Goal: Information Seeking & Learning: Learn about a topic

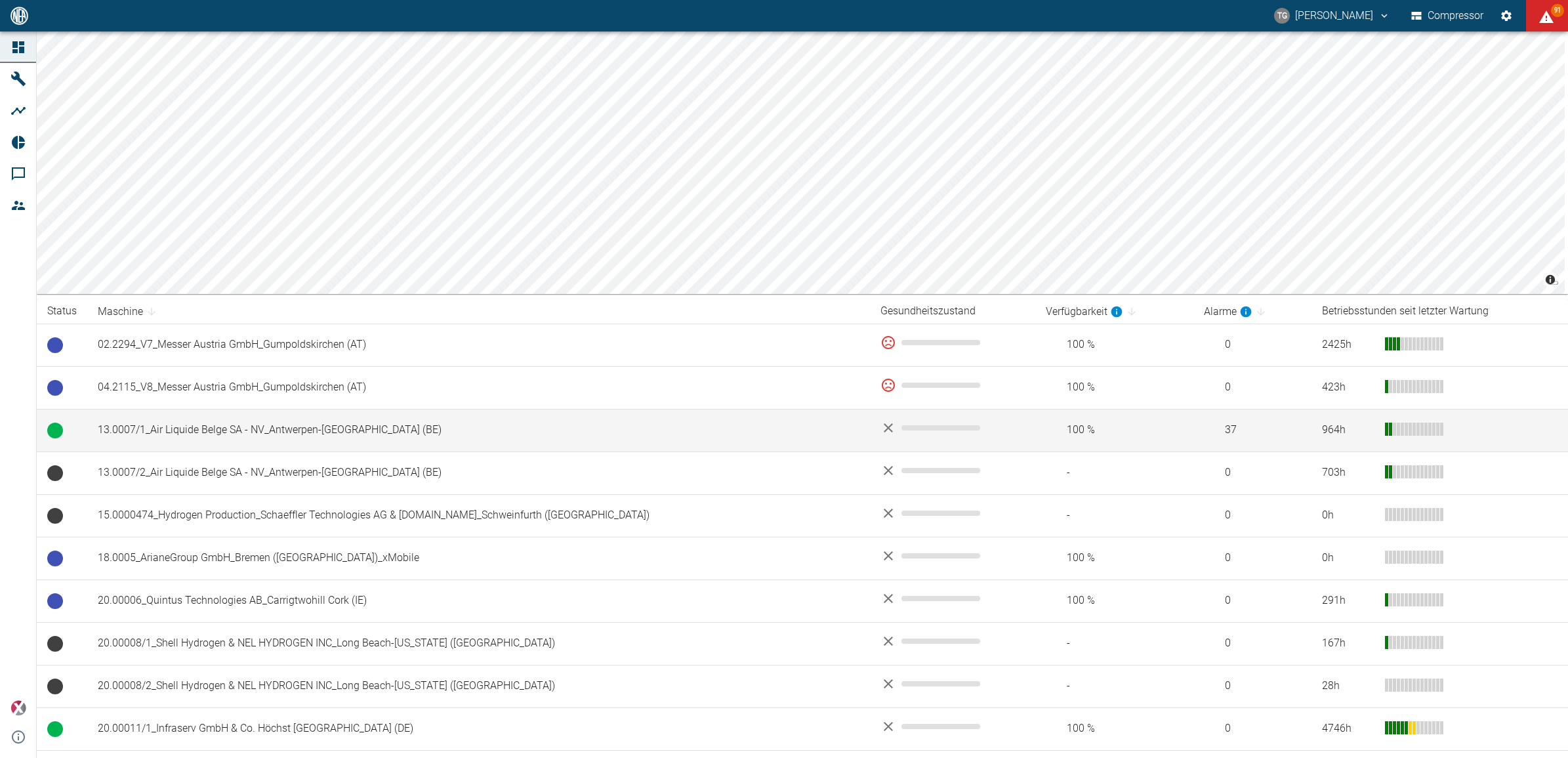
click at [302, 427] on td "13.0007/1_Air Liquide Belge SA - NV_Antwerpen-[GEOGRAPHIC_DATA] (BE)" at bounding box center [479, 430] width 783 height 43
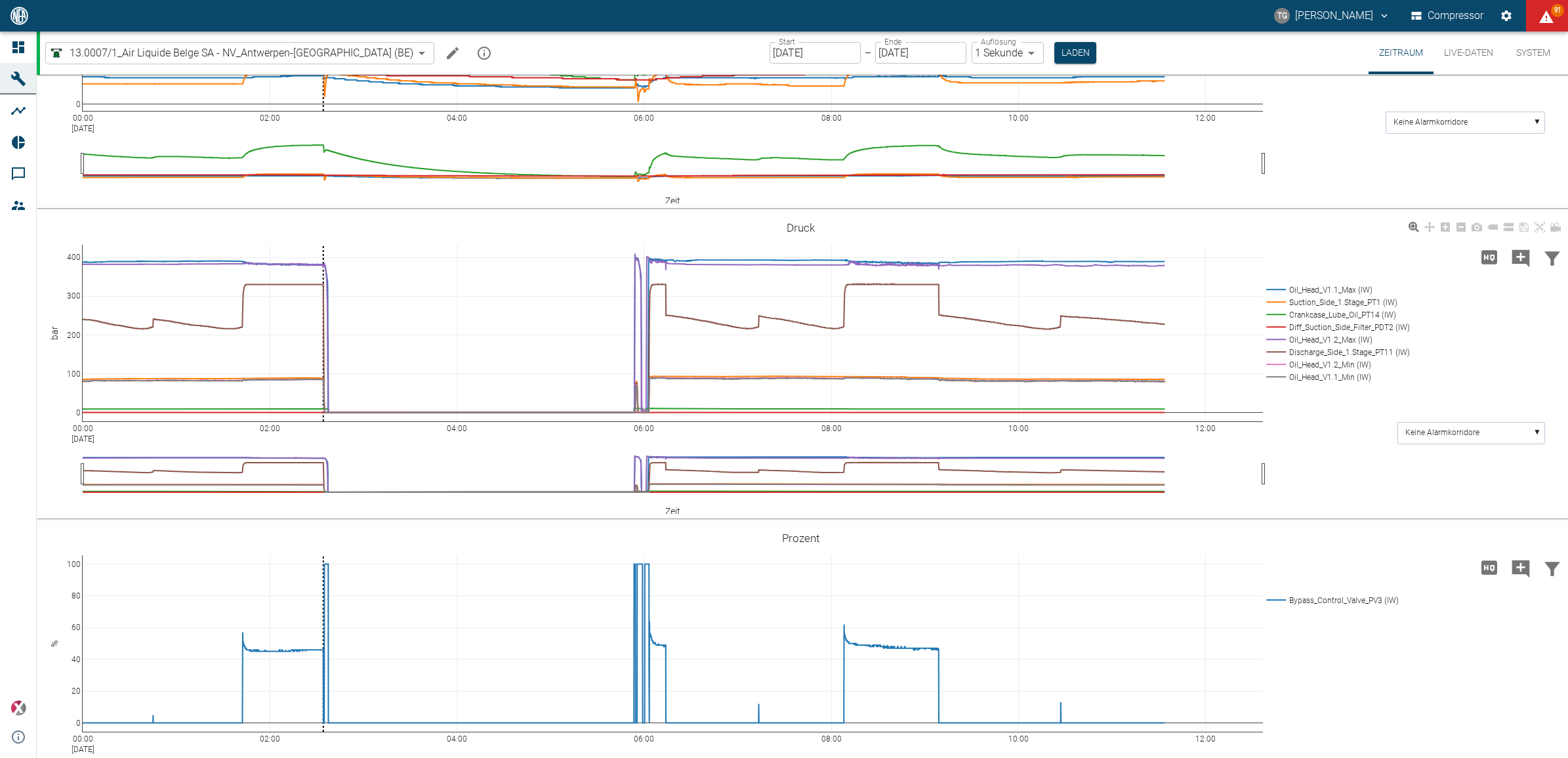
scroll to position [558, 0]
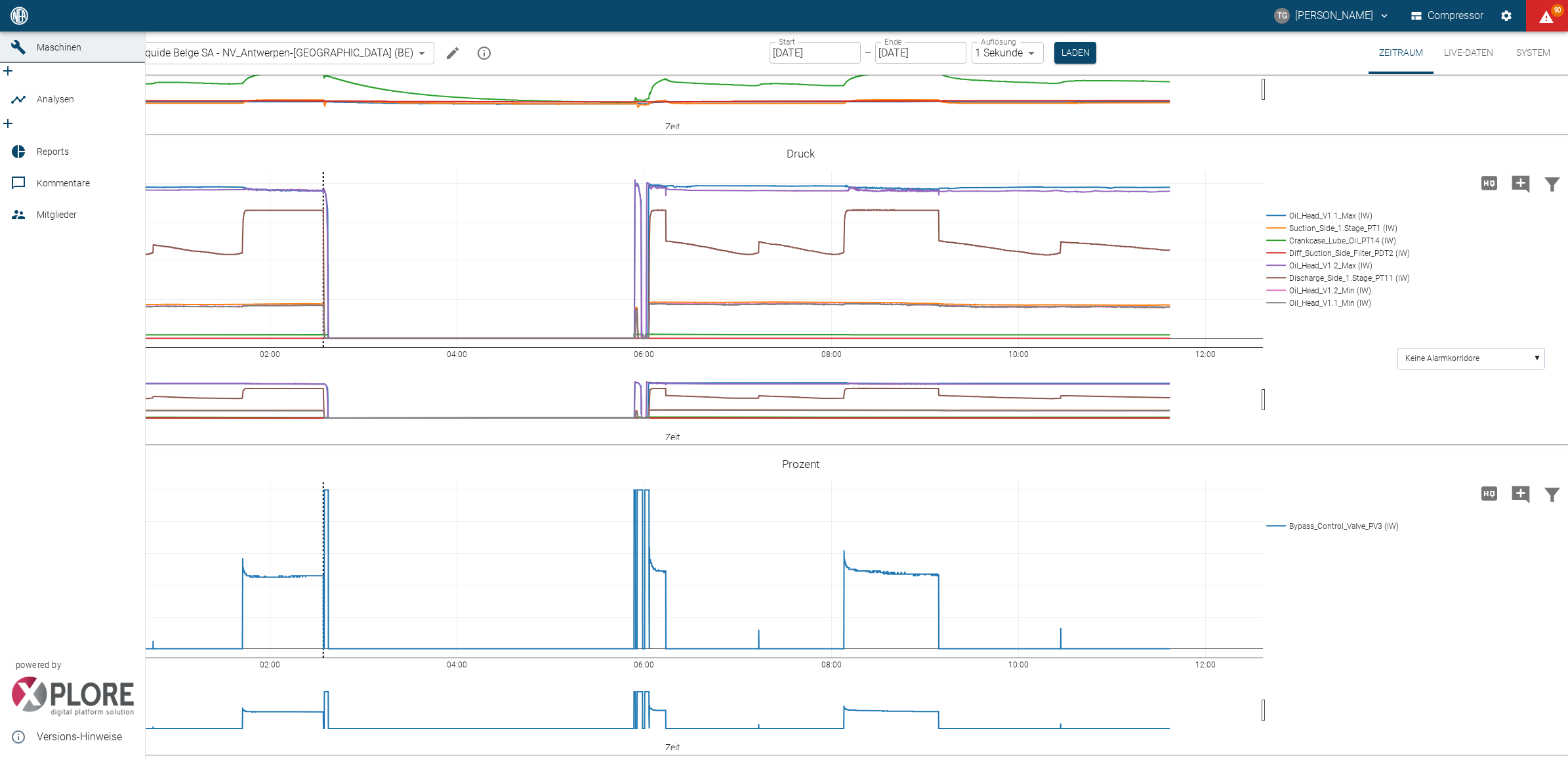
click at [26, 24] on div at bounding box center [20, 15] width 20 height 15
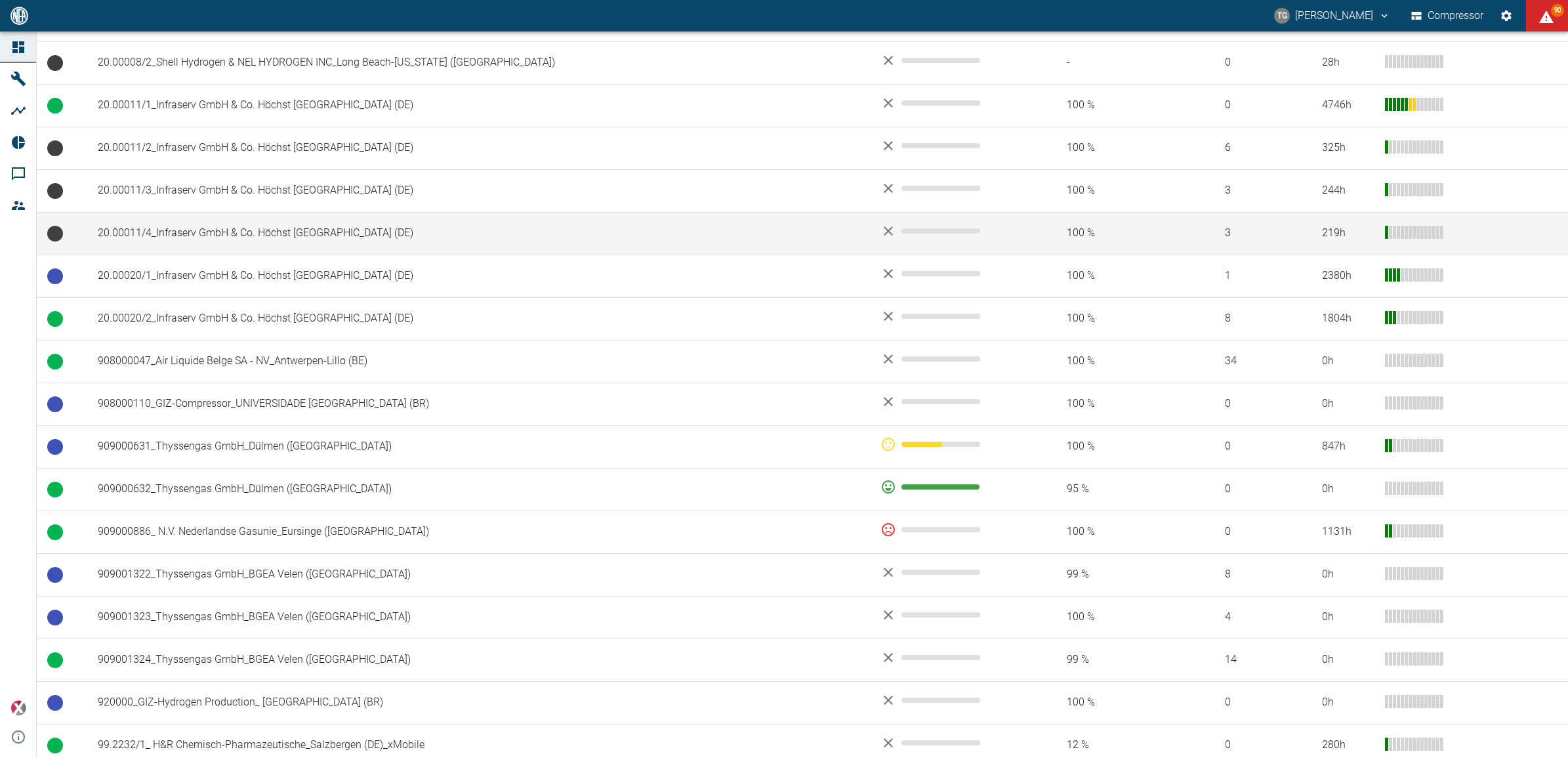
scroll to position [738, 0]
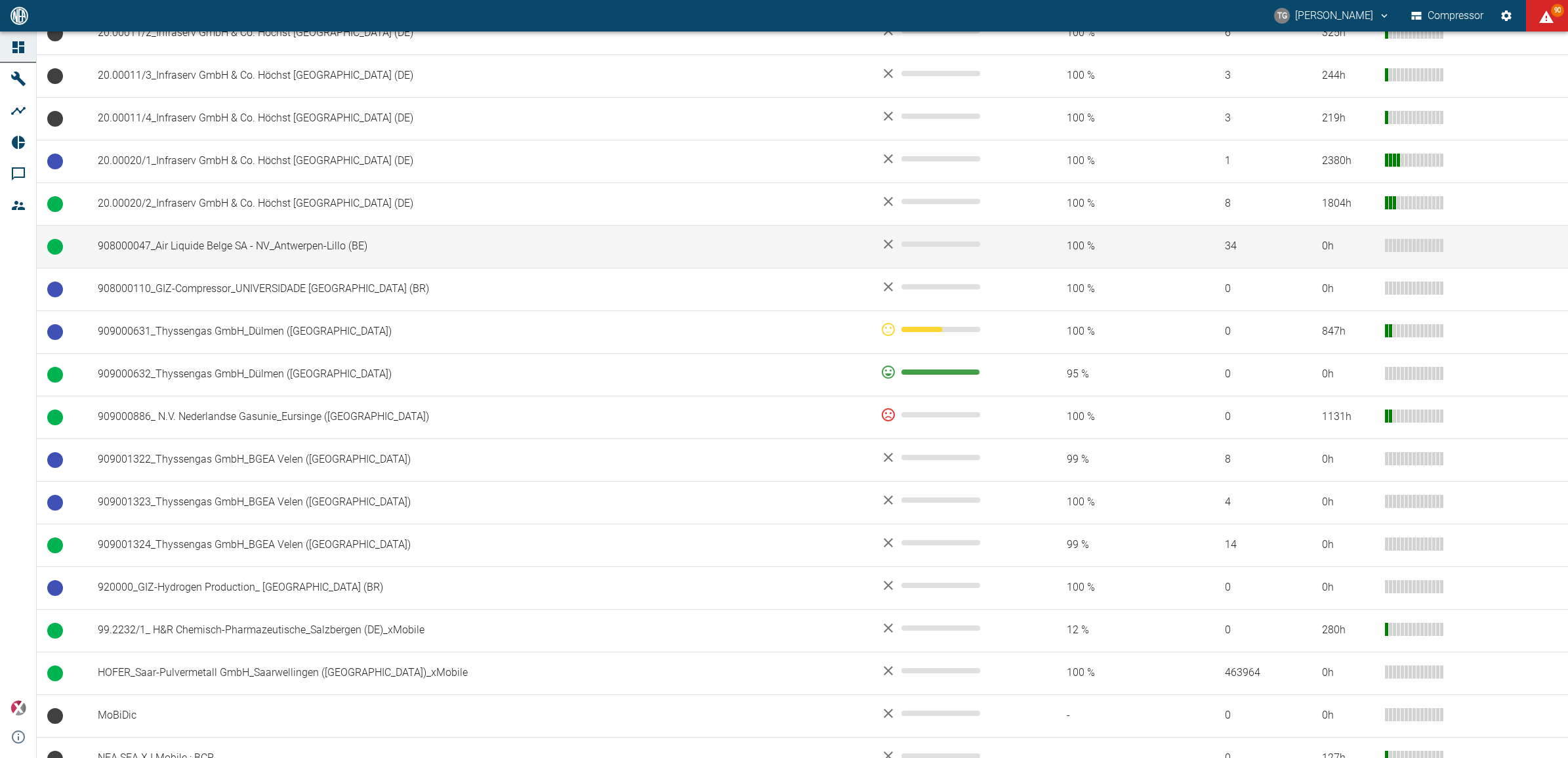
click at [204, 249] on td "908000047_Air Liquide Belge SA - NV_Antwerpen-Lillo (BE)" at bounding box center [479, 246] width 783 height 43
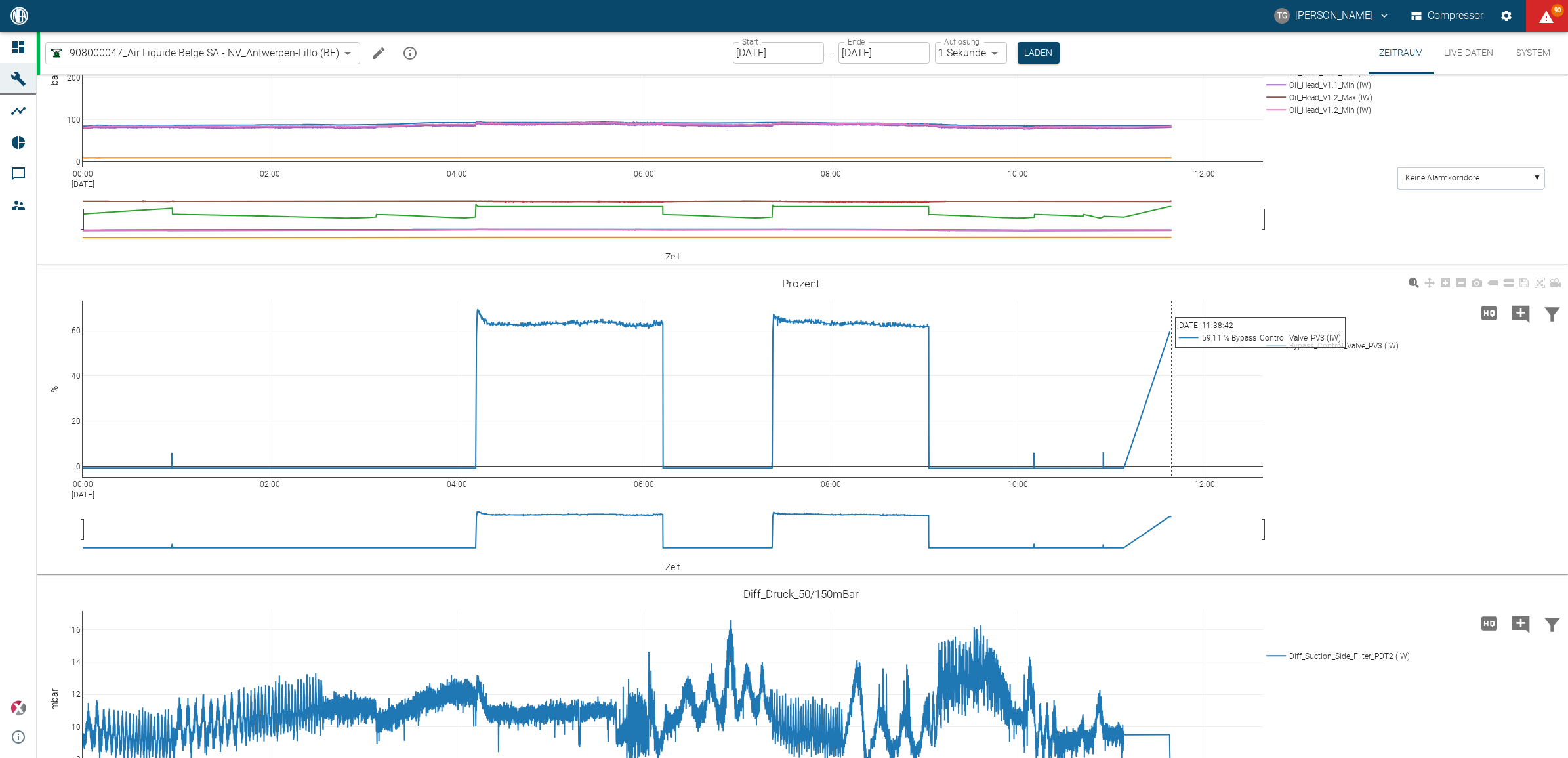
scroll to position [1066, 0]
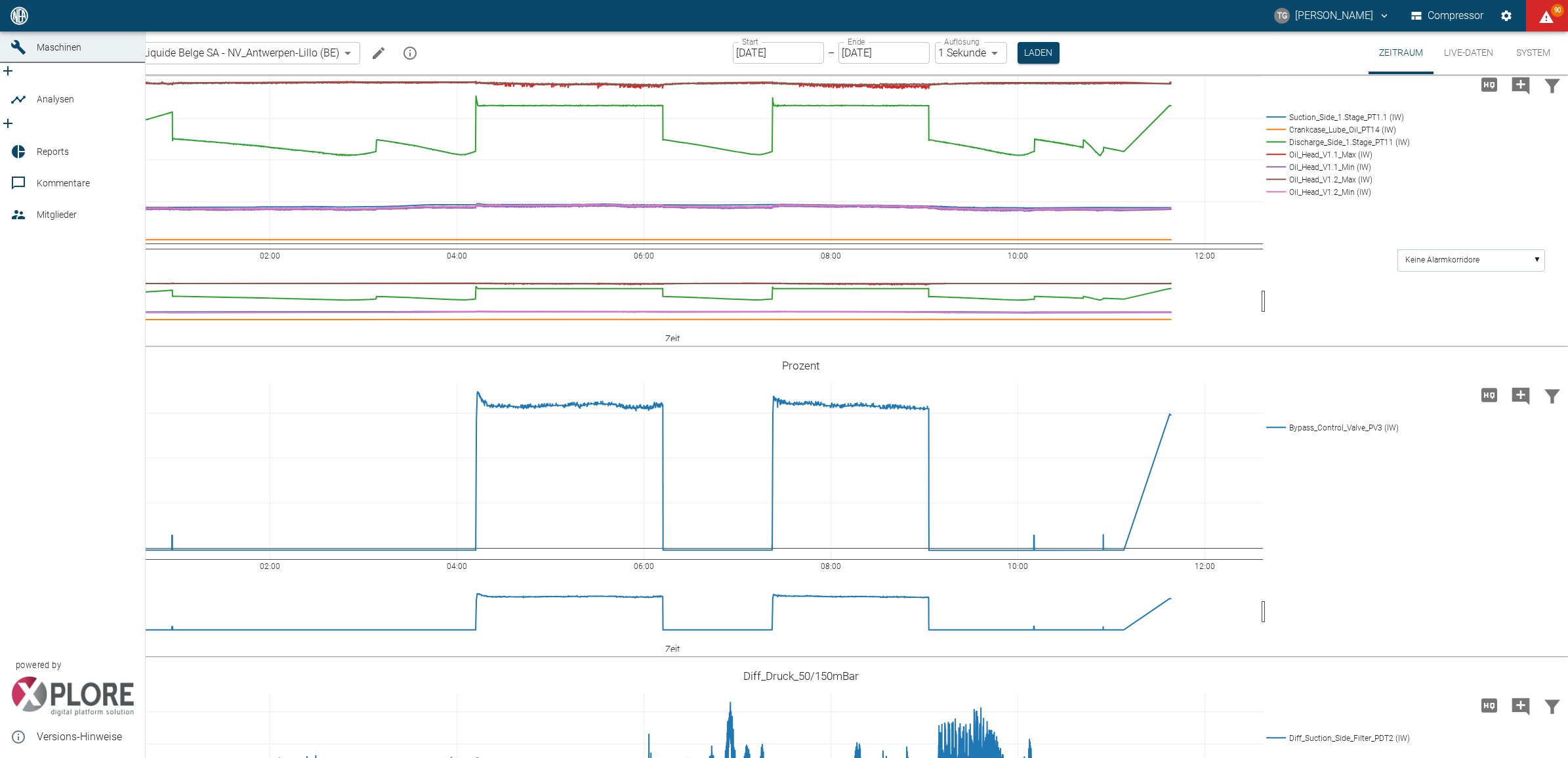
click at [12, 24] on icon at bounding box center [18, 15] width 15 height 15
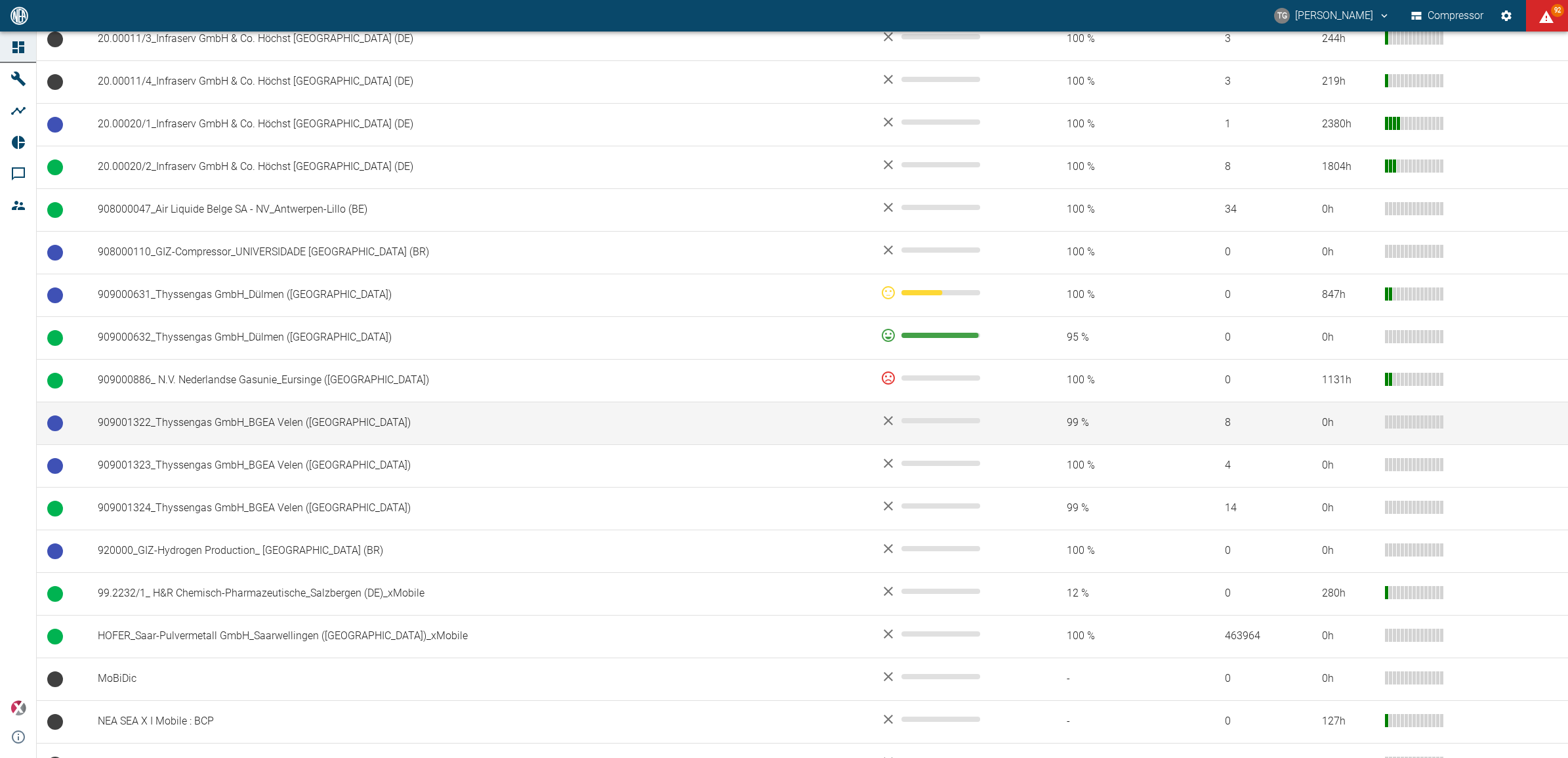
scroll to position [807, 0]
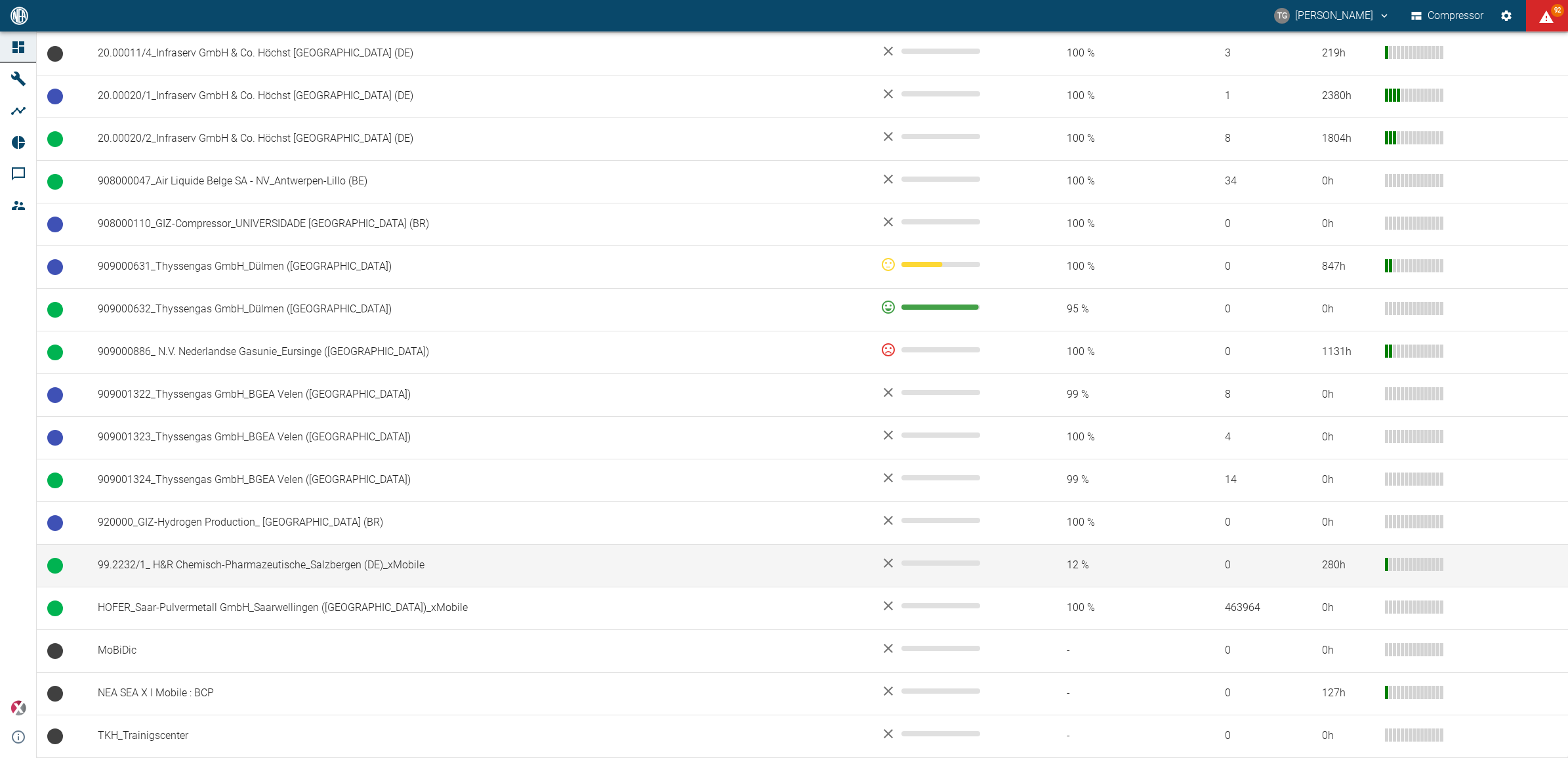
click at [171, 565] on td "99.2232/1_ H&R Chemisch-Pharmazeutische_Salzbergen (DE)_xMobile" at bounding box center [479, 565] width 783 height 43
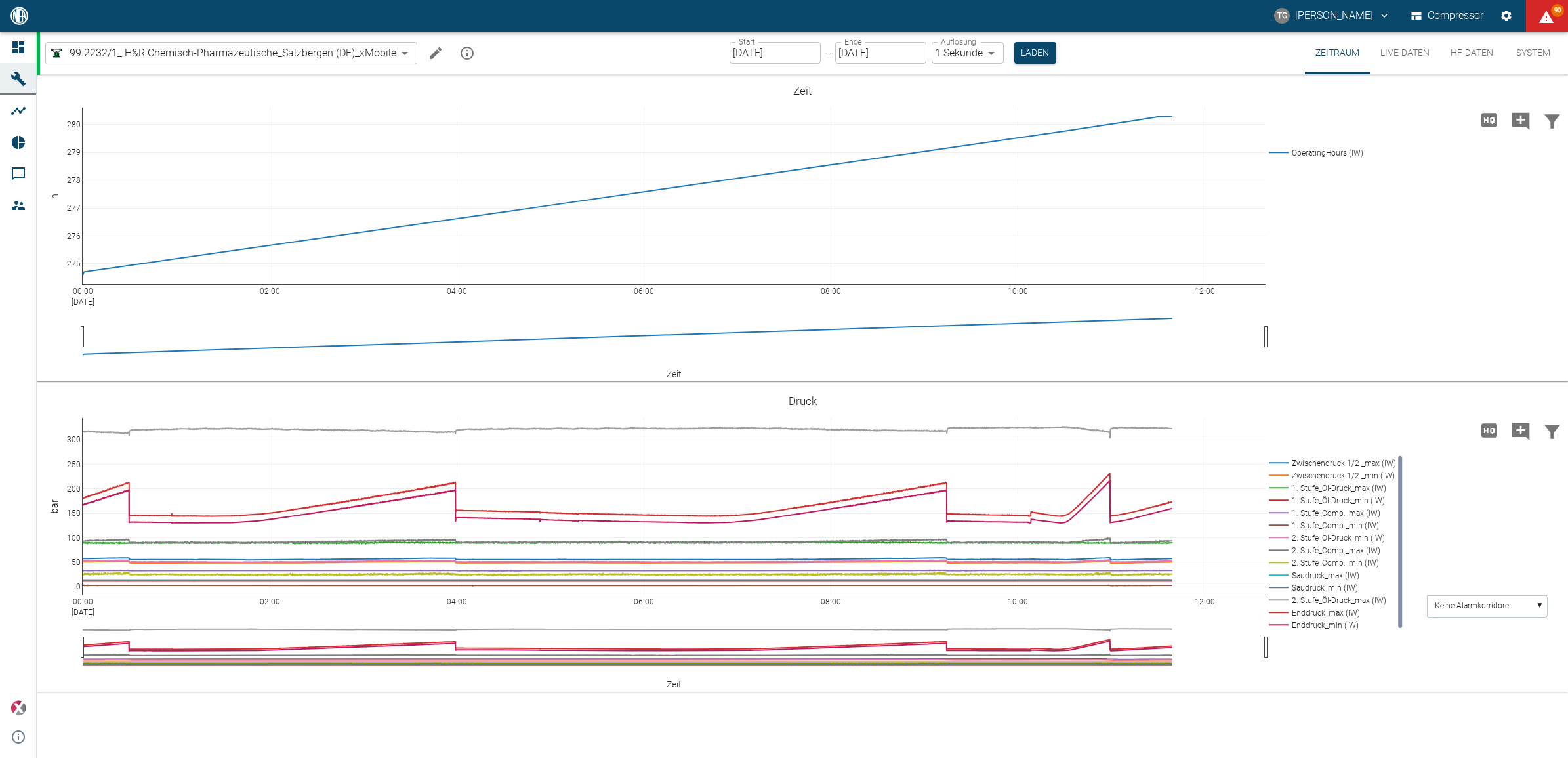
click at [1502, 430] on button "Hohe Auflösung" at bounding box center [1489, 430] width 32 height 32
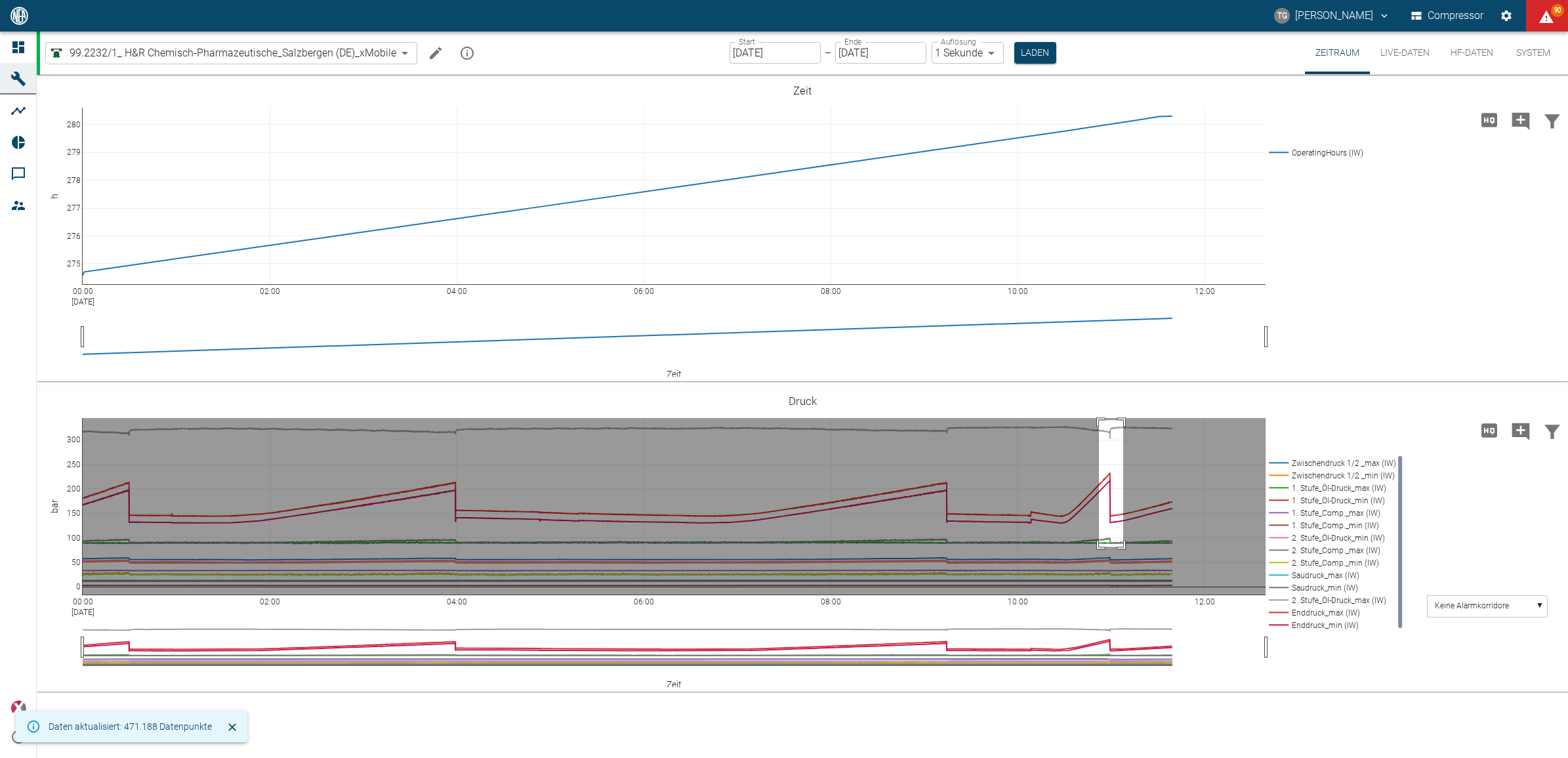
drag, startPoint x: 1099, startPoint y: 420, endPoint x: 1123, endPoint y: 546, distance: 128.3
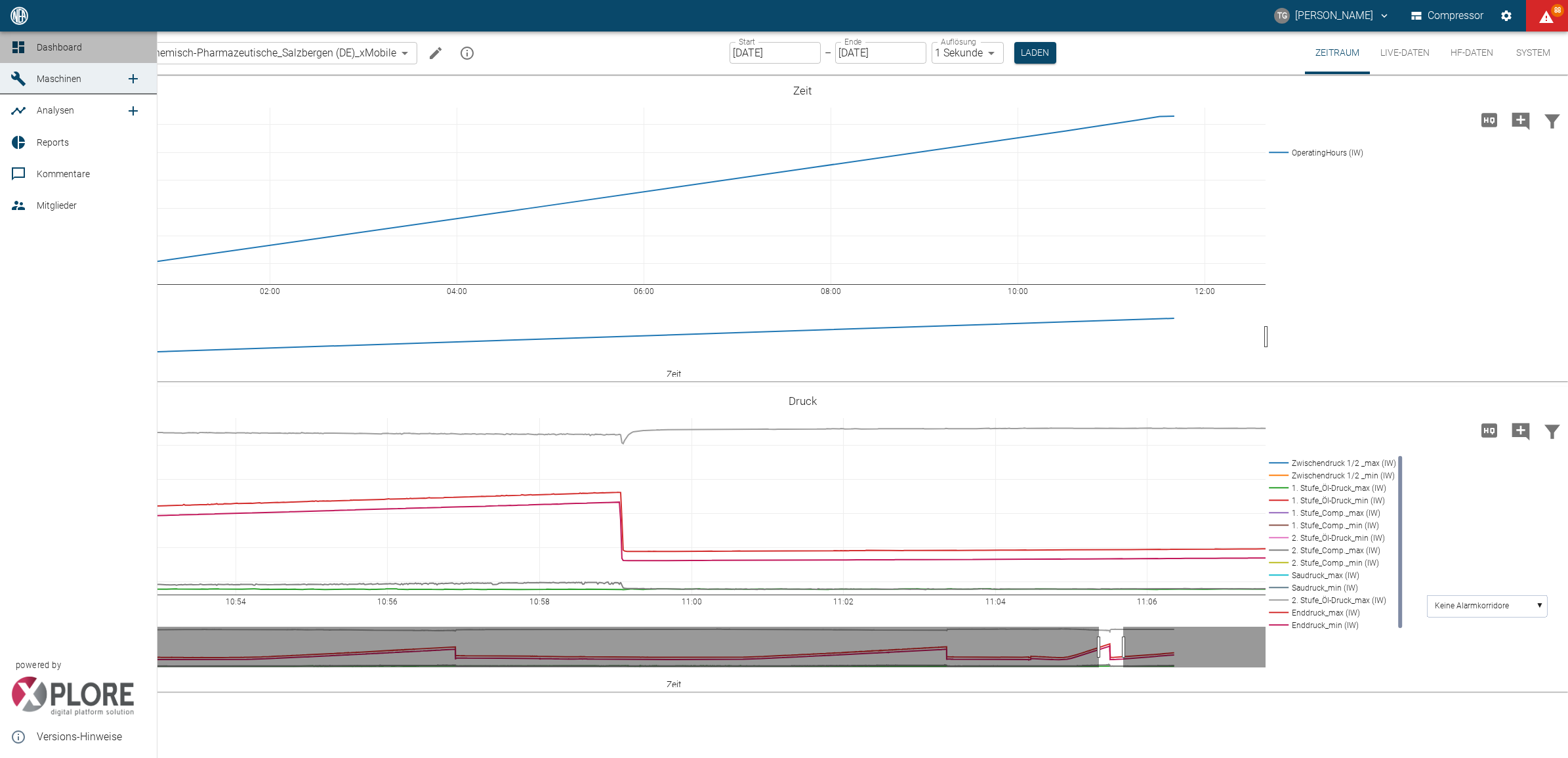
click at [27, 41] on div at bounding box center [20, 47] width 20 height 15
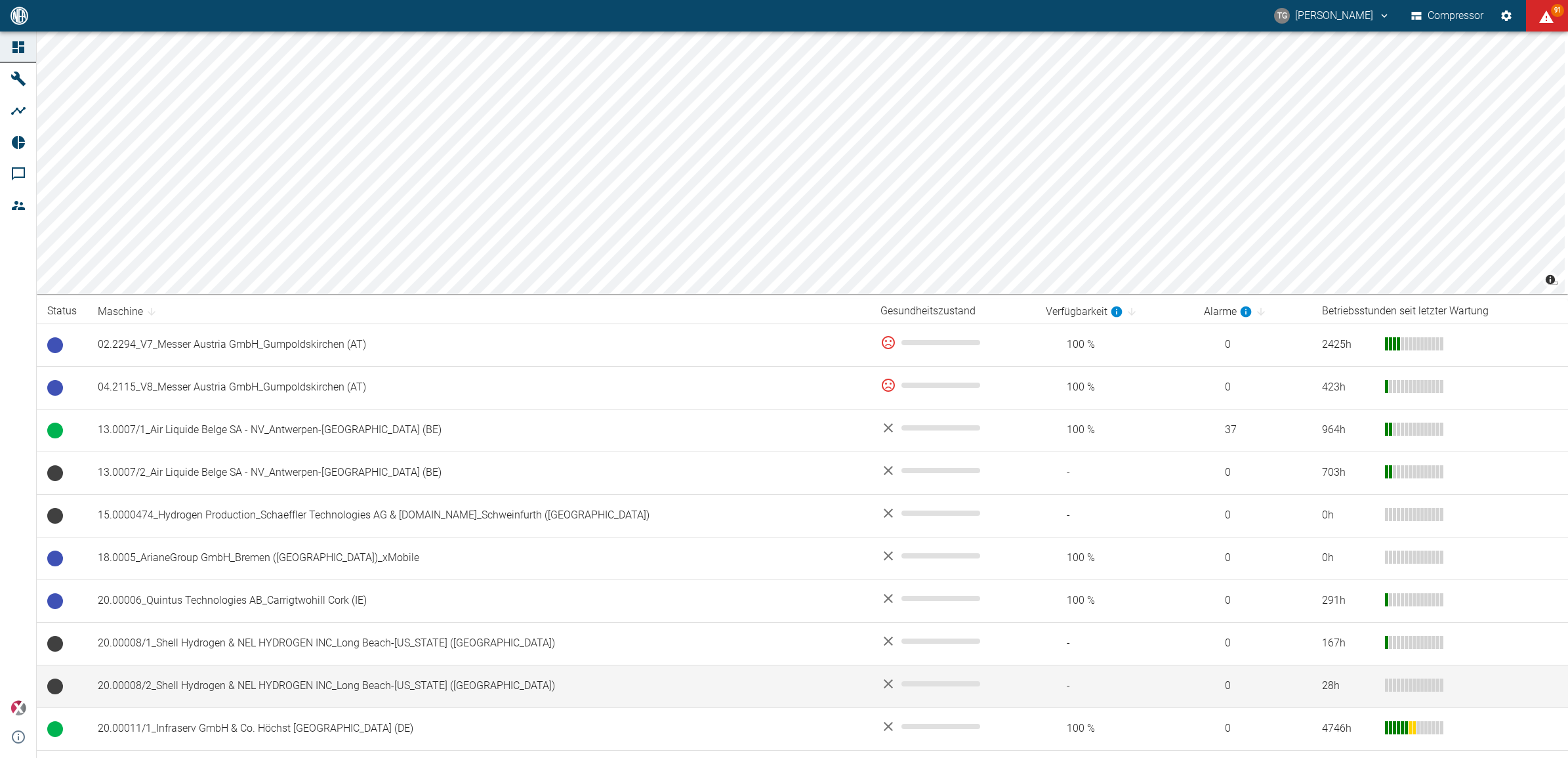
click at [1389, 694] on td "28 h" at bounding box center [1440, 686] width 256 height 43
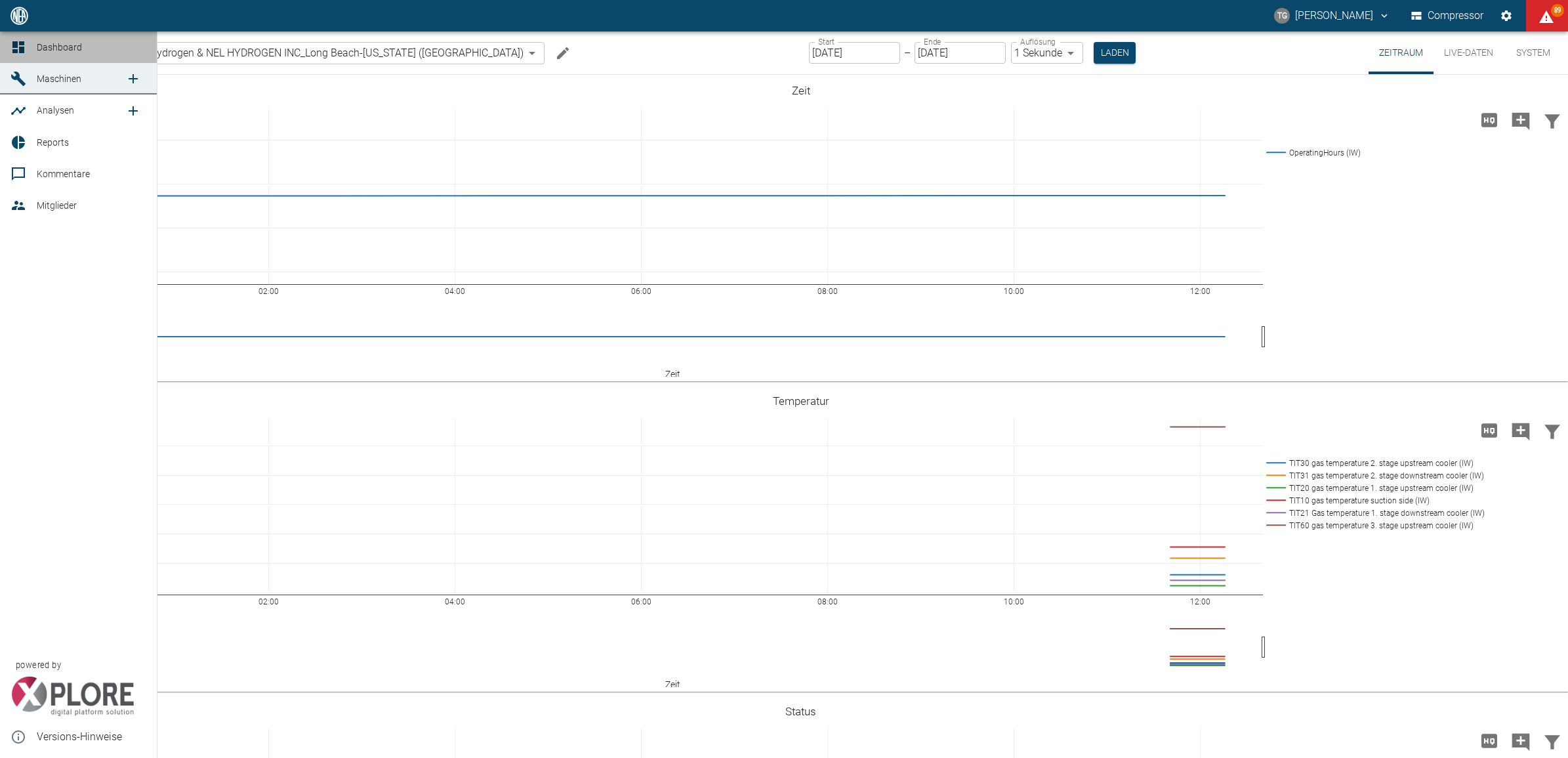
click at [5, 39] on link "Dashboard" at bounding box center [78, 47] width 157 height 32
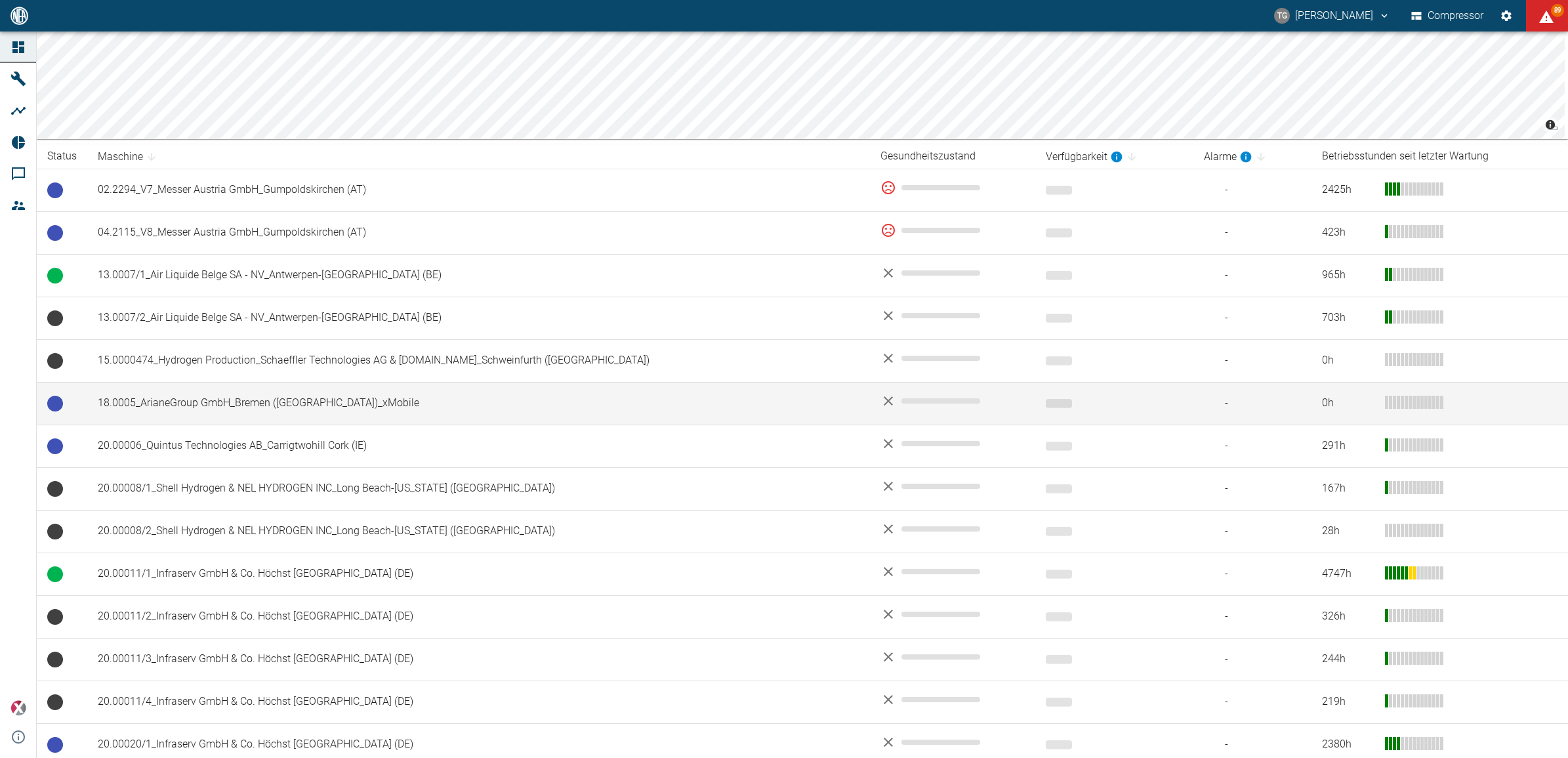
scroll to position [164, 0]
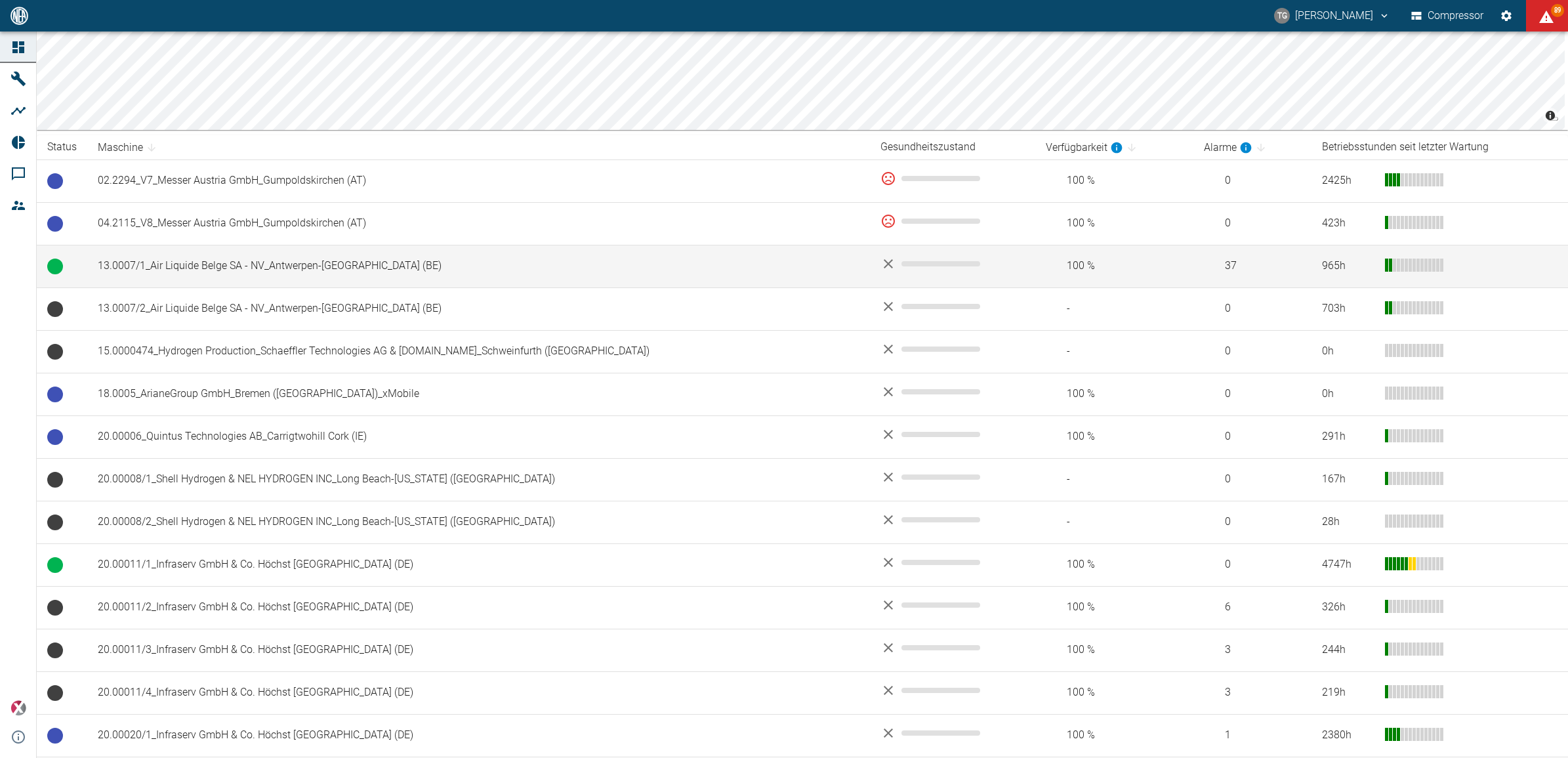
click at [230, 273] on td "13.0007/1_Air Liquide Belge SA - NV_Antwerpen-[GEOGRAPHIC_DATA] (BE)" at bounding box center [479, 266] width 783 height 43
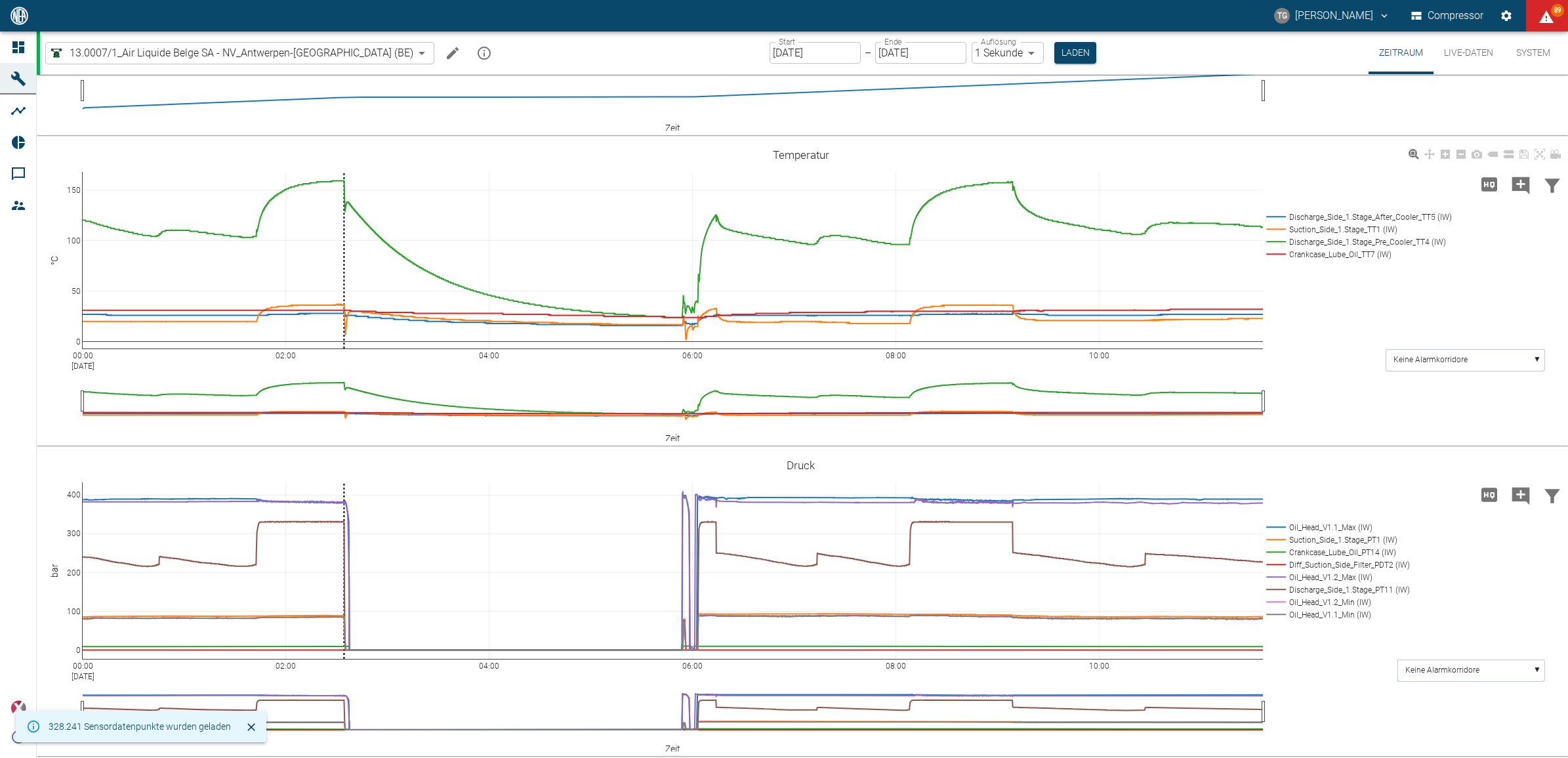
scroll to position [328, 0]
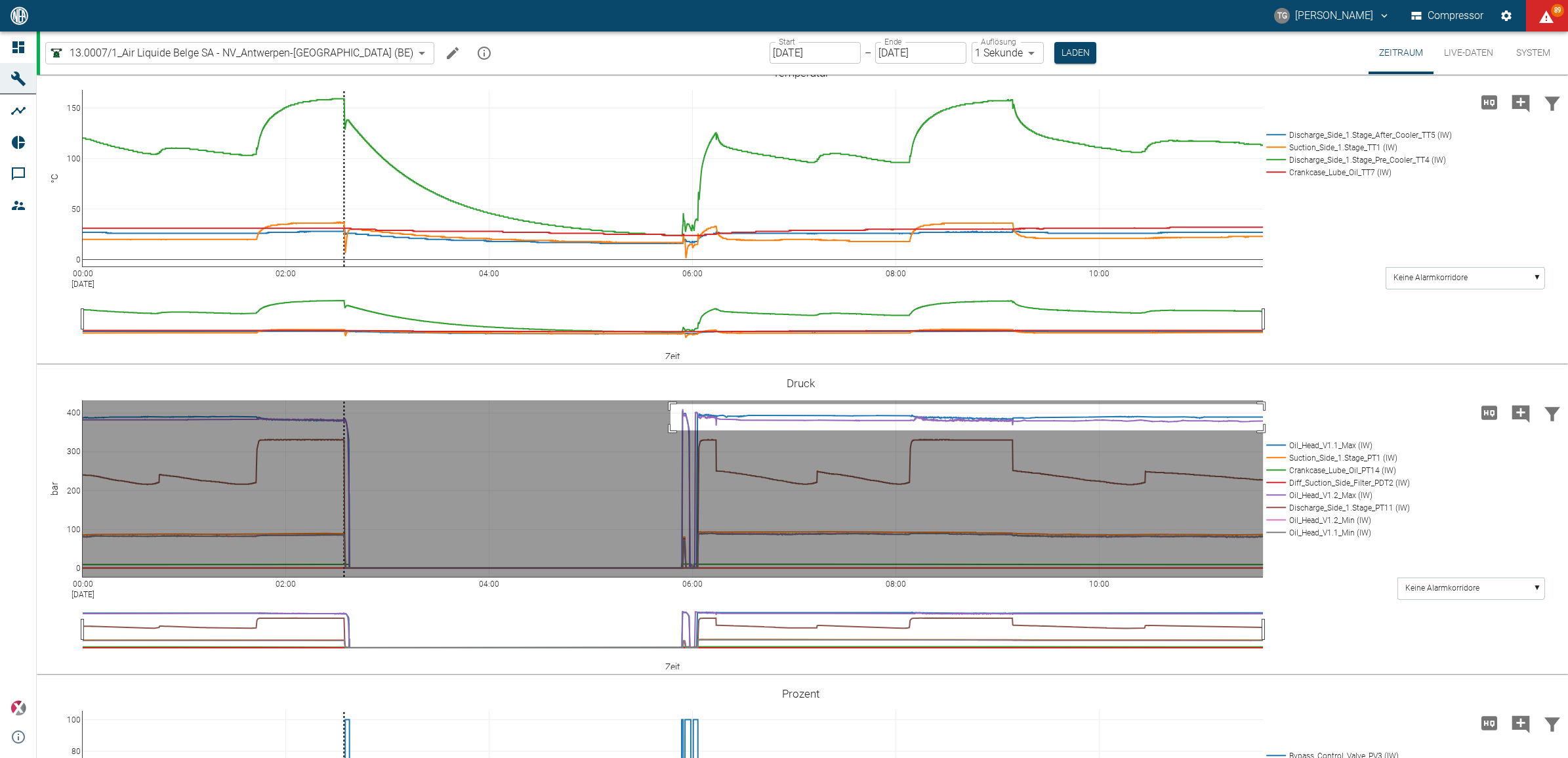
drag, startPoint x: 670, startPoint y: 404, endPoint x: 1299, endPoint y: 430, distance: 629.5
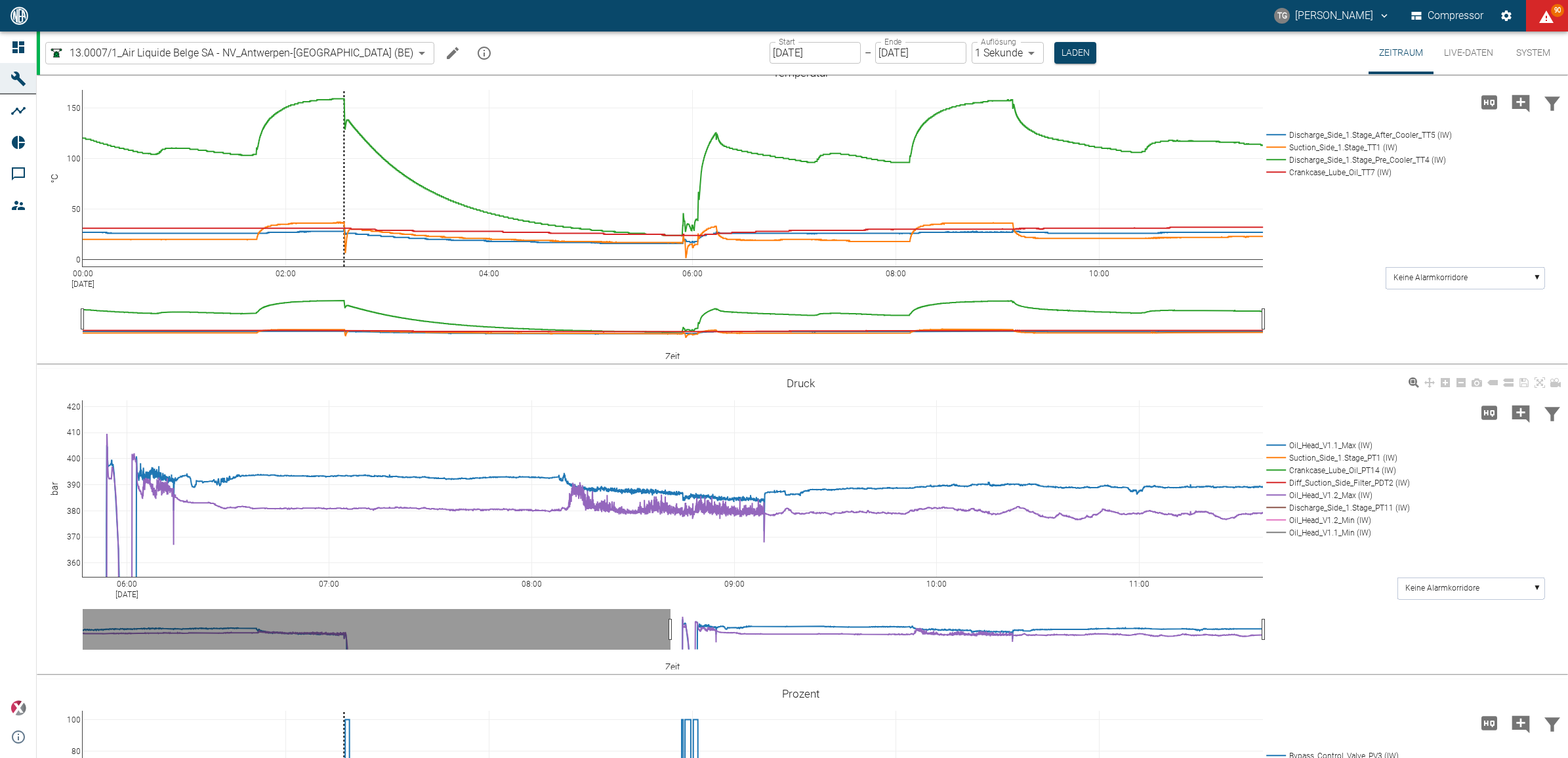
click at [1278, 441] on rect at bounding box center [1335, 446] width 146 height 13
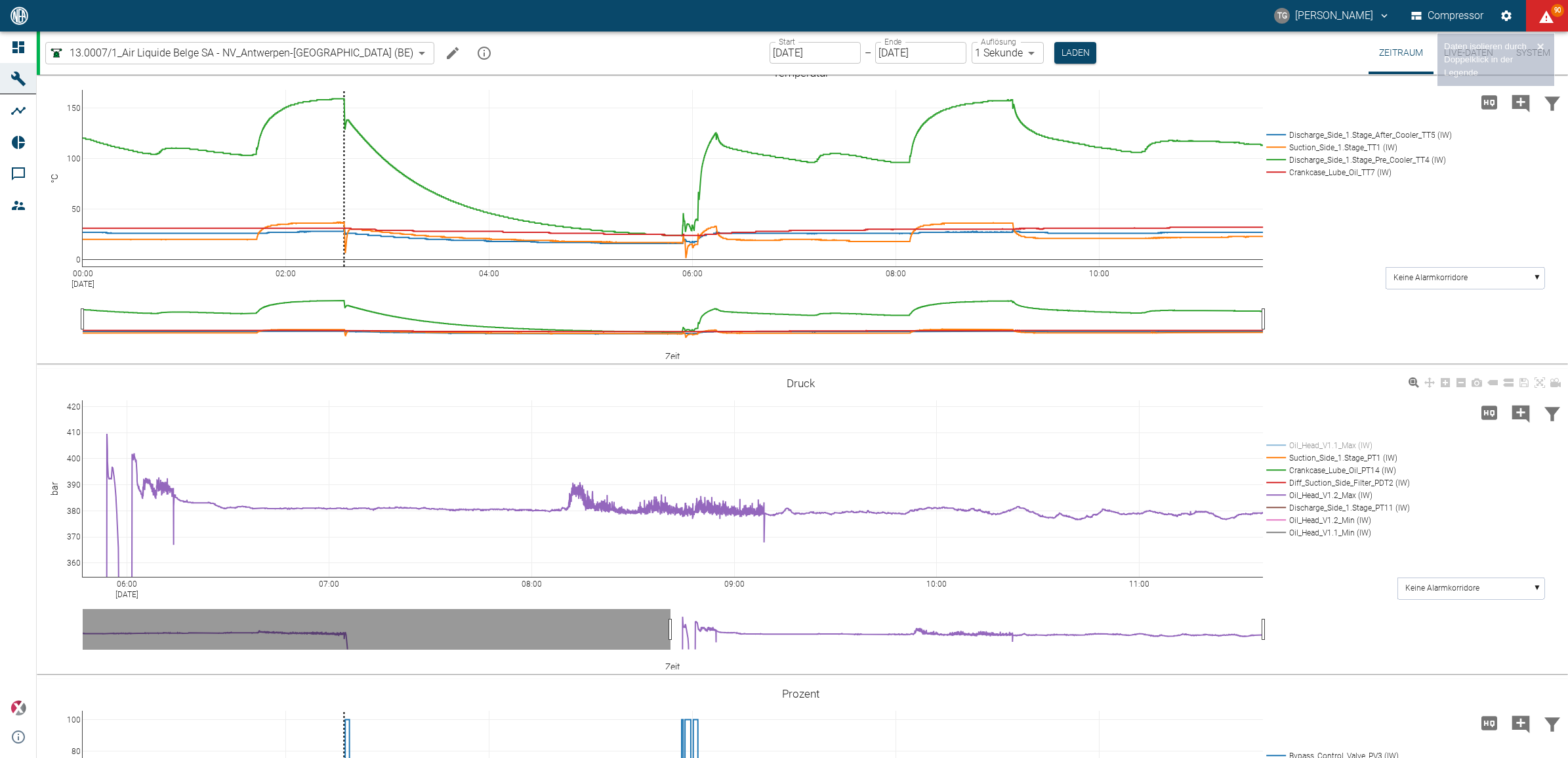
click at [1278, 441] on rect at bounding box center [1335, 446] width 146 height 13
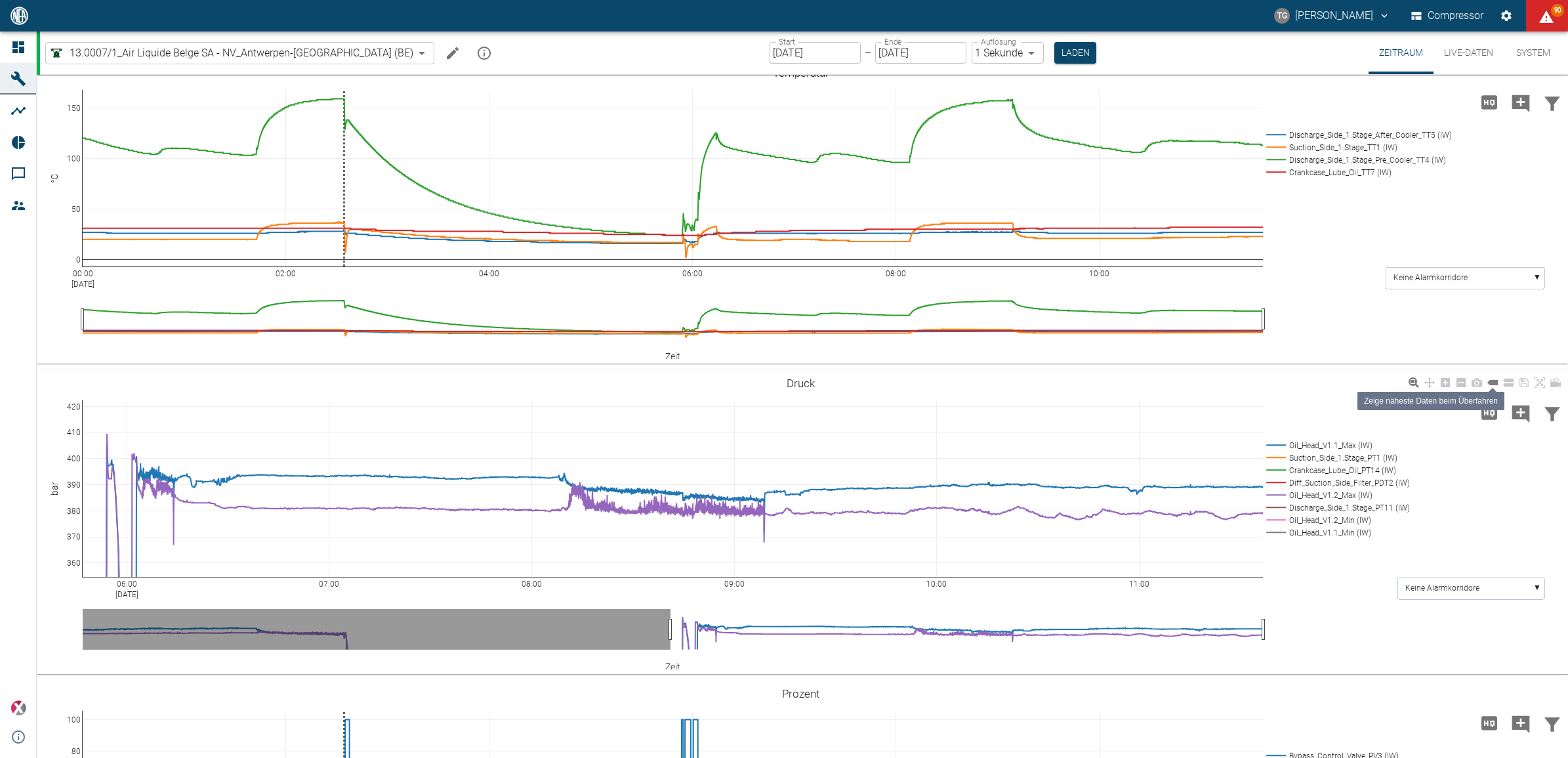
click at [1488, 381] on icon at bounding box center [1492, 383] width 11 height 11
click at [1513, 381] on link at bounding box center [1508, 383] width 15 height 15
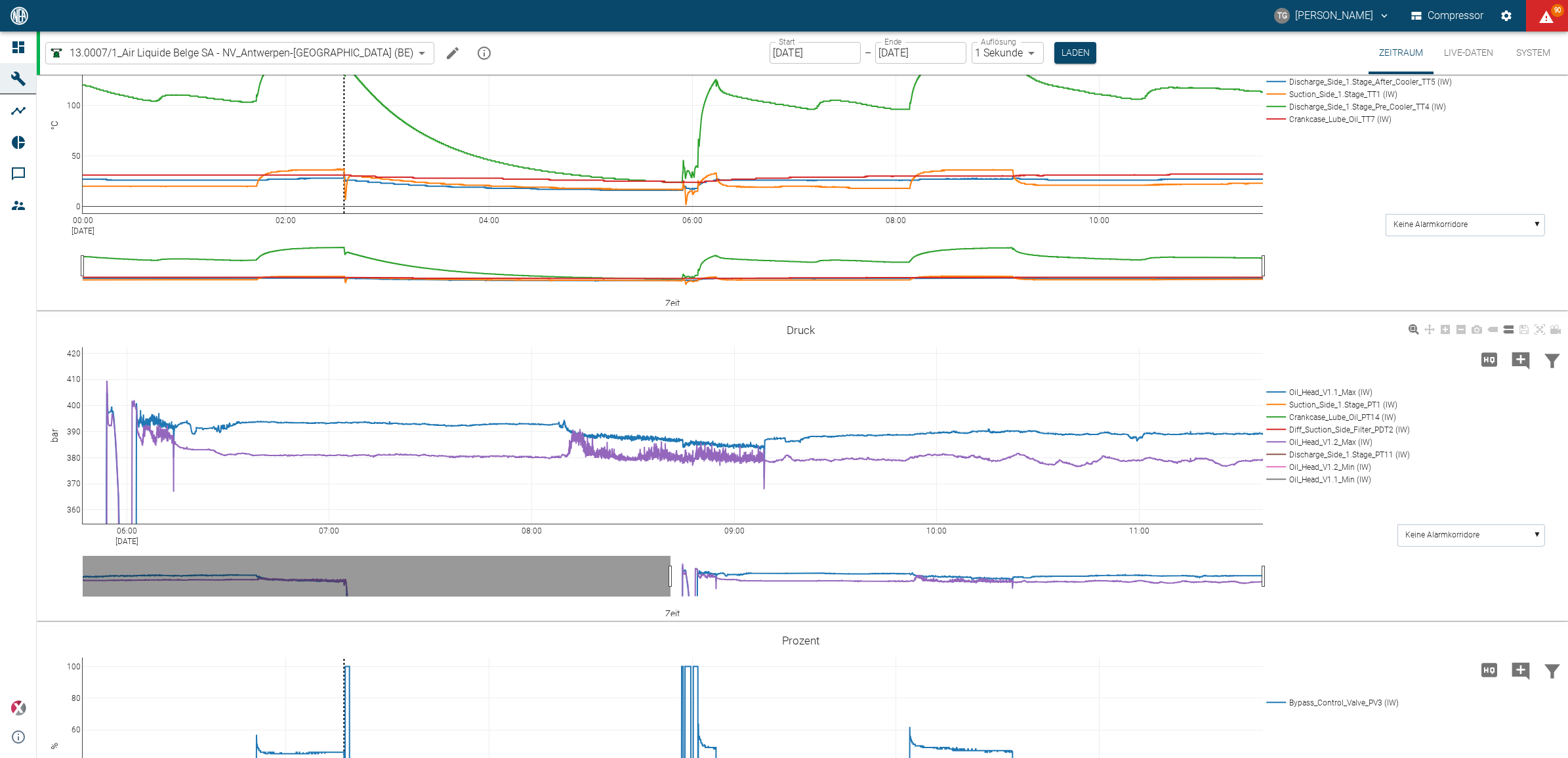
scroll to position [410, 0]
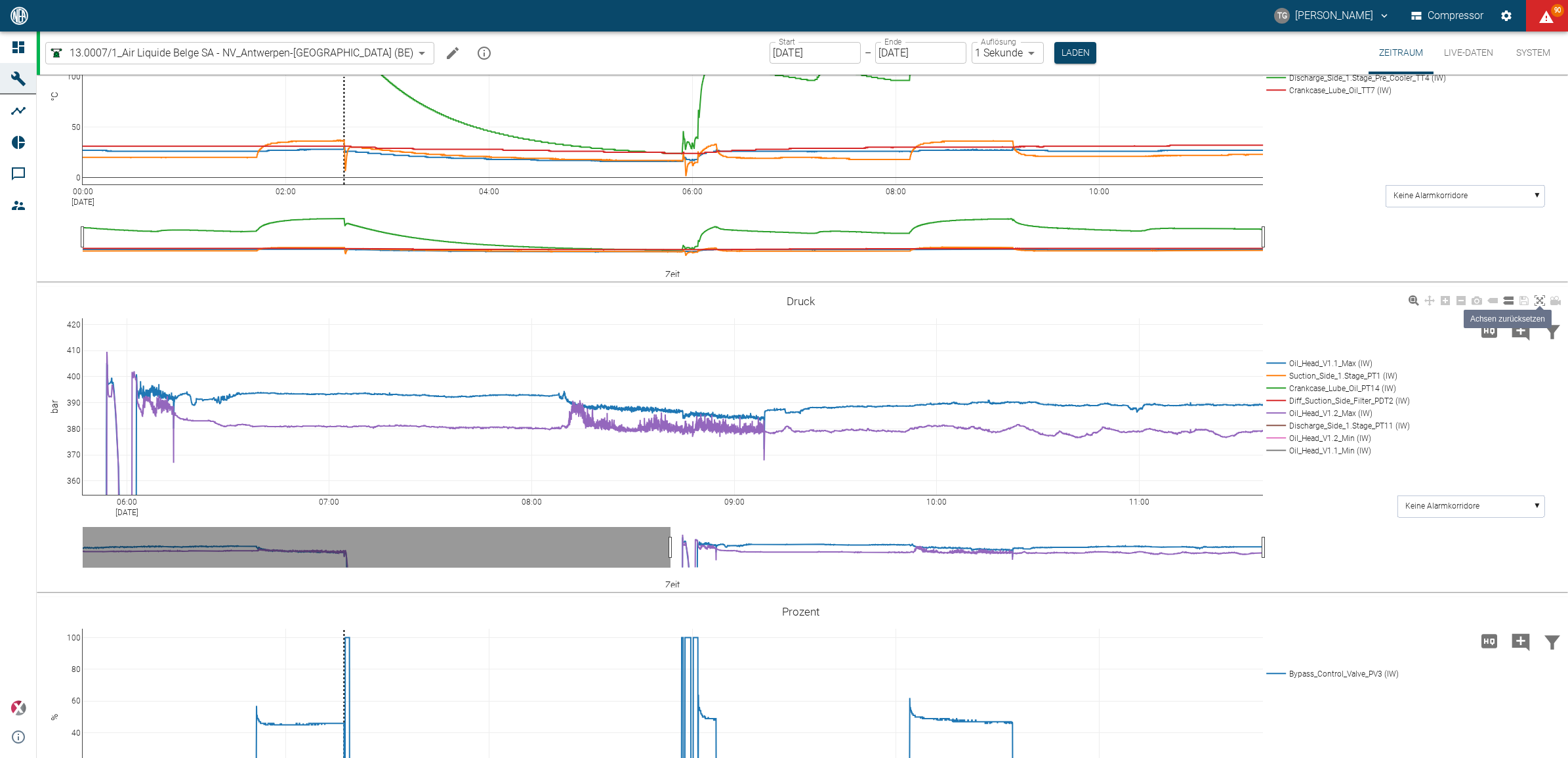
click at [1541, 301] on icon at bounding box center [1539, 301] width 11 height 11
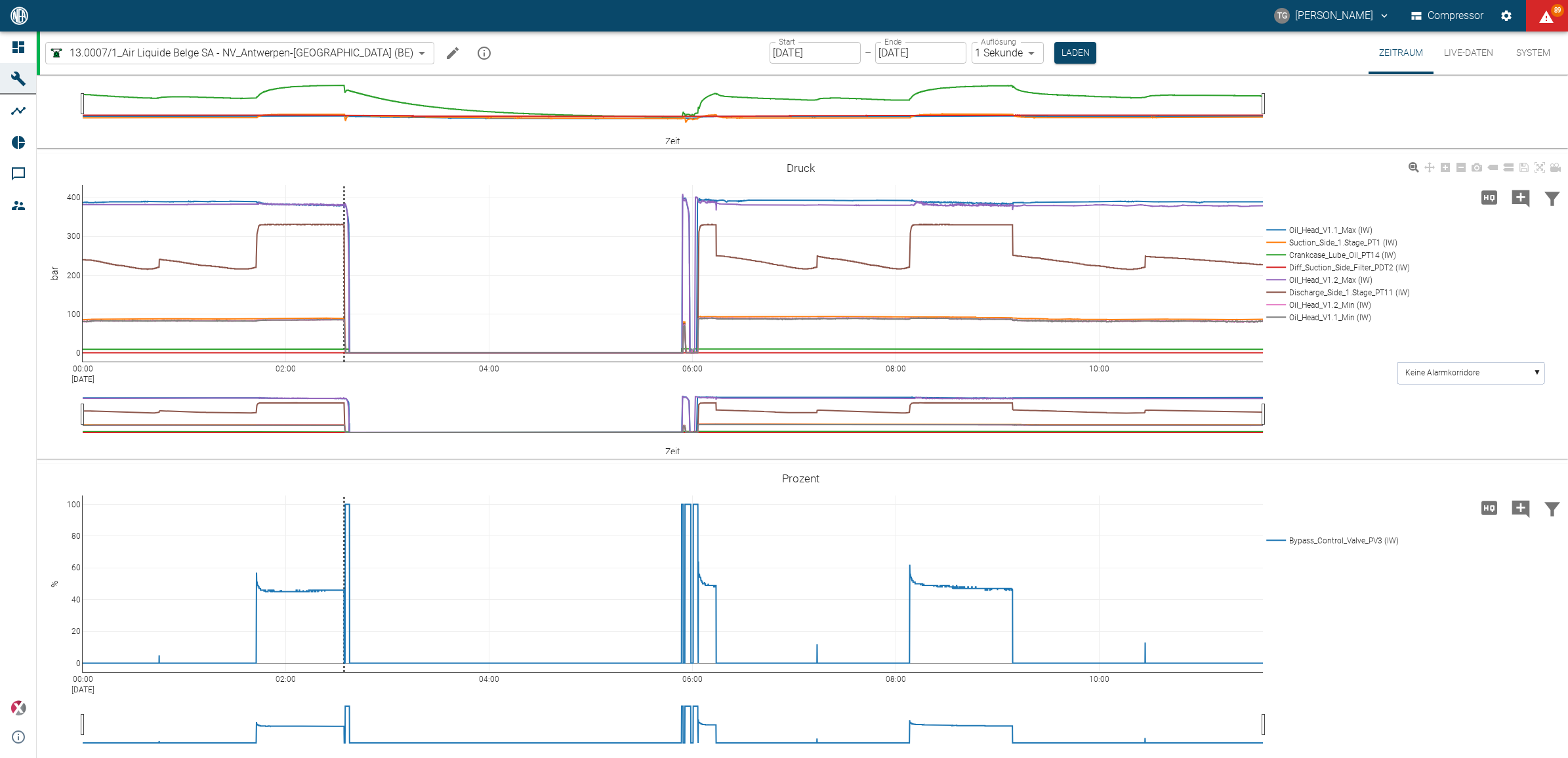
scroll to position [558, 0]
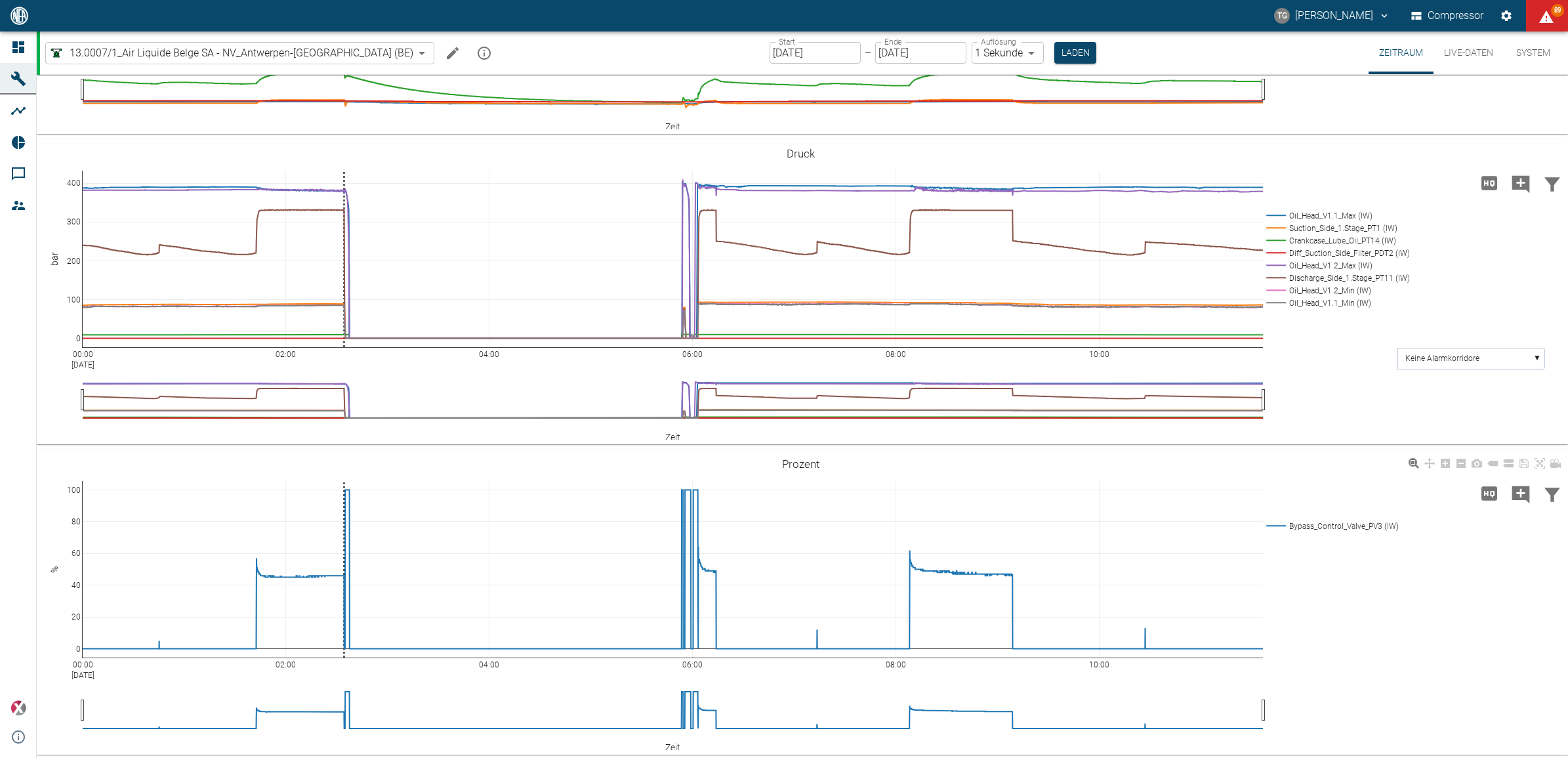
click at [1391, 578] on div "00:00 Sep 5, 2025 02:00 04:00 06:00 08:00 10:00 0 20 40 60 80 100 Bypass_Contro…" at bounding box center [800, 602] width 1528 height 296
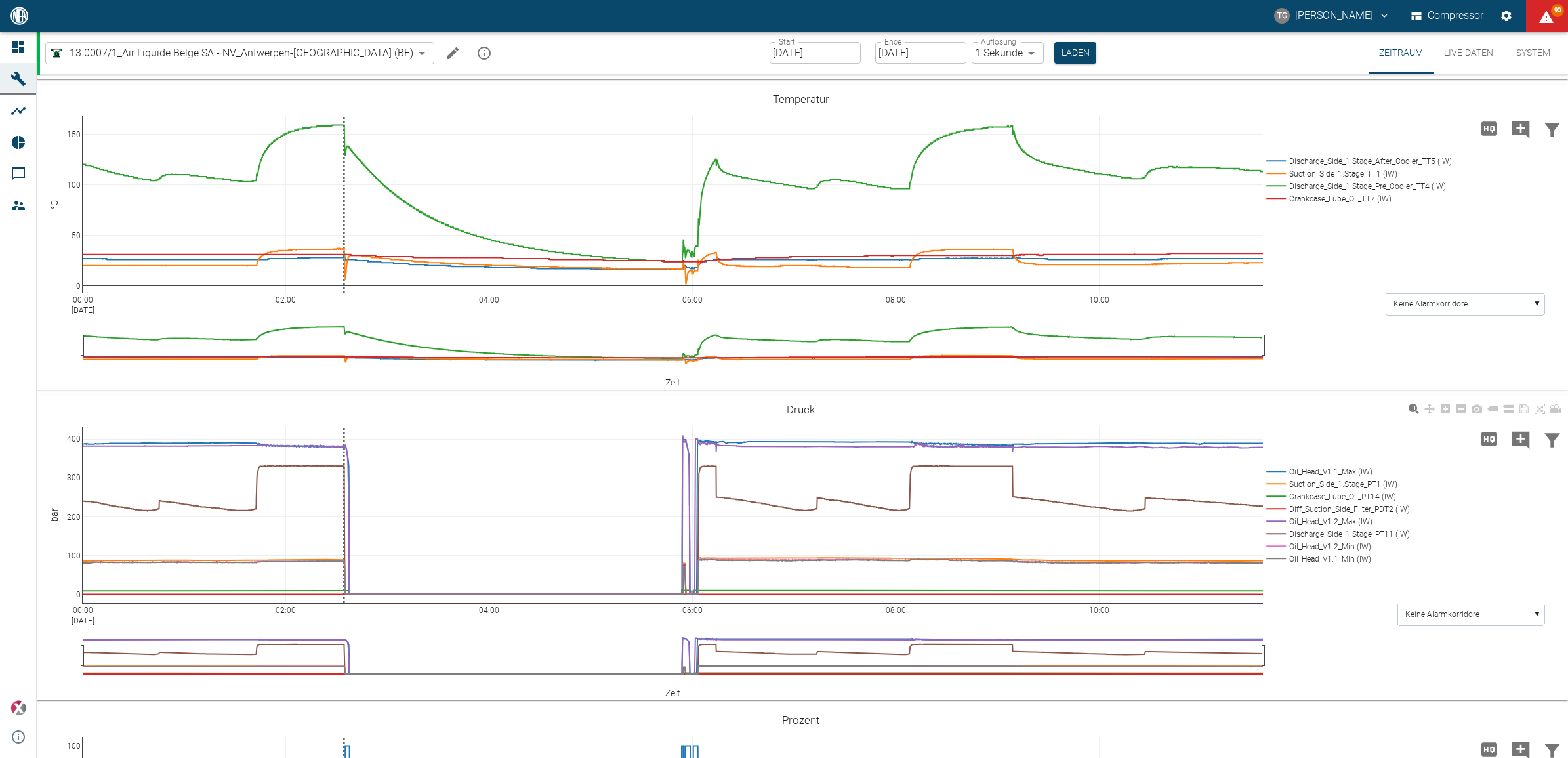
scroll to position [328, 0]
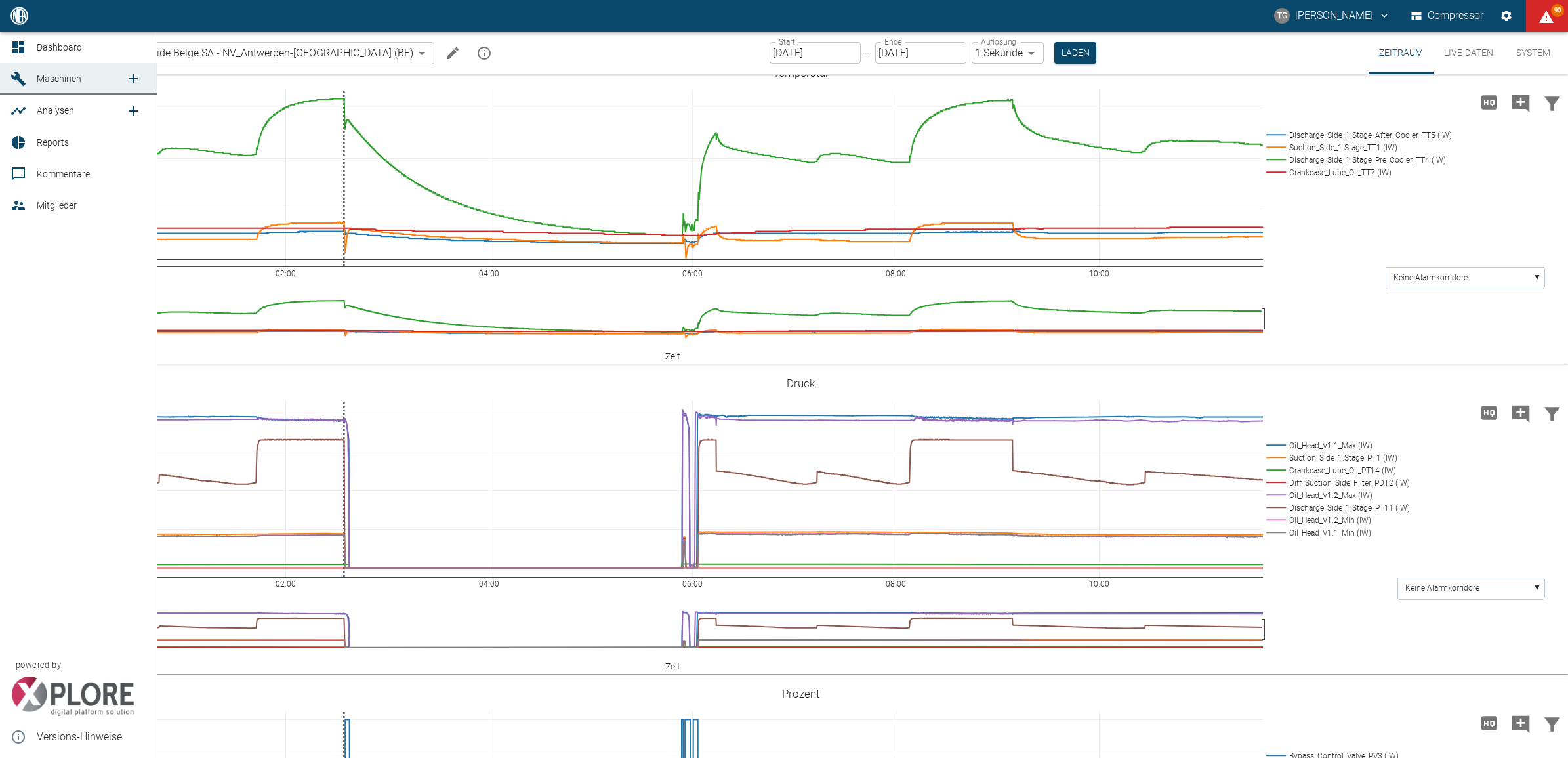
click at [18, 53] on icon at bounding box center [18, 47] width 15 height 15
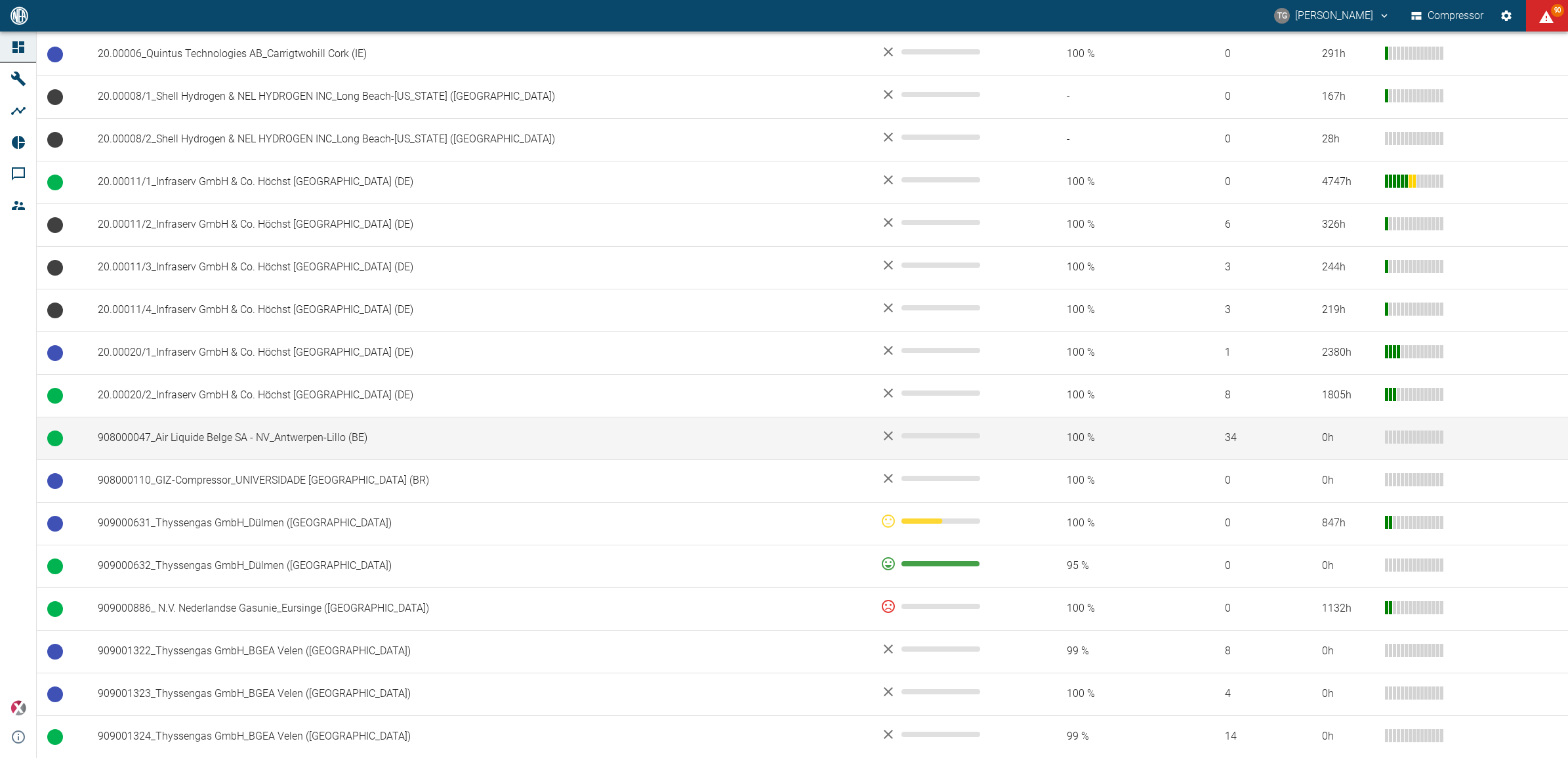
scroll to position [574, 0]
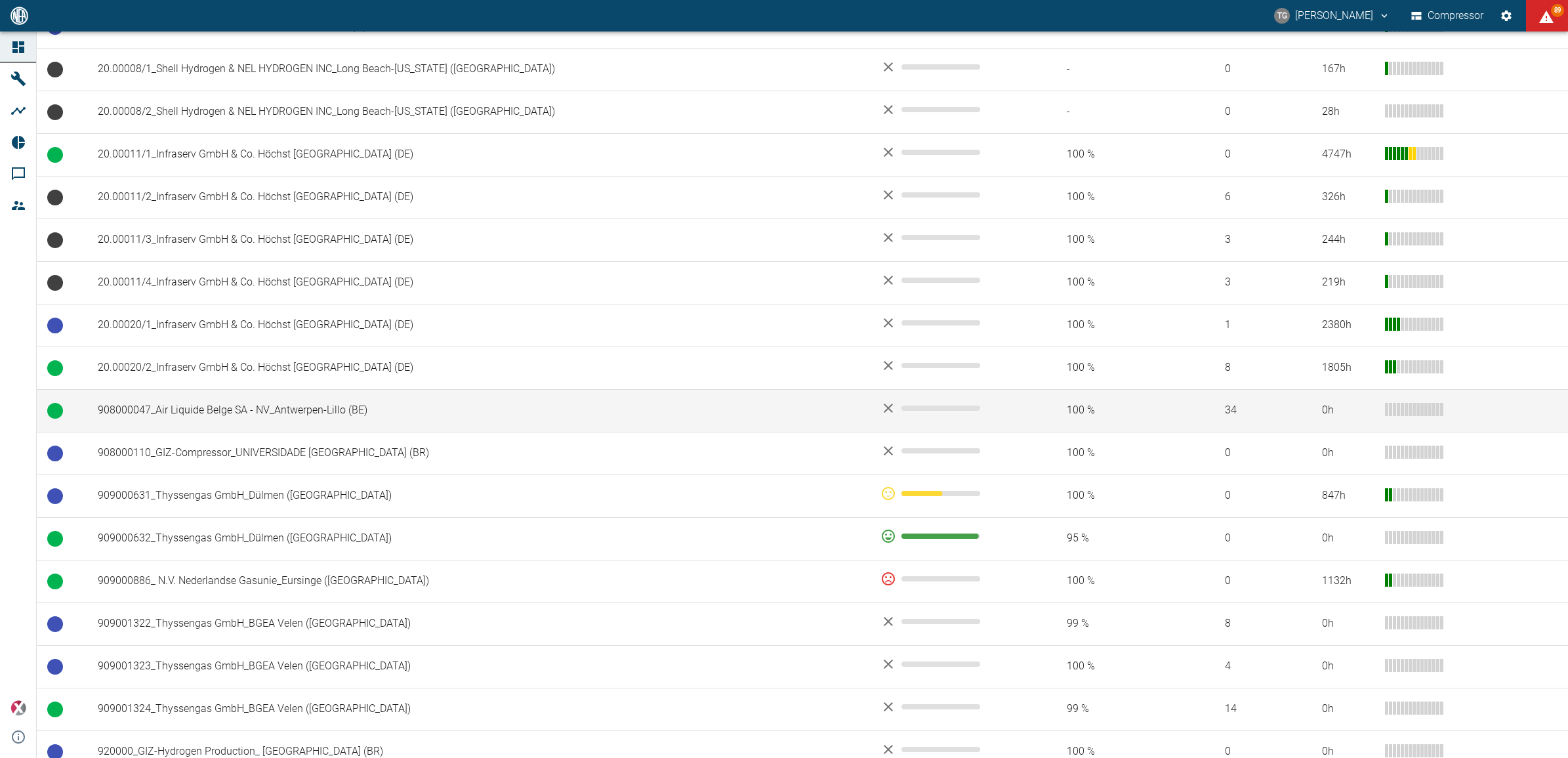
click at [203, 407] on td "908000047_Air Liquide Belge SA - NV_Antwerpen-Lillo (BE)" at bounding box center [479, 411] width 783 height 43
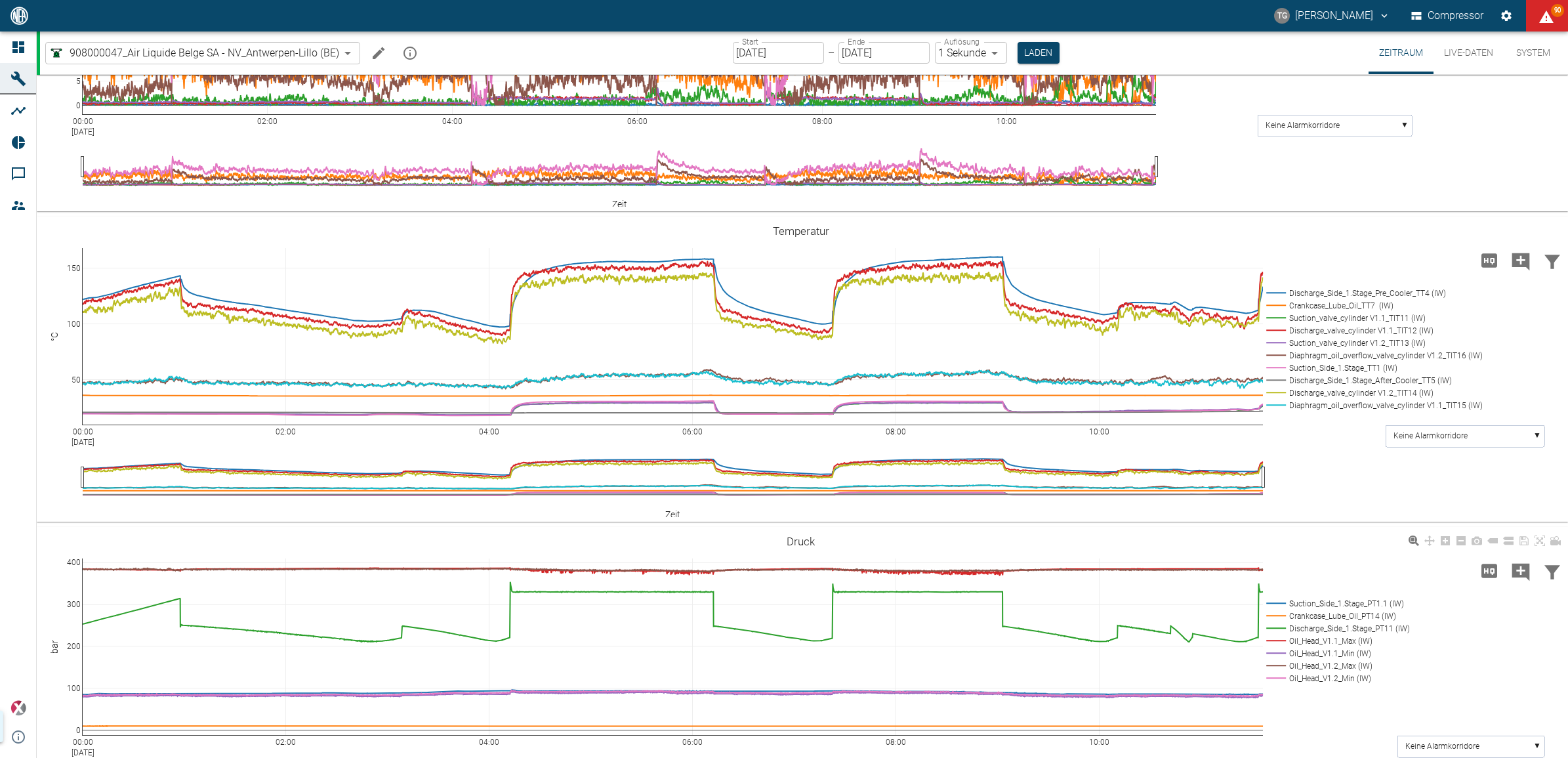
scroll to position [574, 0]
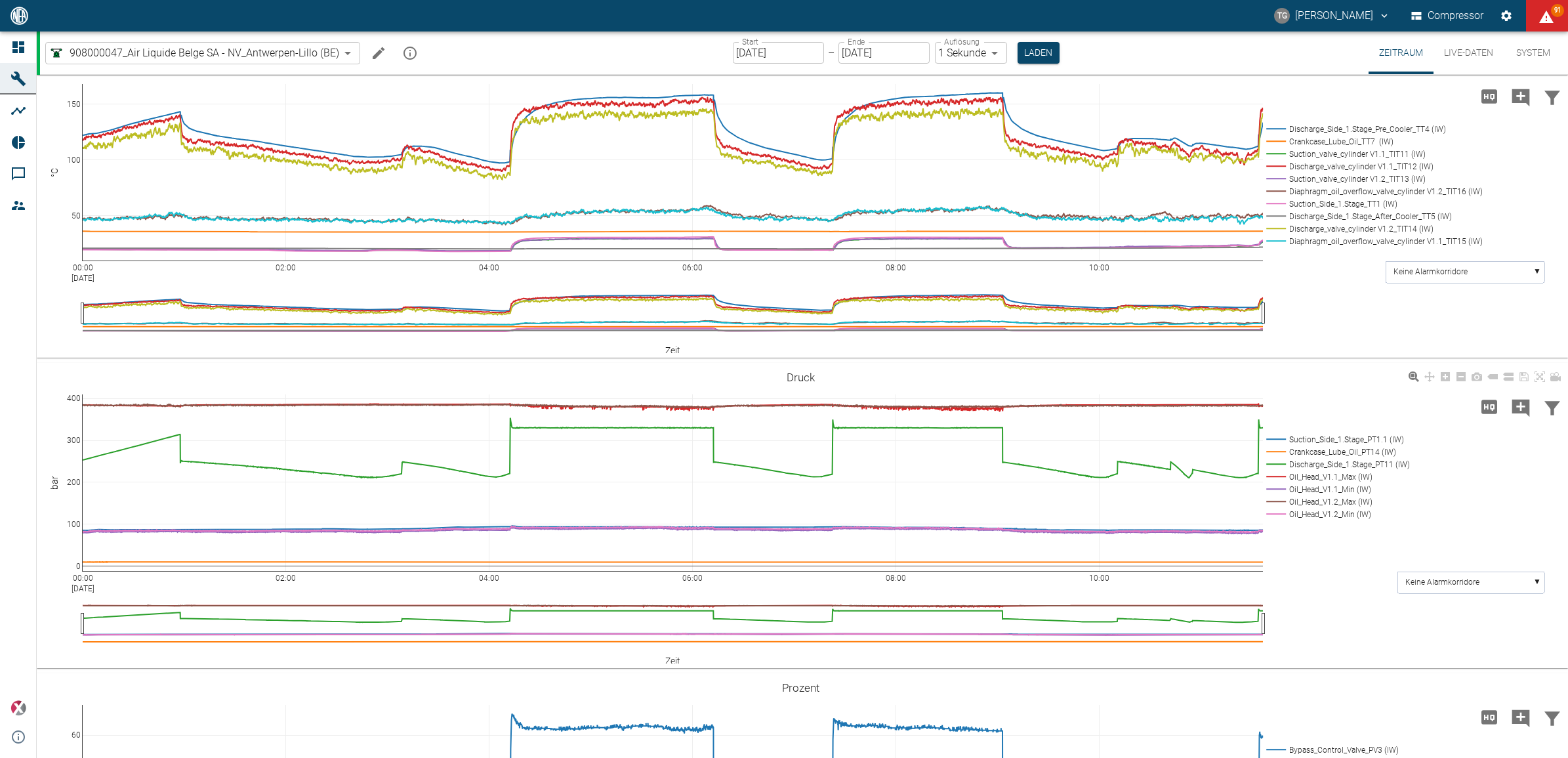
click at [1364, 638] on div "00:00 Sep 5, 2025 02:00 04:00 06:00 08:00 10:00 0 100 200 300 400 Suction_Side_…" at bounding box center [800, 516] width 1528 height 296
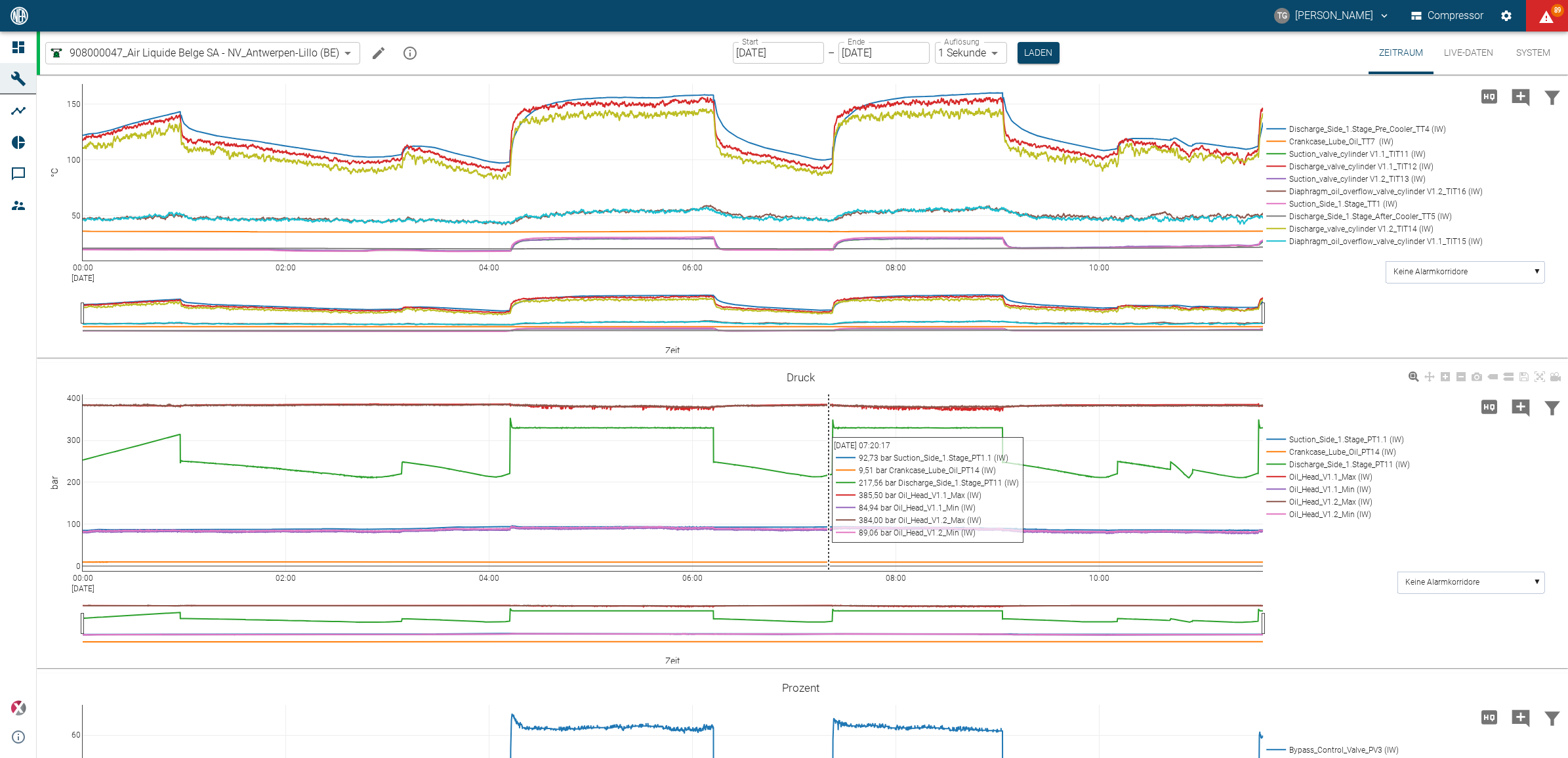
drag, startPoint x: 1018, startPoint y: 463, endPoint x: 828, endPoint y: 486, distance: 191.4
click at [828, 486] on div "00:00 Sep 5, 2025 02:00 04:00 06:00 08:00 10:00 0 100 200 300 400 Suction_Side_…" at bounding box center [800, 516] width 1528 height 296
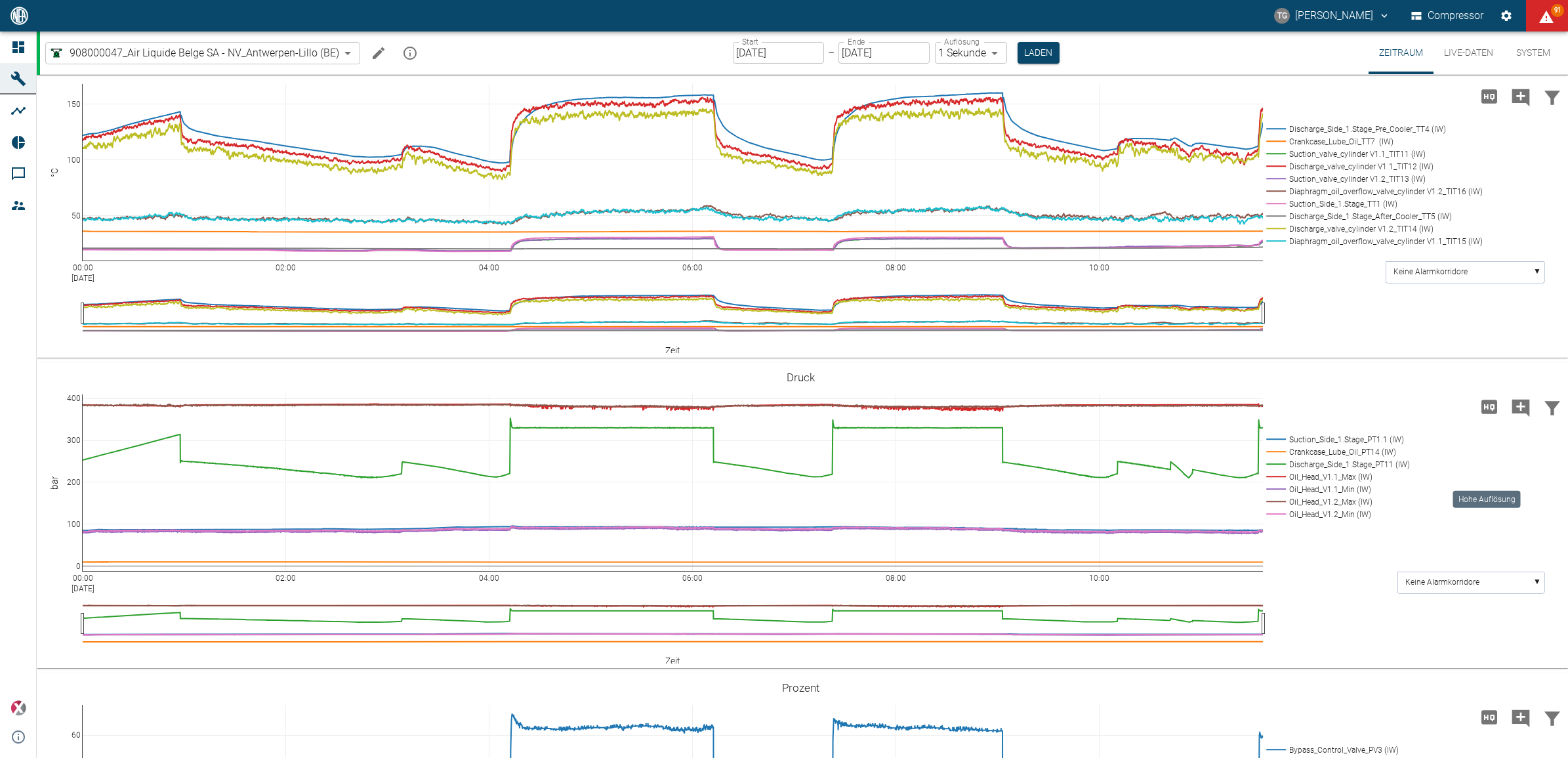
click at [1481, 418] on icon "Hohe Auflösung" at bounding box center [1490, 407] width 21 height 21
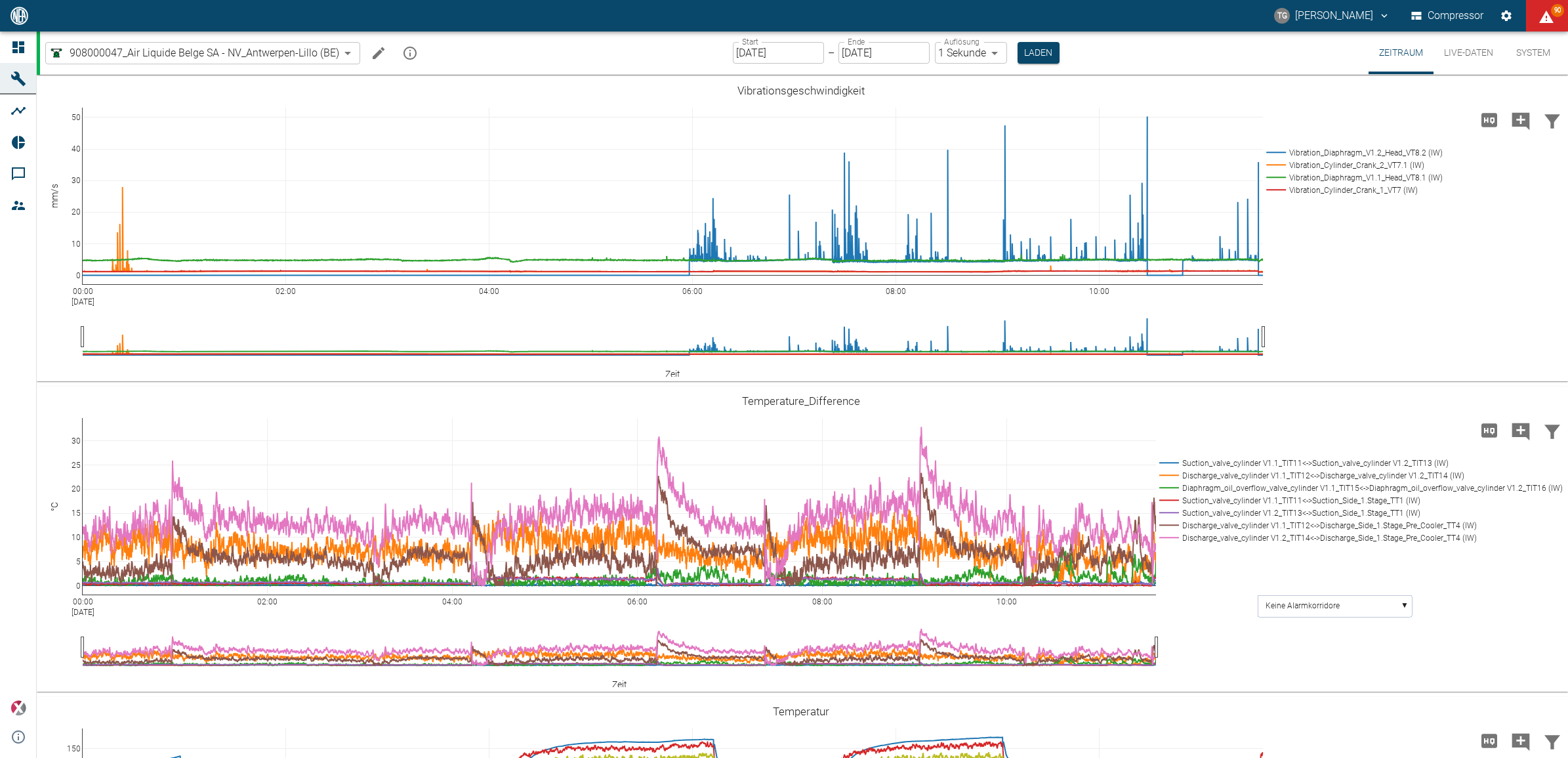
scroll to position [574, 0]
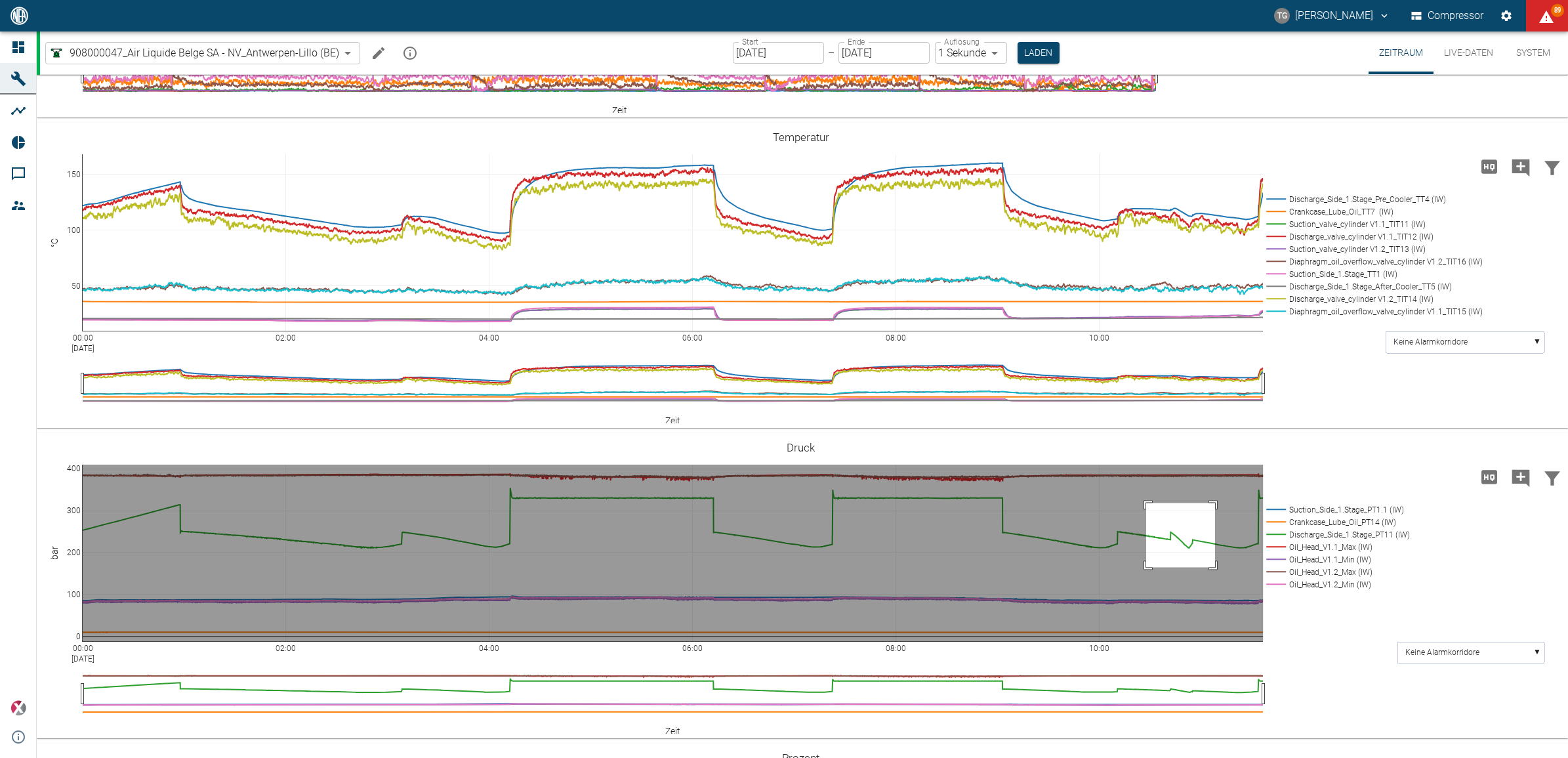
drag, startPoint x: 1146, startPoint y: 502, endPoint x: 1215, endPoint y: 566, distance: 94.1
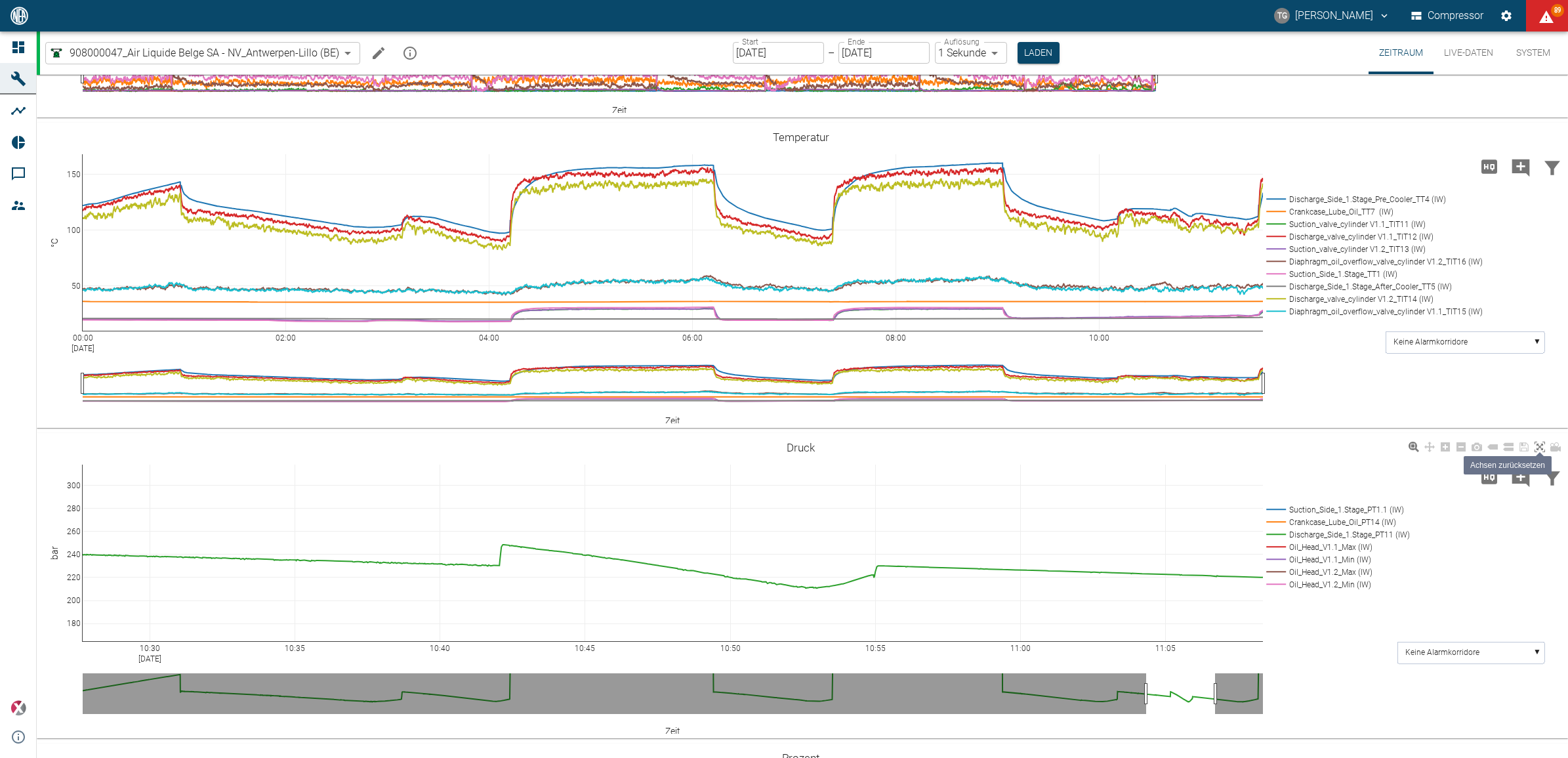
click at [1537, 447] on icon at bounding box center [1539, 446] width 11 height 11
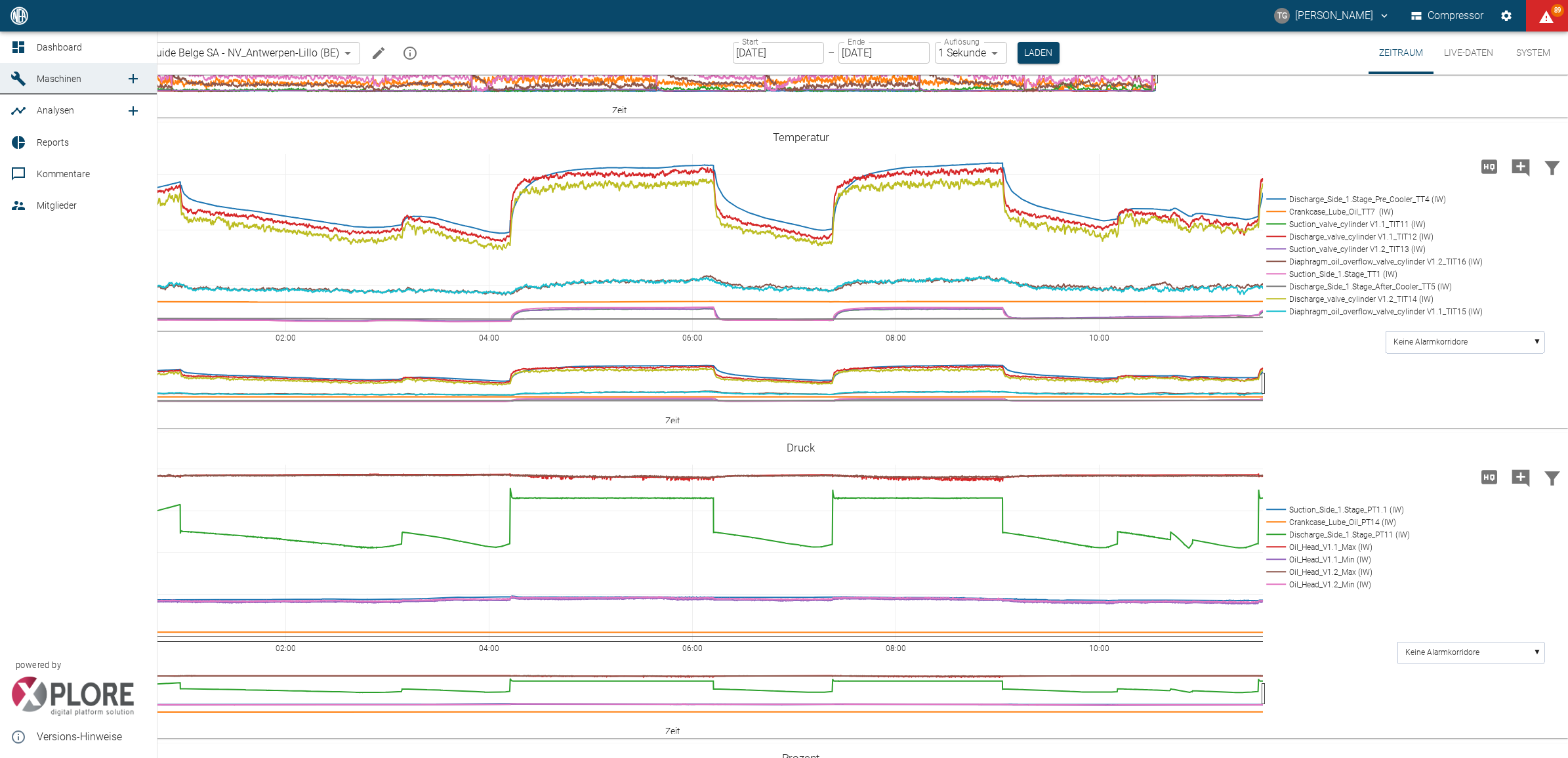
drag, startPoint x: 12, startPoint y: 47, endPoint x: 27, endPoint y: 60, distance: 19.8
click at [12, 47] on icon at bounding box center [18, 47] width 15 height 15
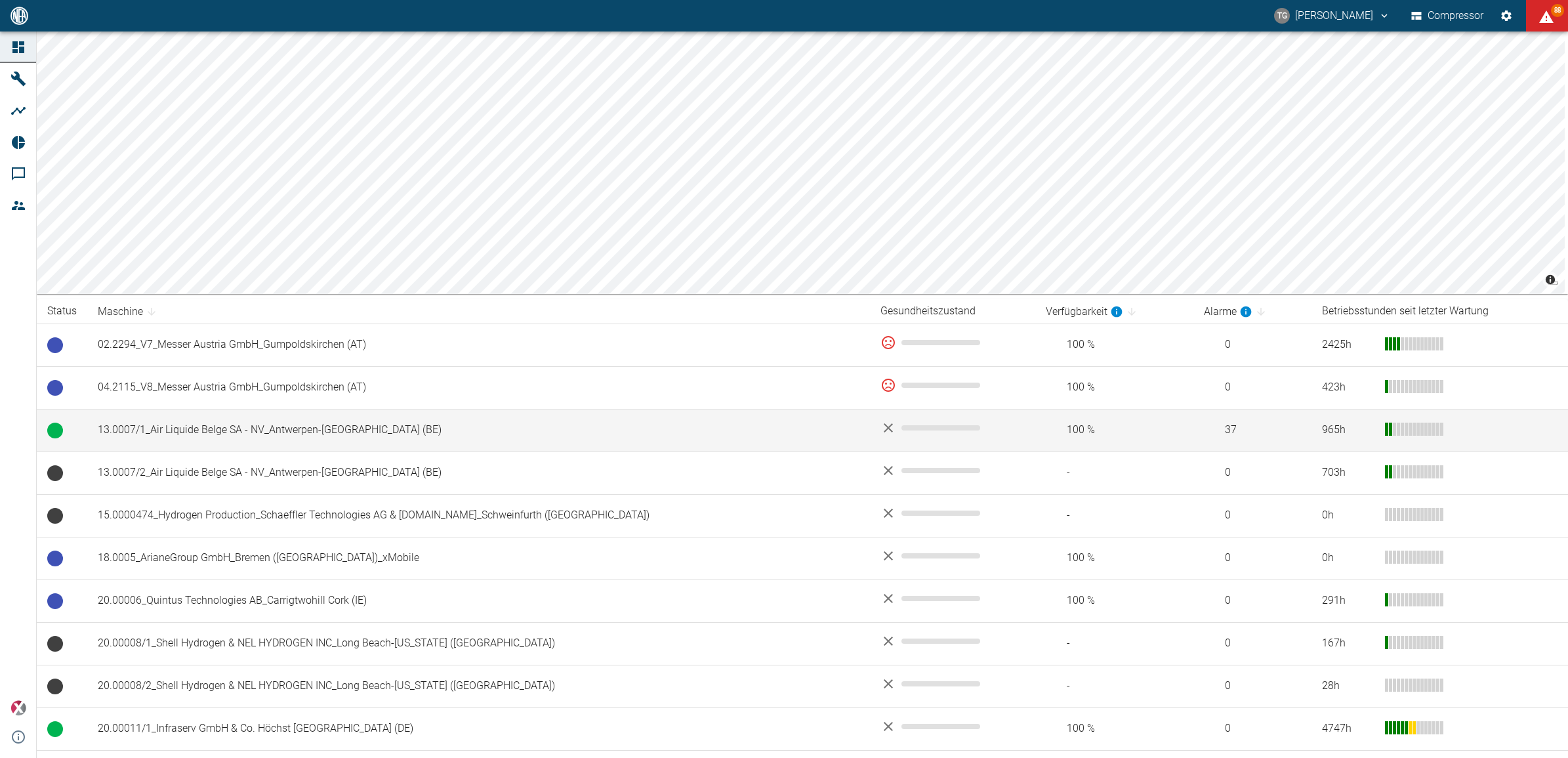
click at [228, 430] on td "13.0007/1_Air Liquide Belge SA - NV_Antwerpen-Lillo (BE)" at bounding box center [479, 430] width 783 height 43
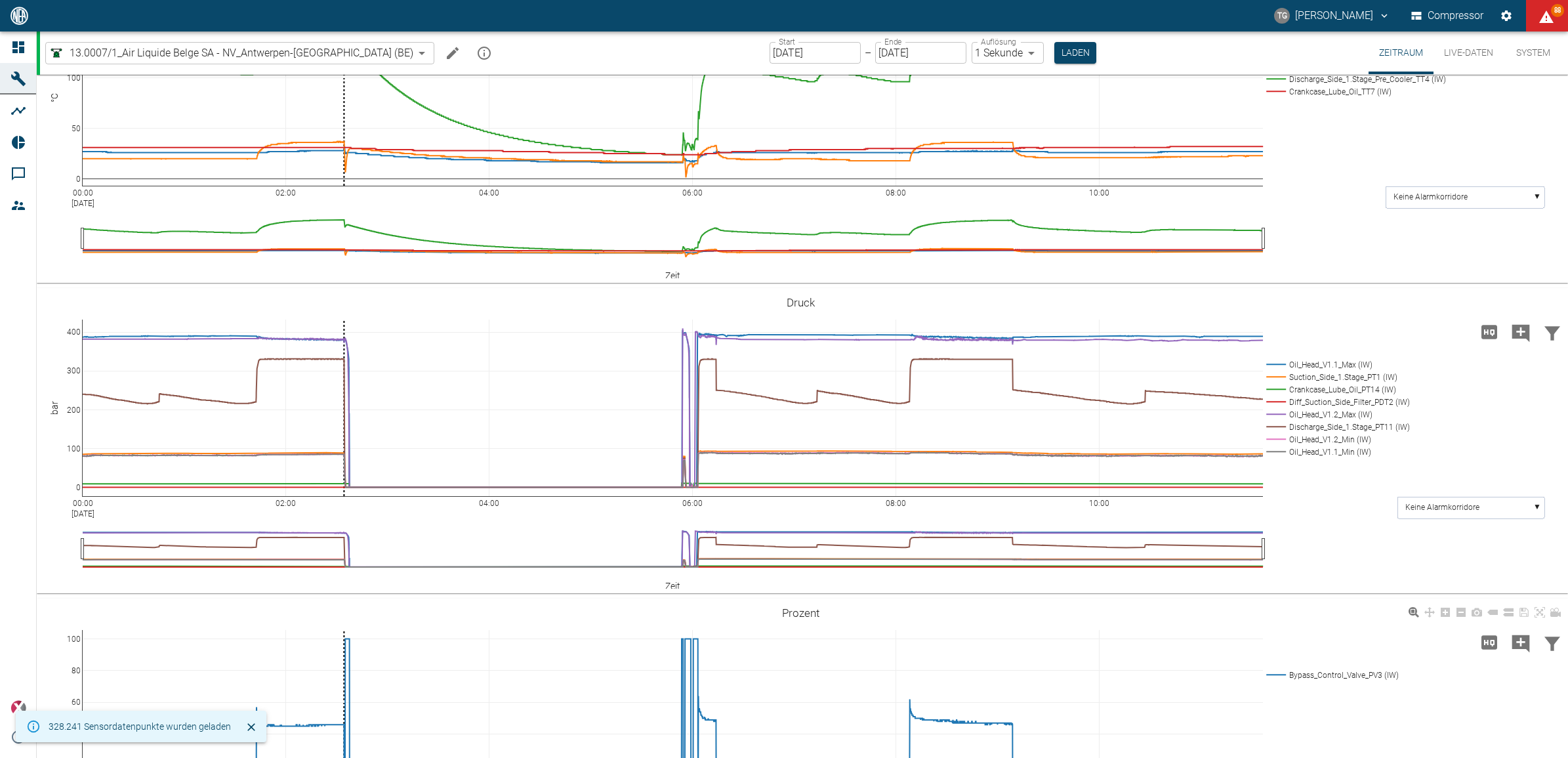
scroll to position [410, 0]
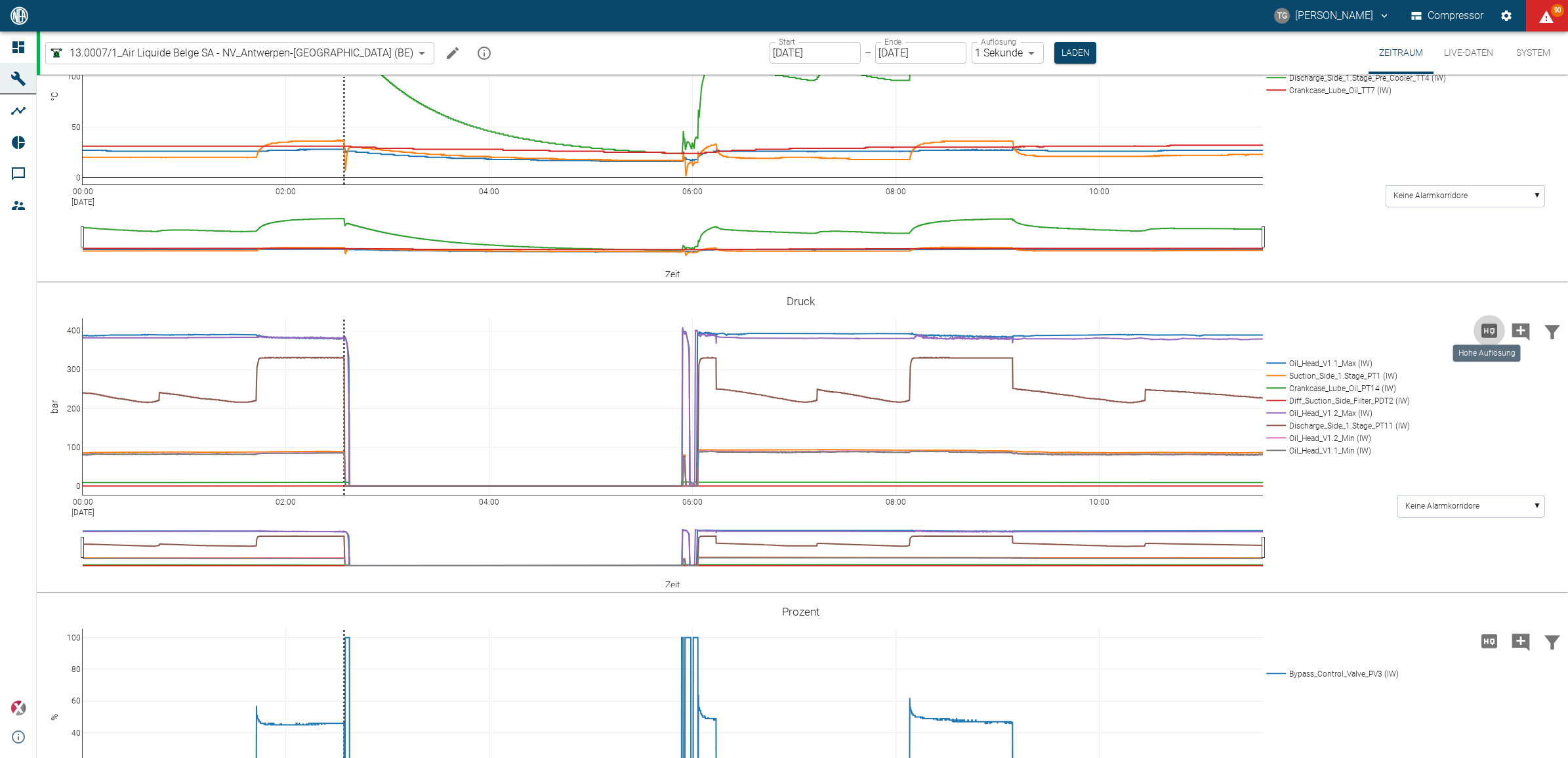
click at [1490, 331] on icon "Hohe Auflösung" at bounding box center [1489, 331] width 15 height 14
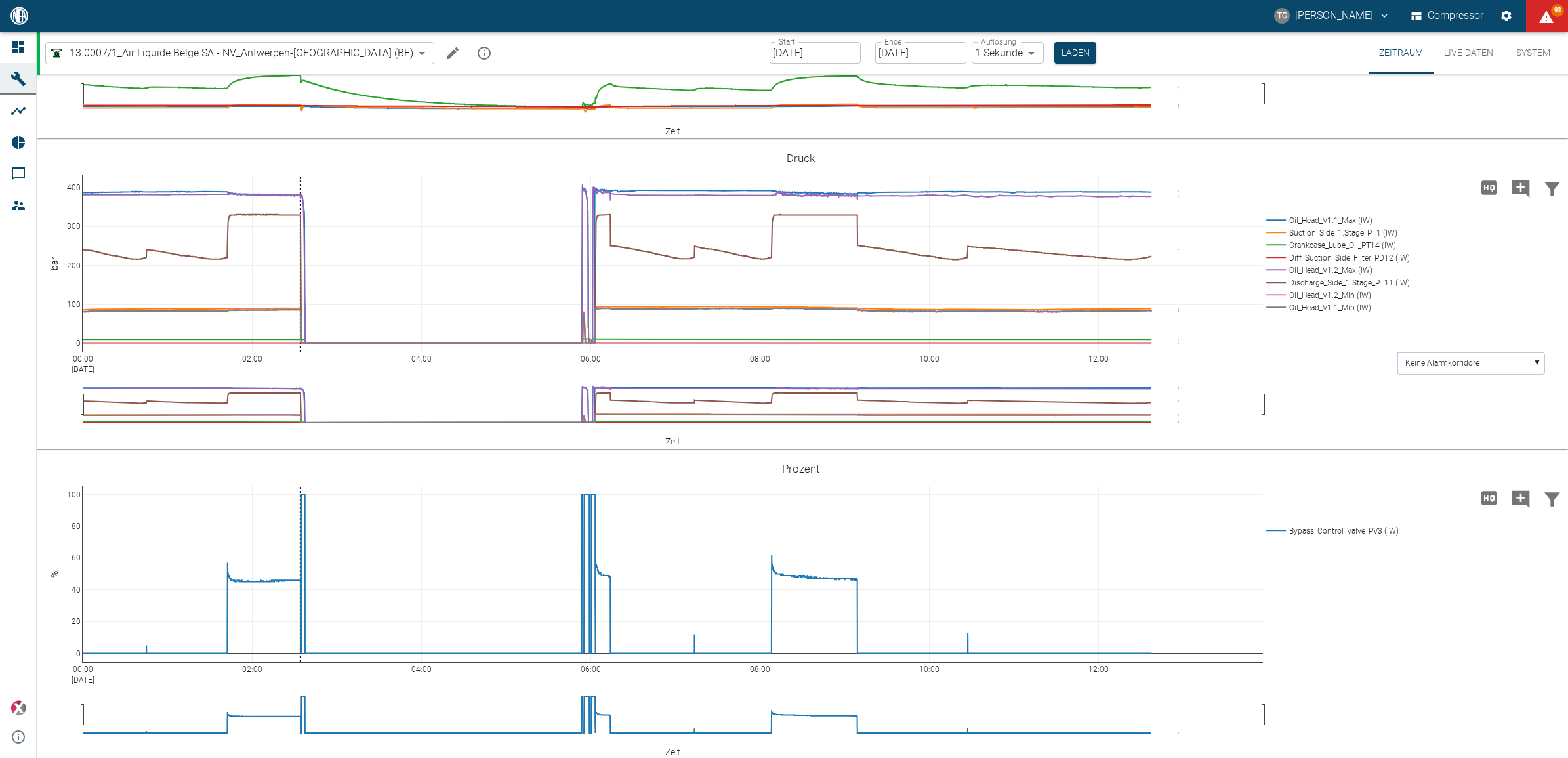
scroll to position [558, 0]
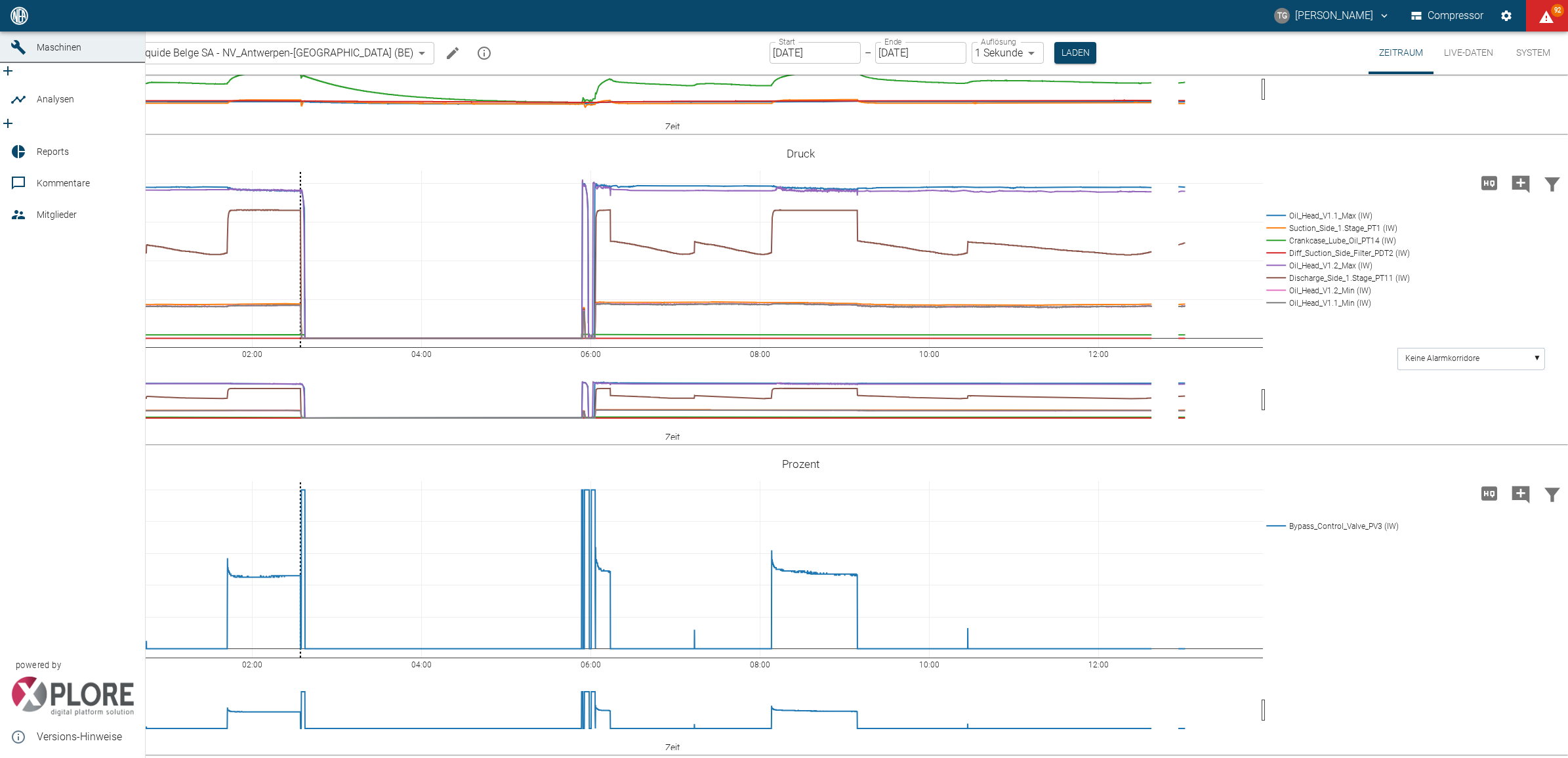
click at [29, 24] on div at bounding box center [20, 15] width 20 height 15
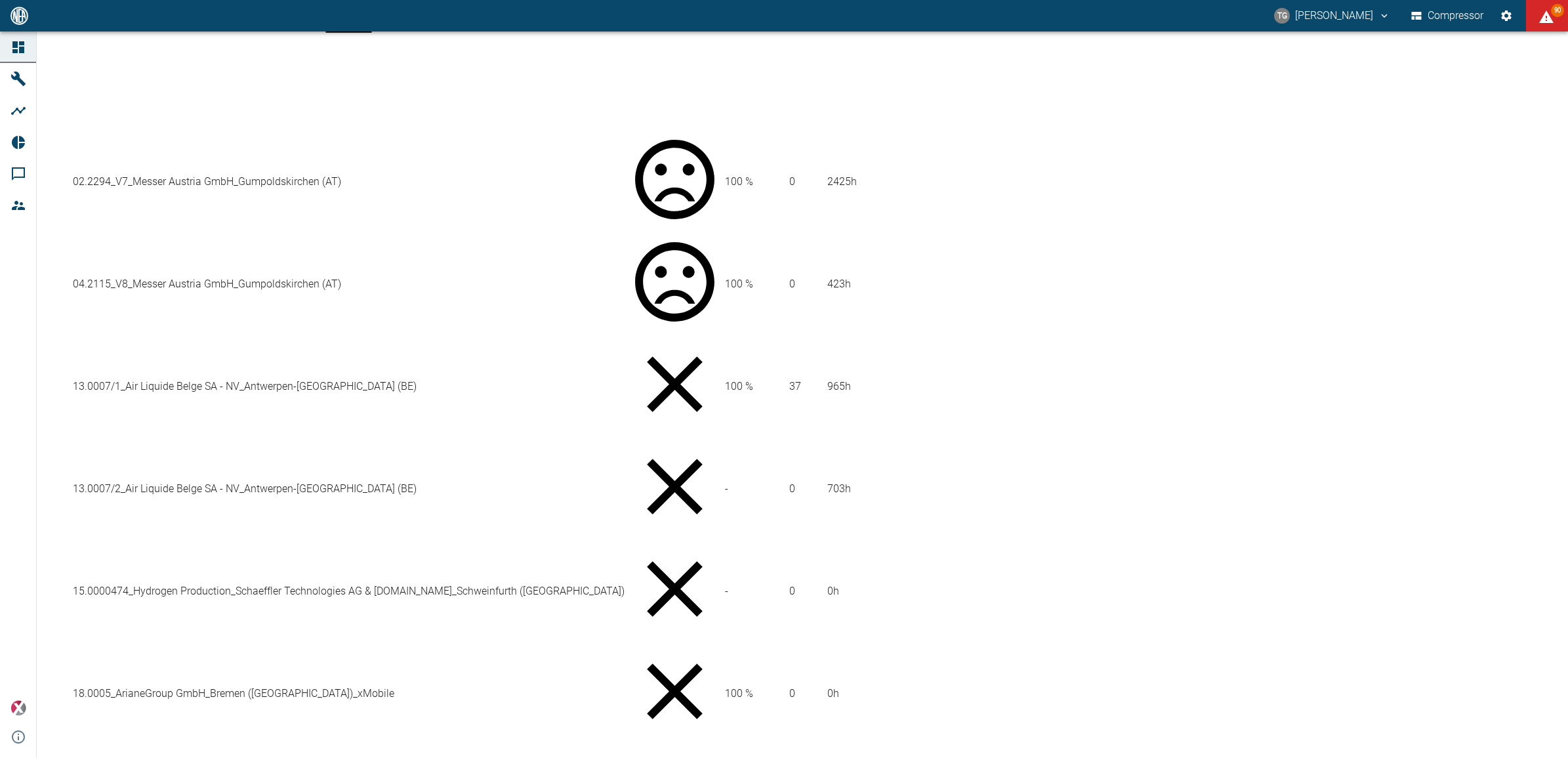
scroll to position [656, 0]
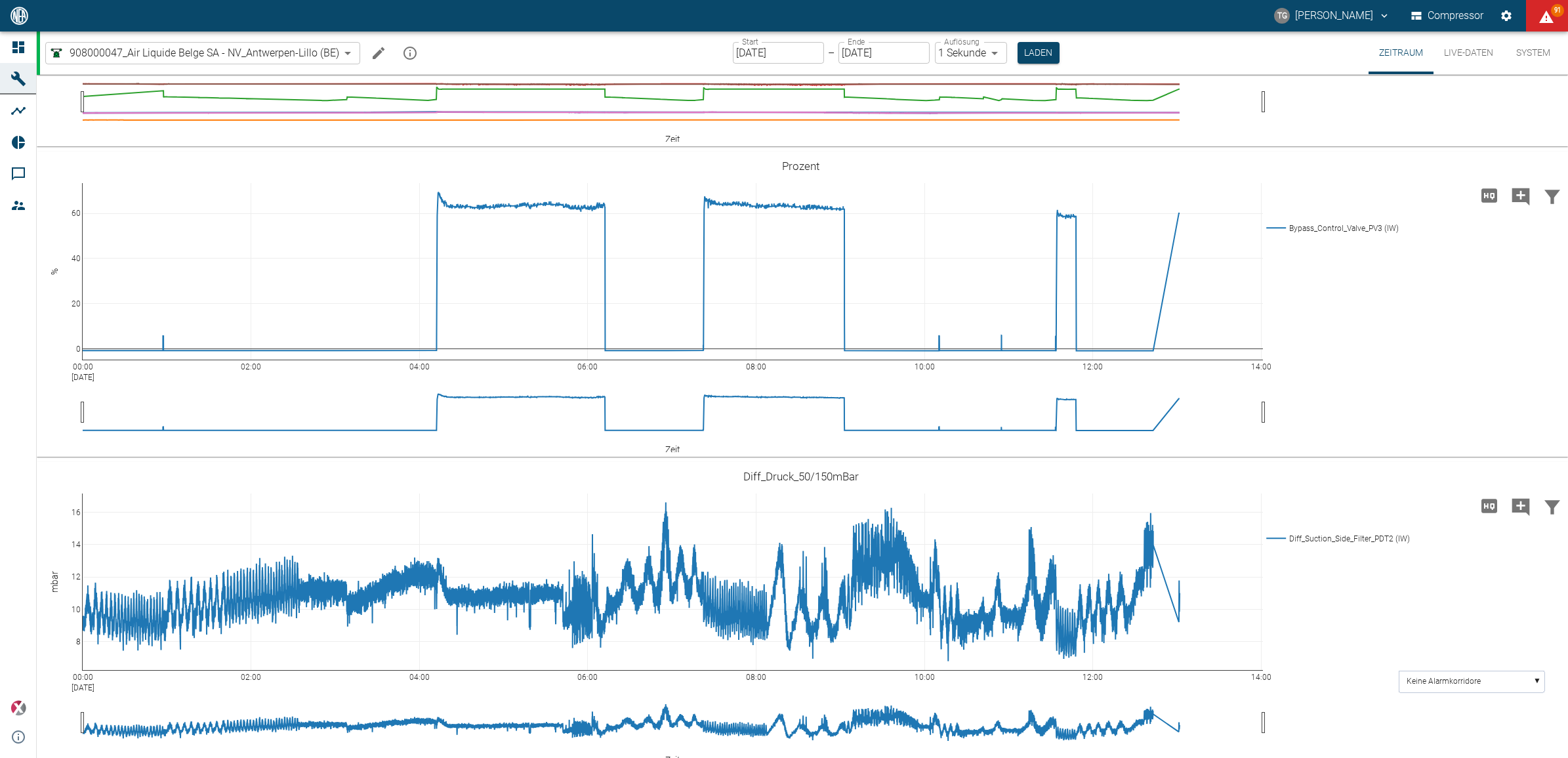
scroll to position [1488, 0]
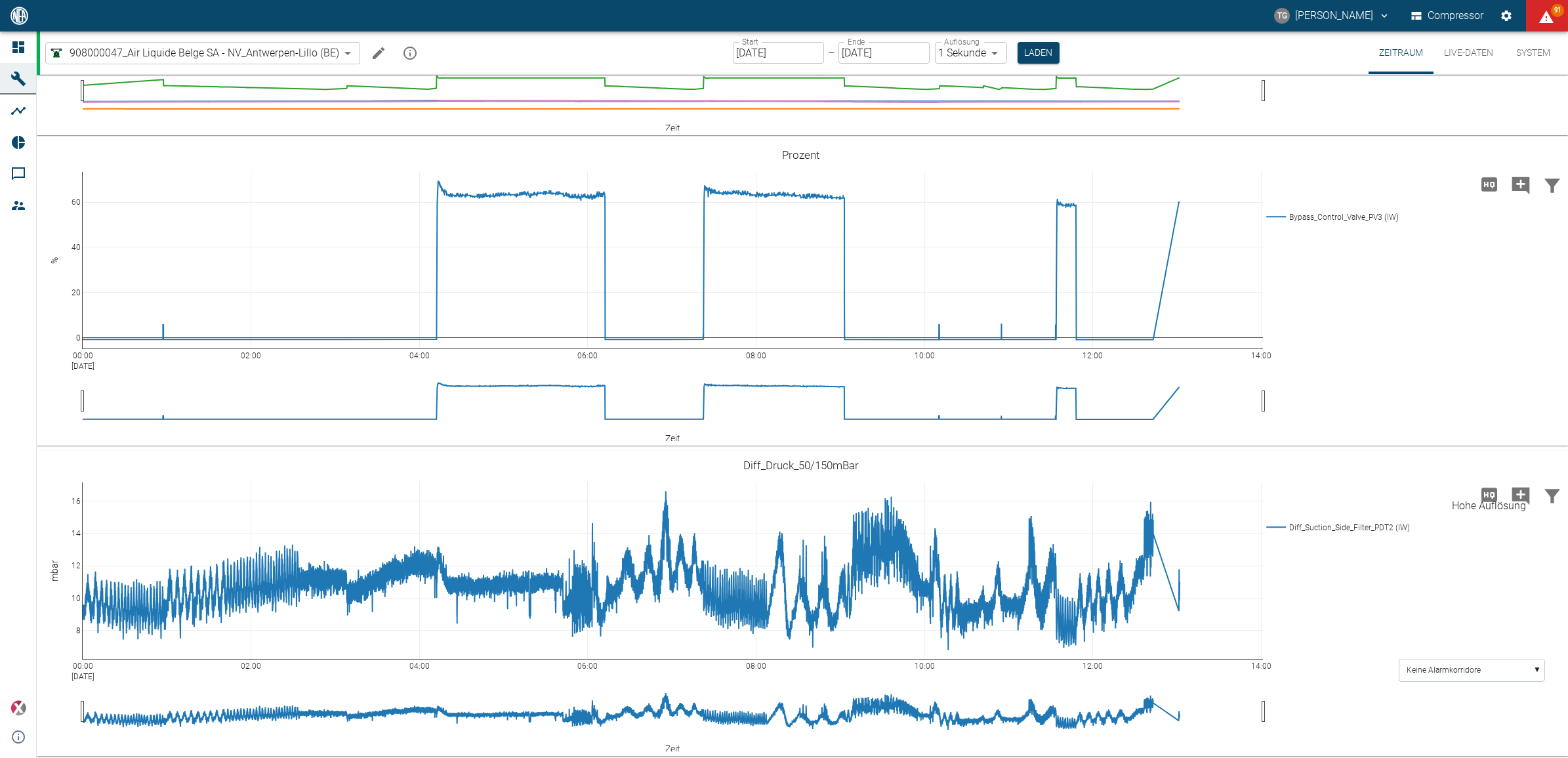
click at [1492, 493] on icon "Hohe Auflösung" at bounding box center [1489, 495] width 15 height 14
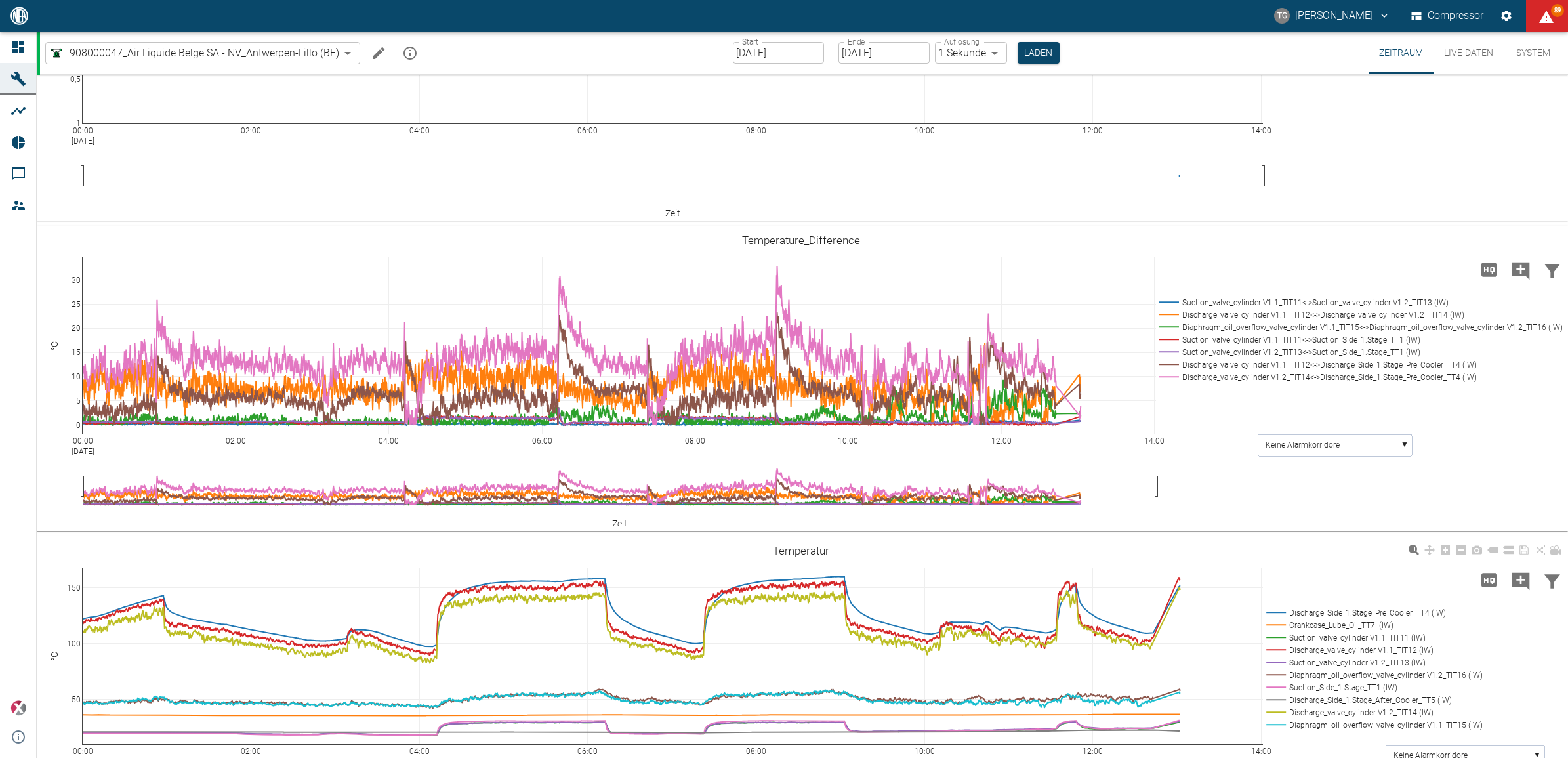
scroll to position [574, 0]
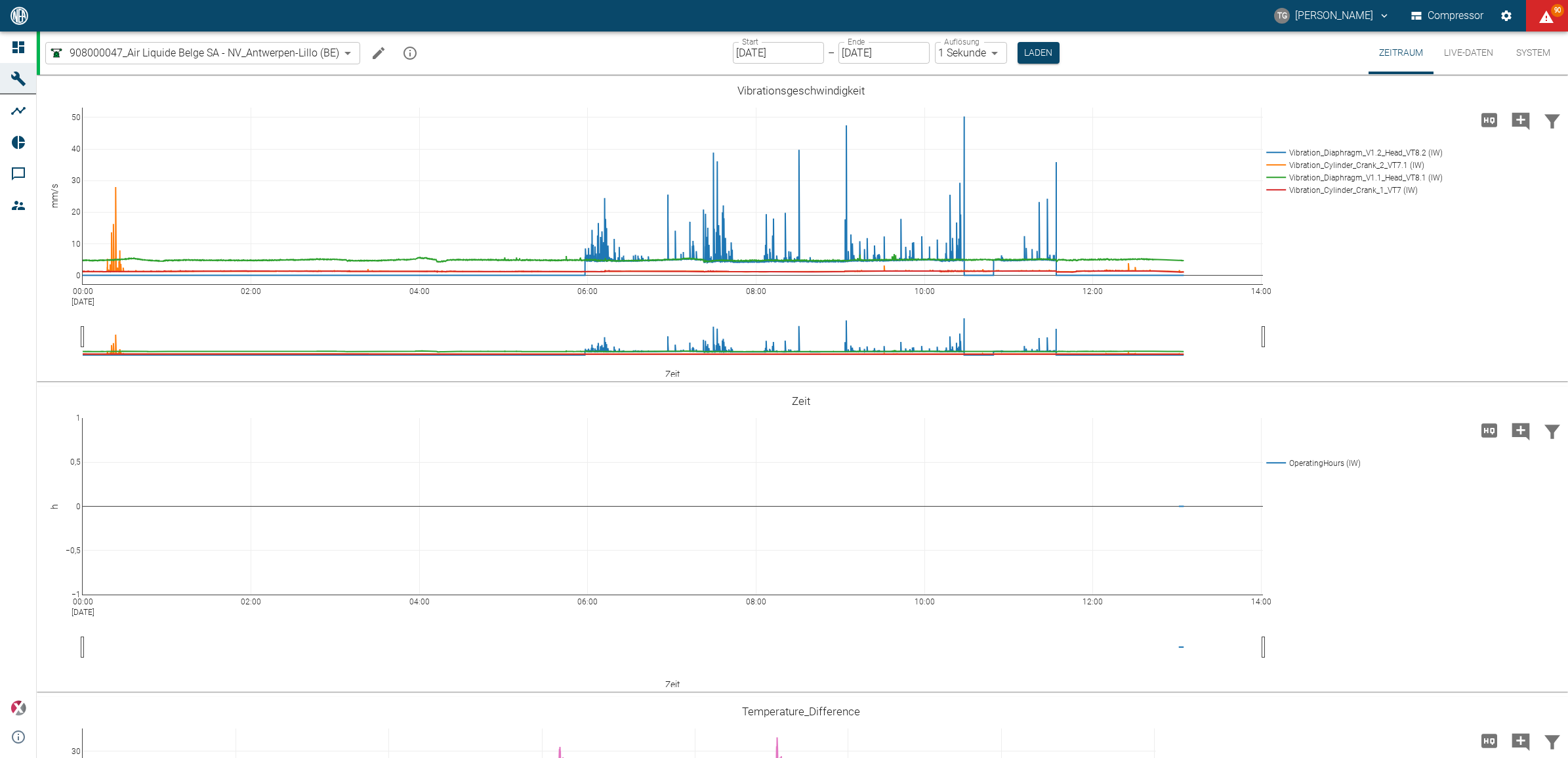
scroll to position [574, 0]
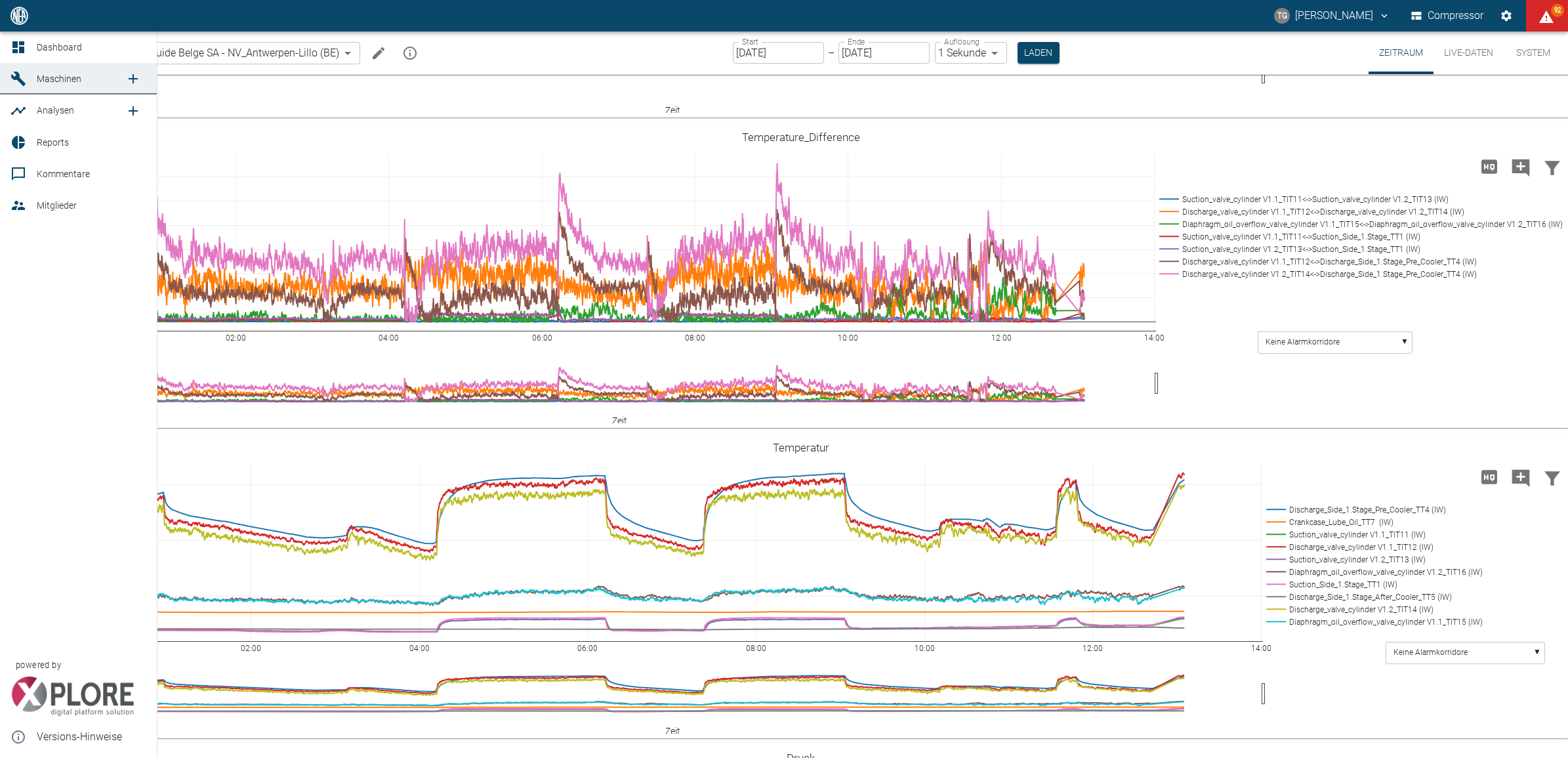
click at [10, 36] on link "Dashboard" at bounding box center [78, 47] width 157 height 32
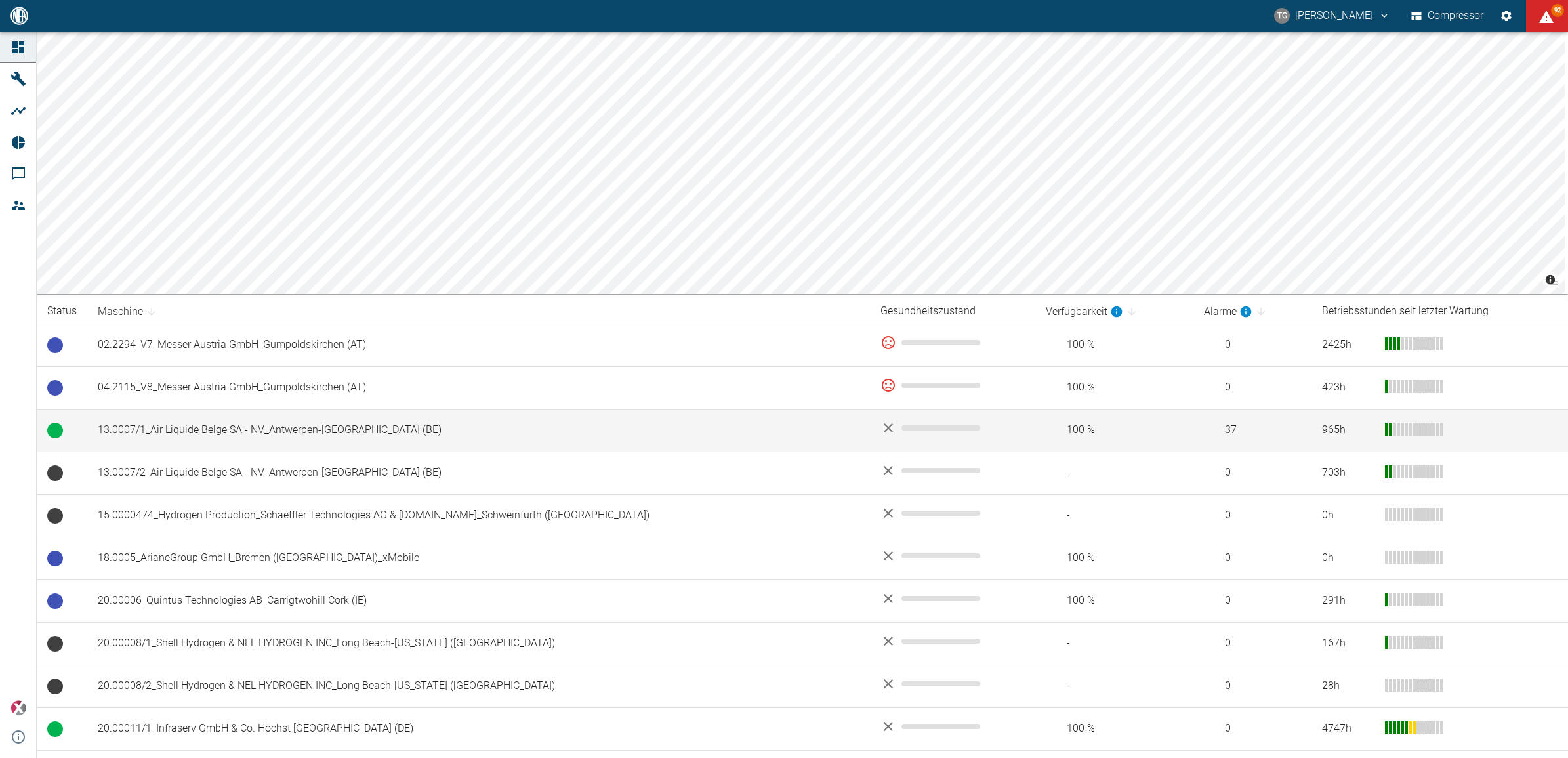
click at [162, 432] on td "13.0007/1_Air Liquide Belge SA - NV_Antwerpen-[GEOGRAPHIC_DATA] (BE)" at bounding box center [479, 430] width 783 height 43
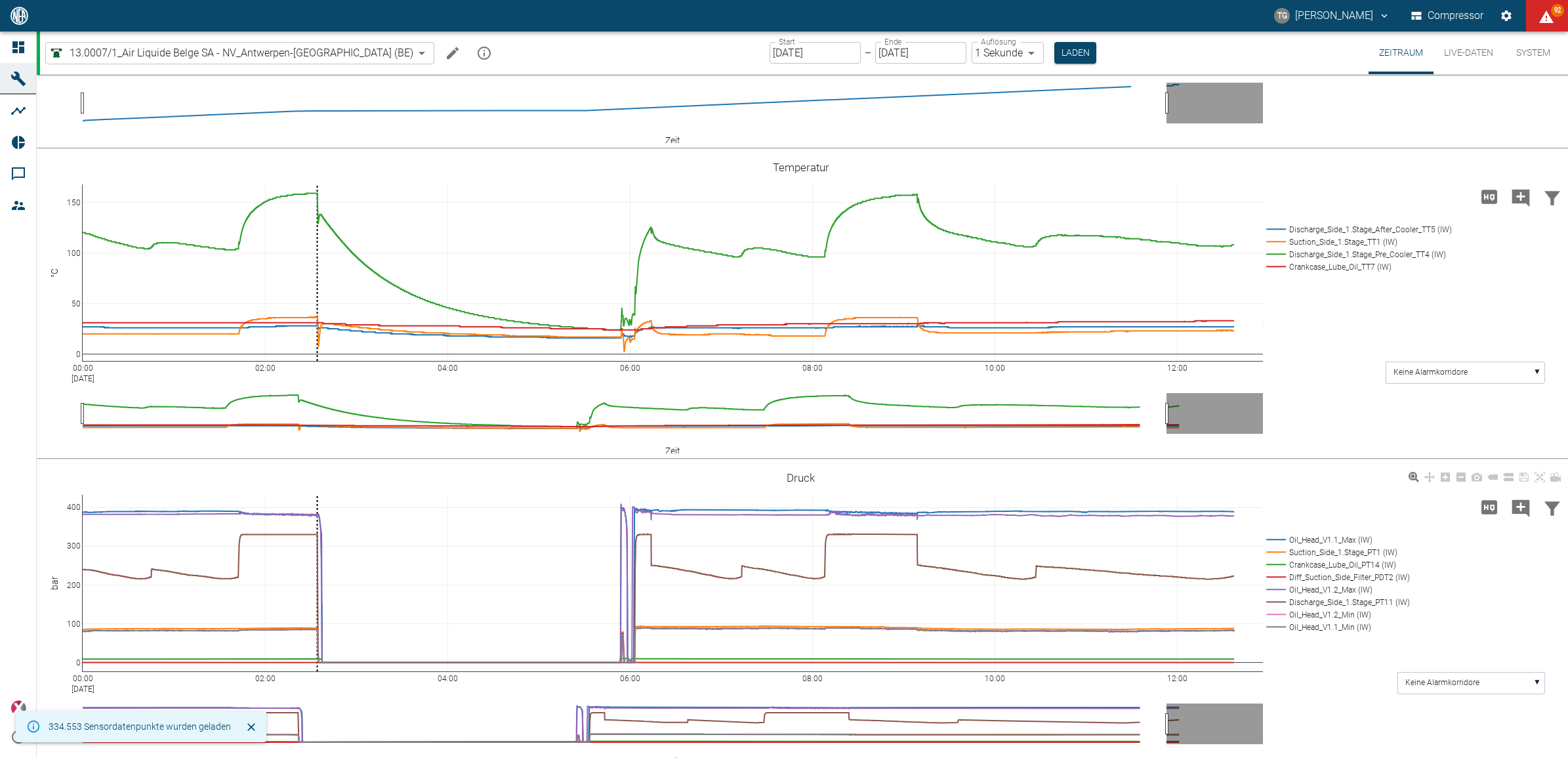
scroll to position [328, 0]
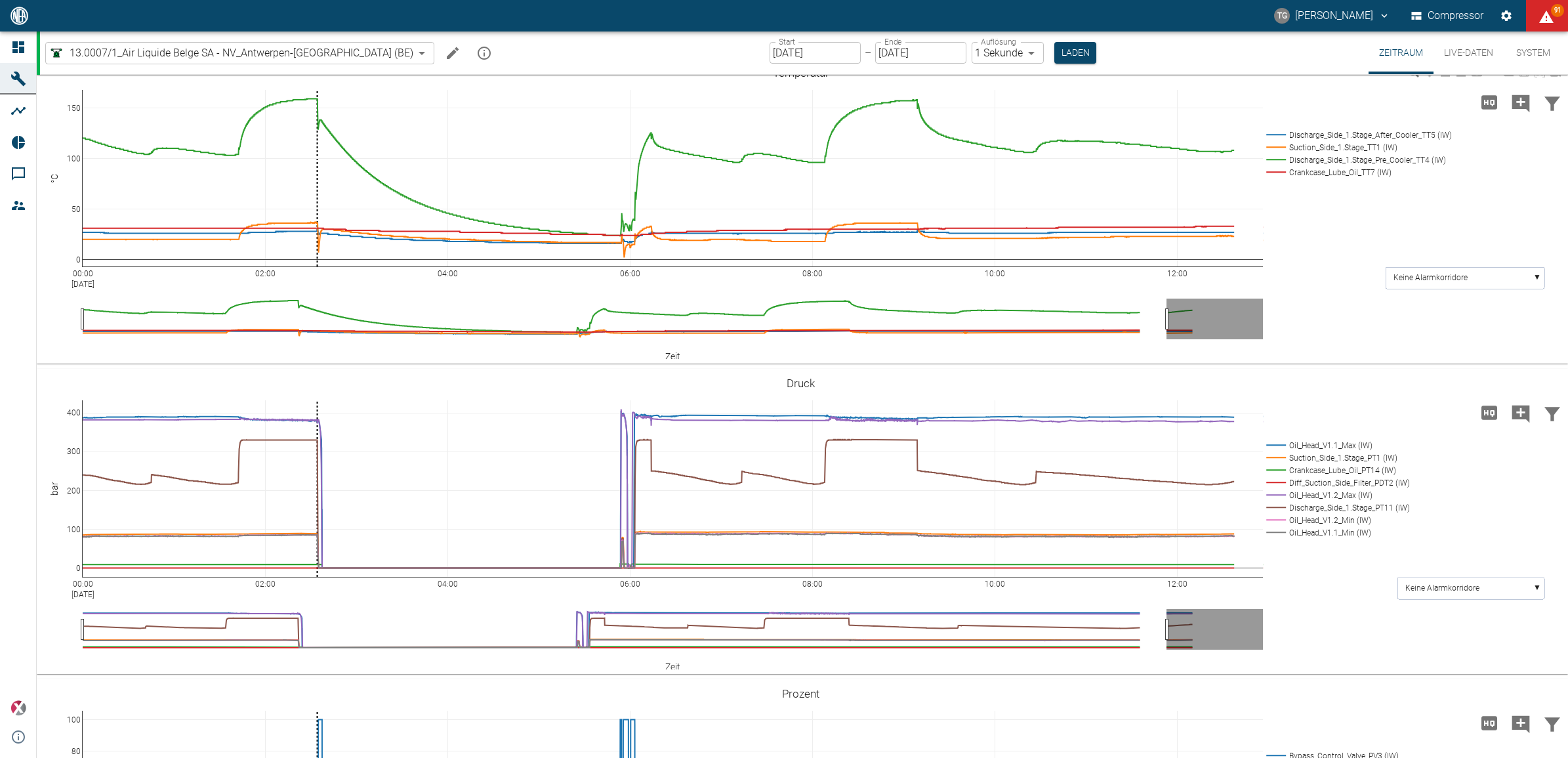
click at [1325, 230] on div "00:00 [DATE] 02:00 04:00 06:00 08:00 10:00 12:00 0 50 100 150 Discharge_Side_1.…" at bounding box center [800, 212] width 1528 height 296
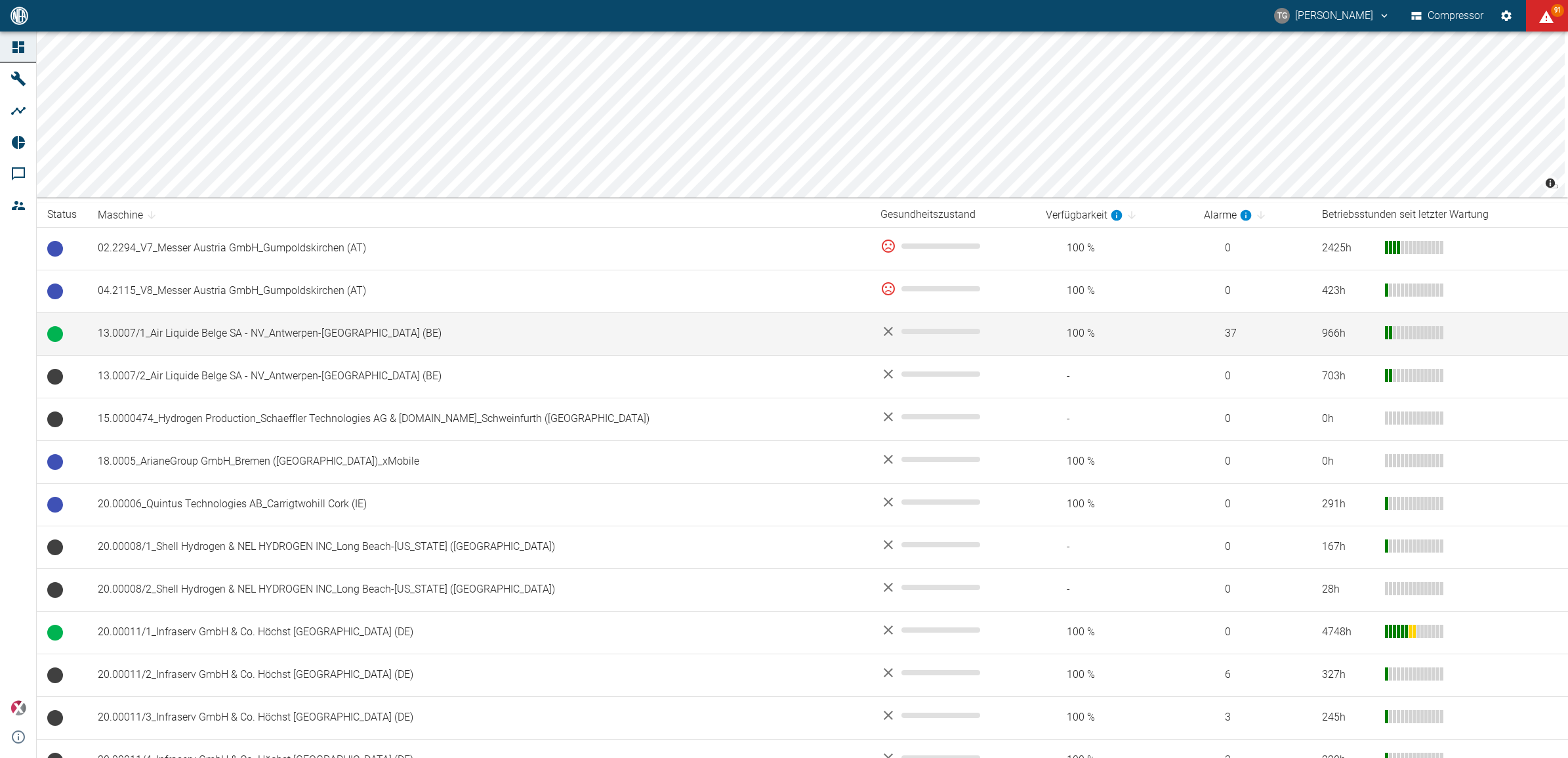
scroll to position [246, 0]
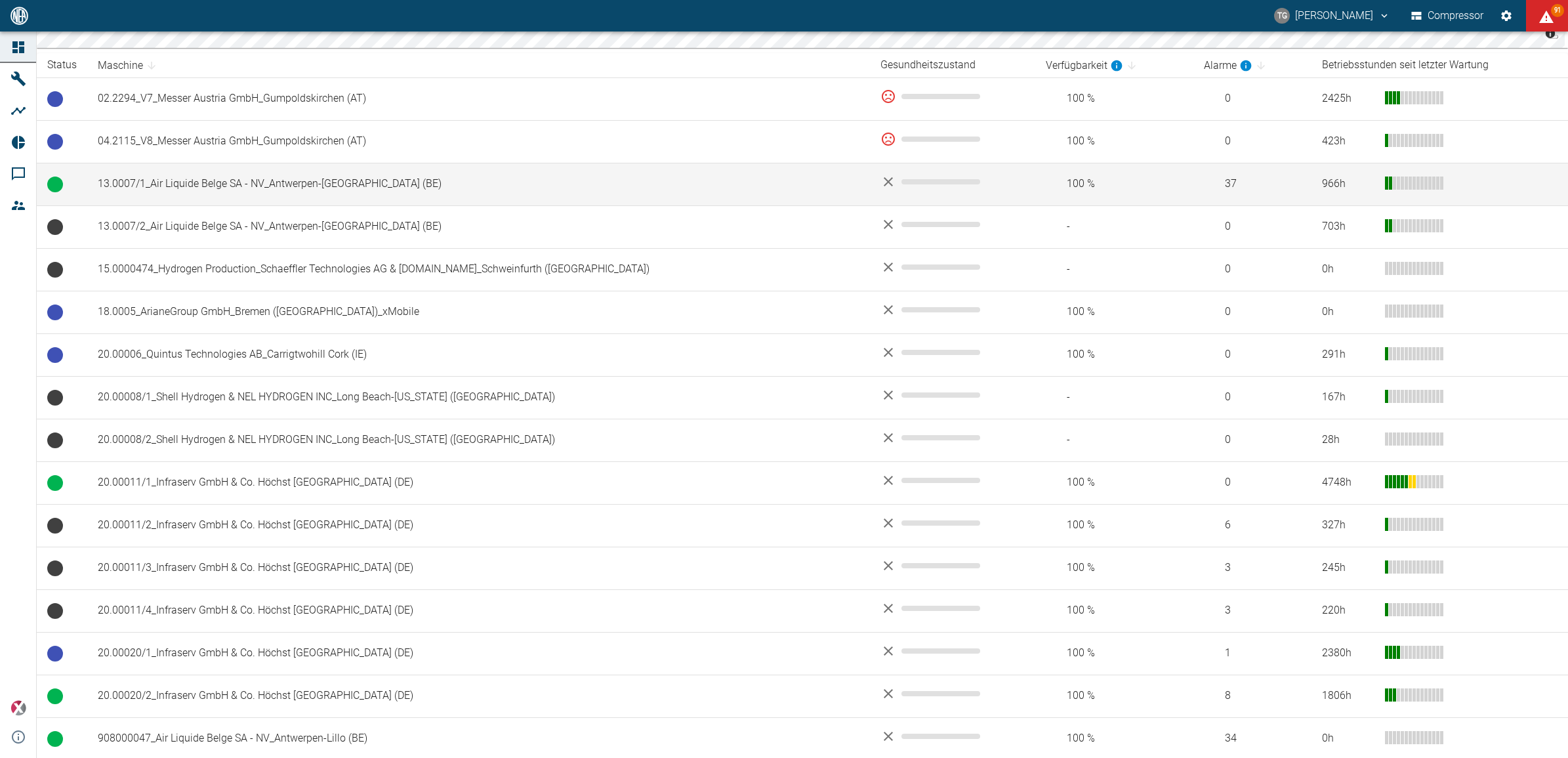
click at [266, 187] on td "13.0007/1_Air Liquide Belge SA - NV_Antwerpen-Lillo (BE)" at bounding box center [479, 184] width 783 height 43
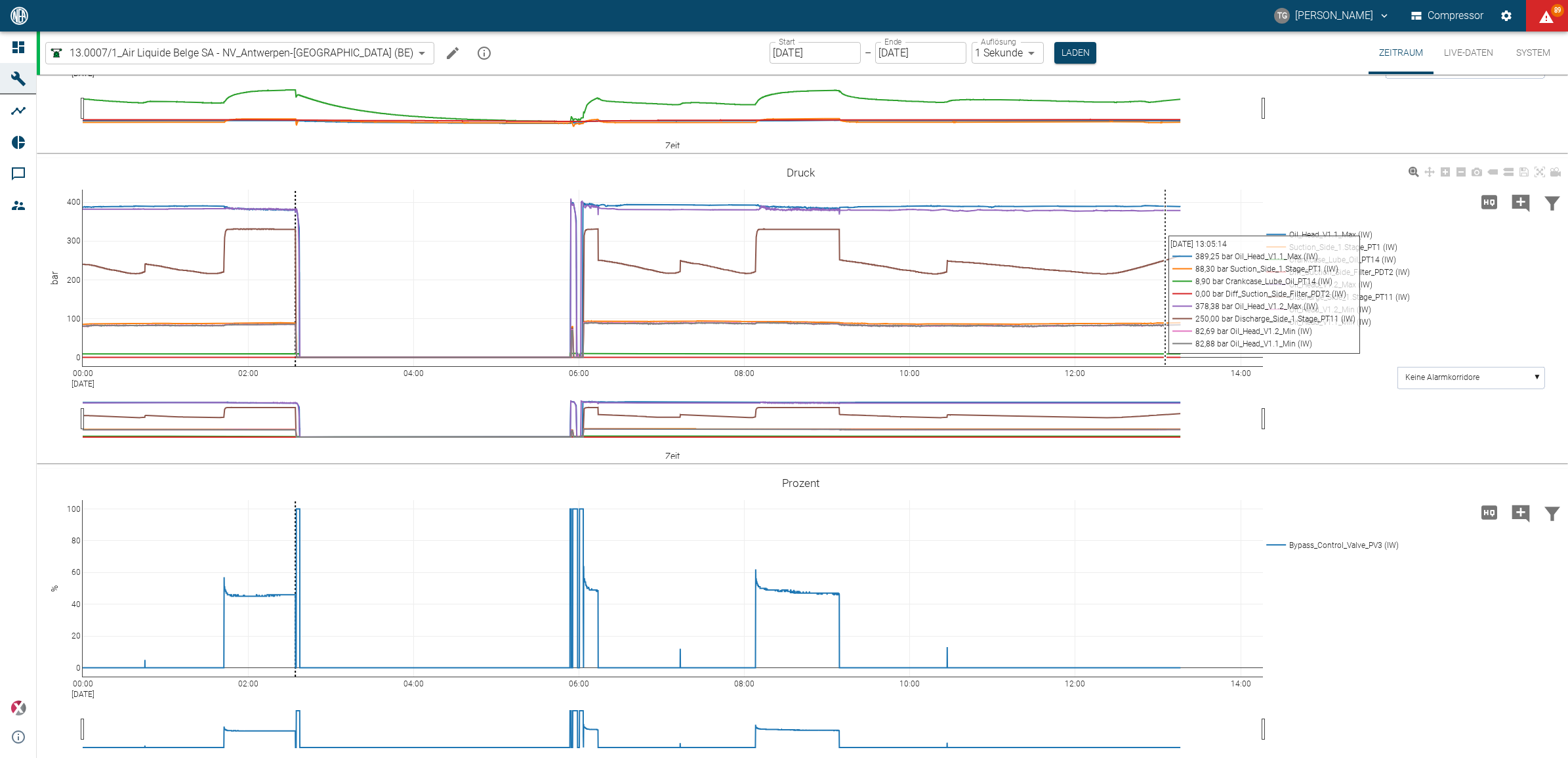
scroll to position [558, 0]
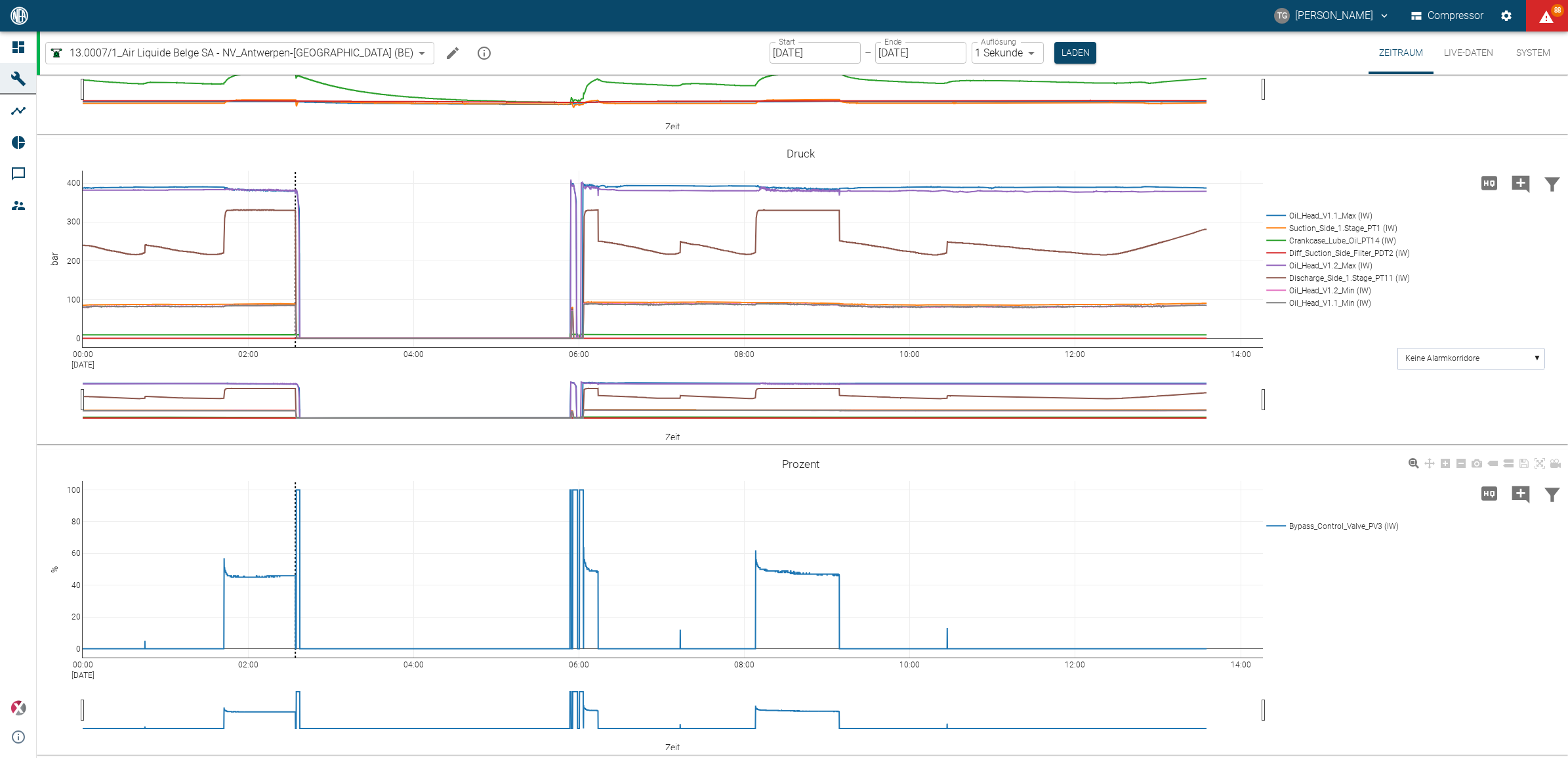
click at [1469, 686] on div "00:00 Sep 5, 2025 02:00 04:00 06:00 08:00 10:00 12:00 14:00 0 20 40 60 80 100 B…" at bounding box center [800, 602] width 1528 height 296
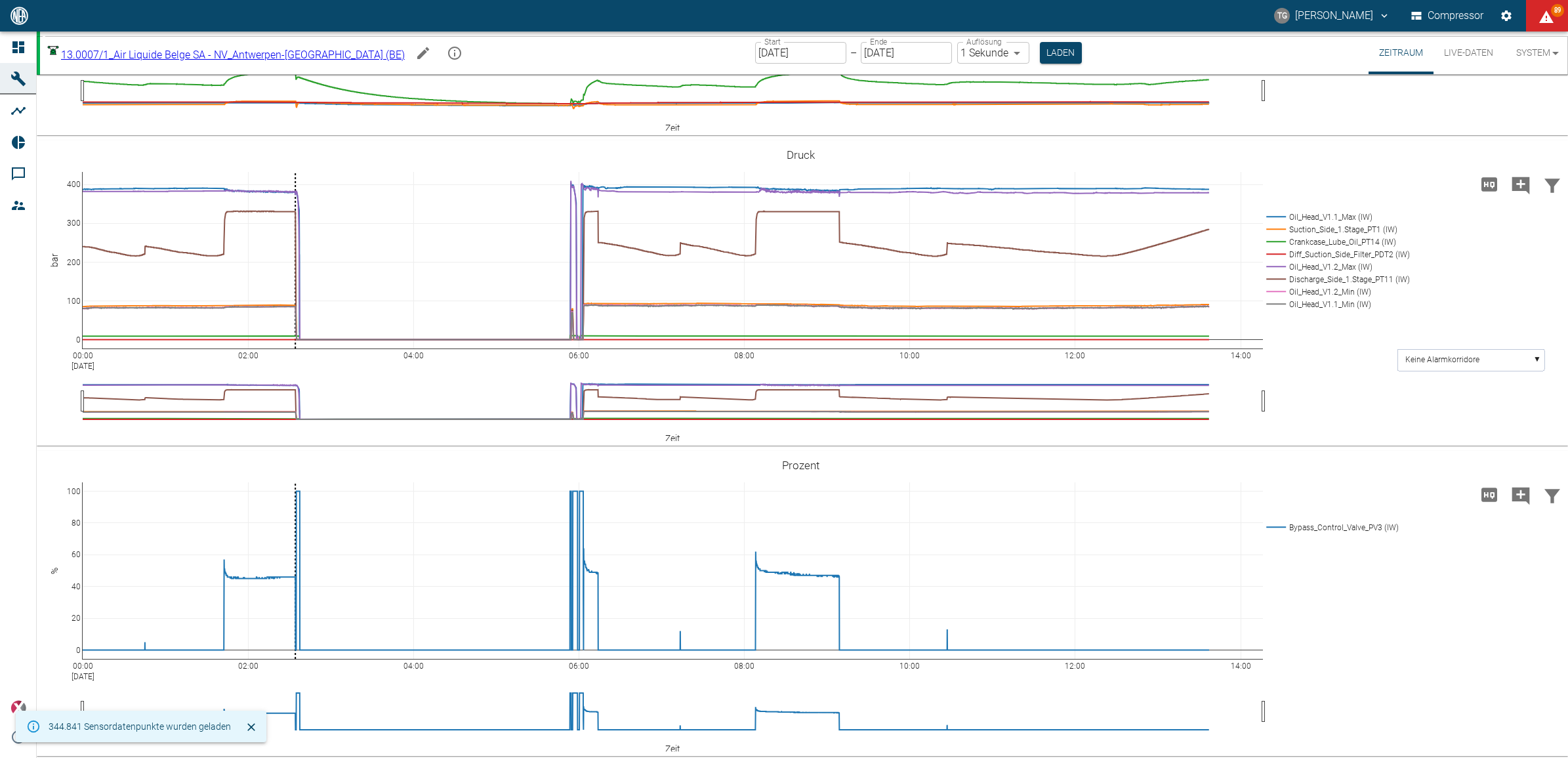
scroll to position [558, 0]
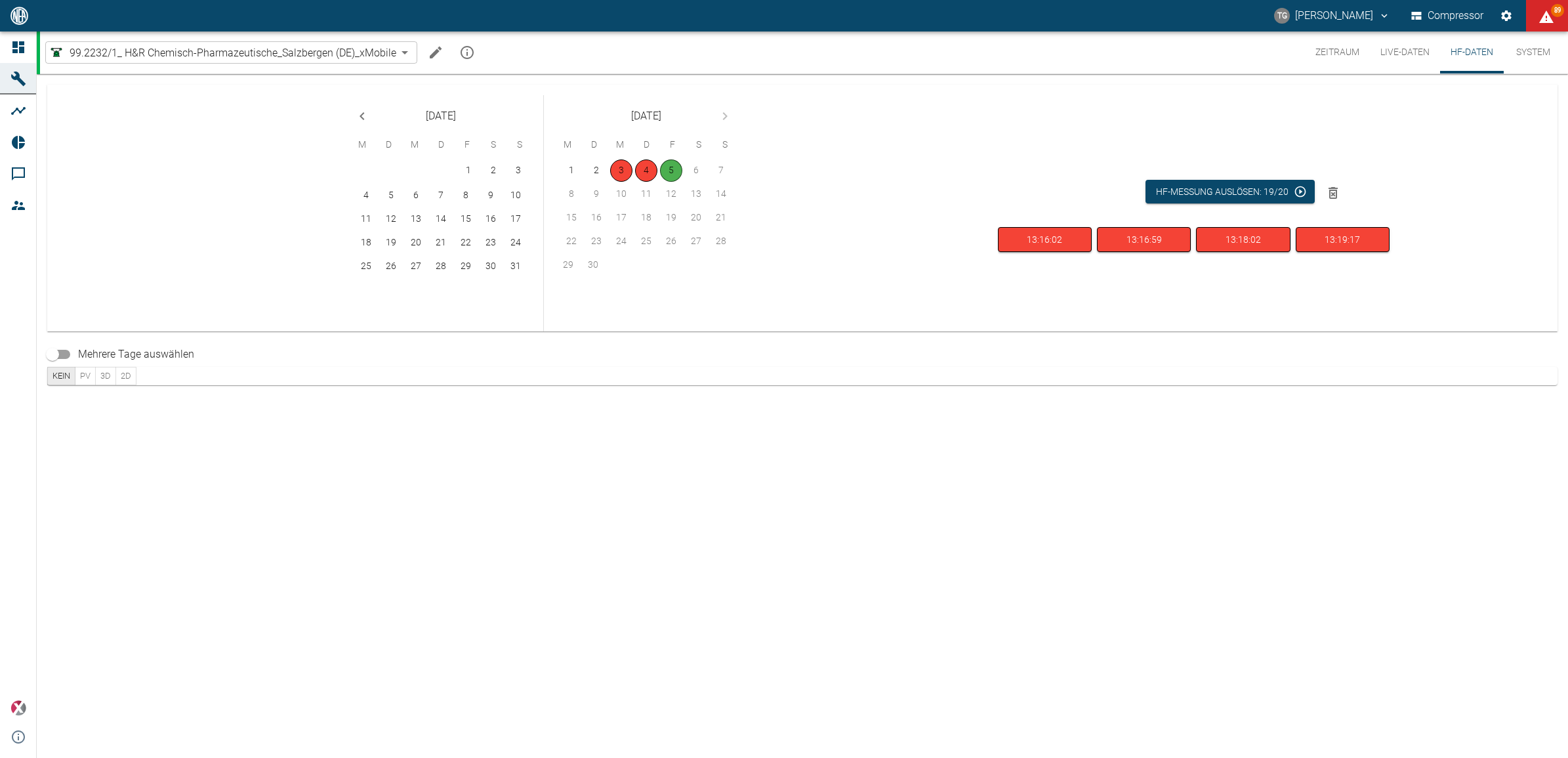
click at [891, 415] on div "[DATE] M D M D F S S 1 2 3 4 5 6 7 8 9 10 11 12 13 14 15 16 17 18 19 20 21 22 2…" at bounding box center [802, 416] width 1531 height 684
click at [428, 50] on icon "Machine bearbeiten" at bounding box center [436, 53] width 15 height 15
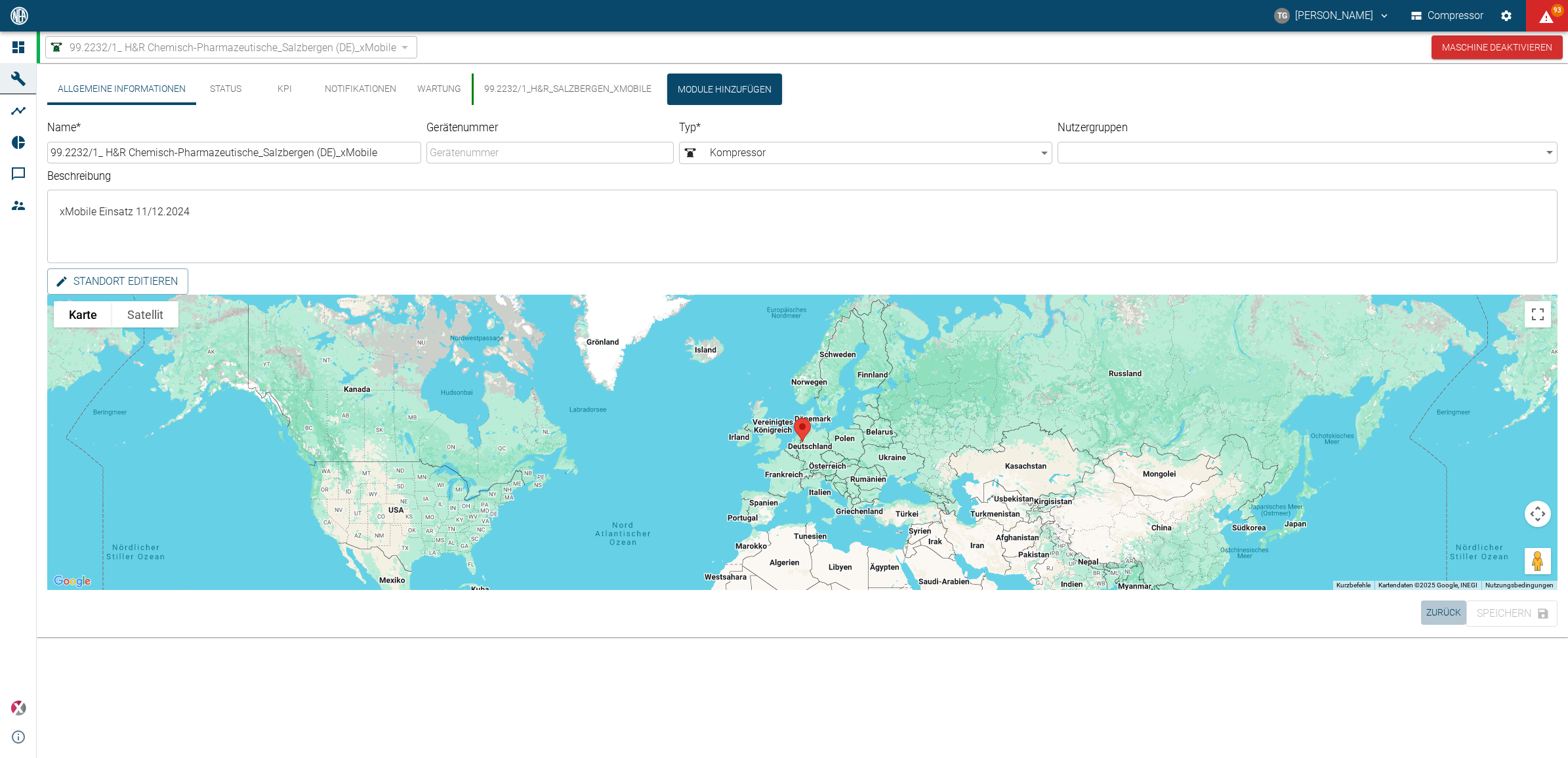
click at [1437, 611] on button "Zurück" at bounding box center [1443, 612] width 46 height 25
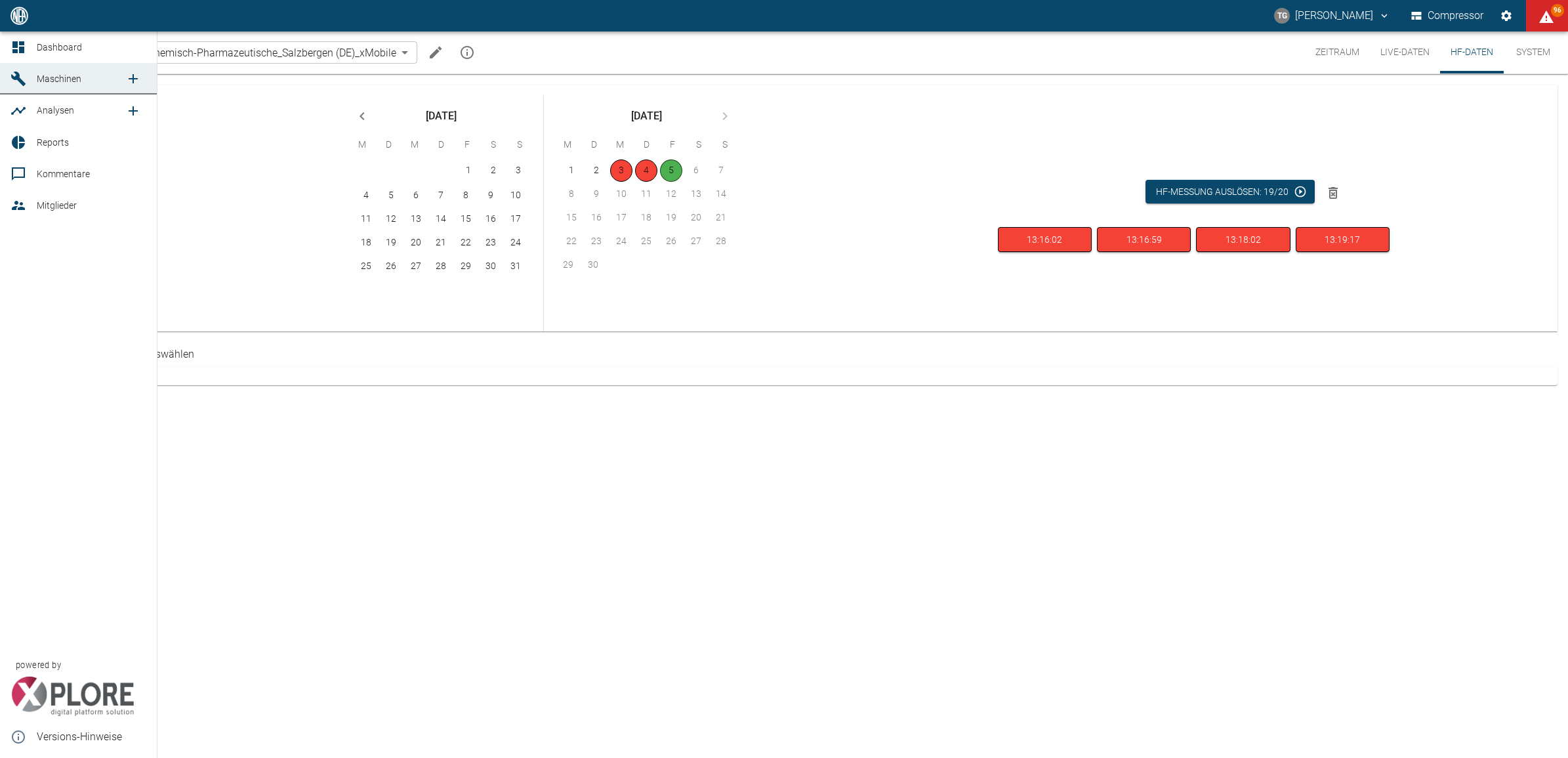
click at [18, 49] on icon at bounding box center [18, 47] width 15 height 15
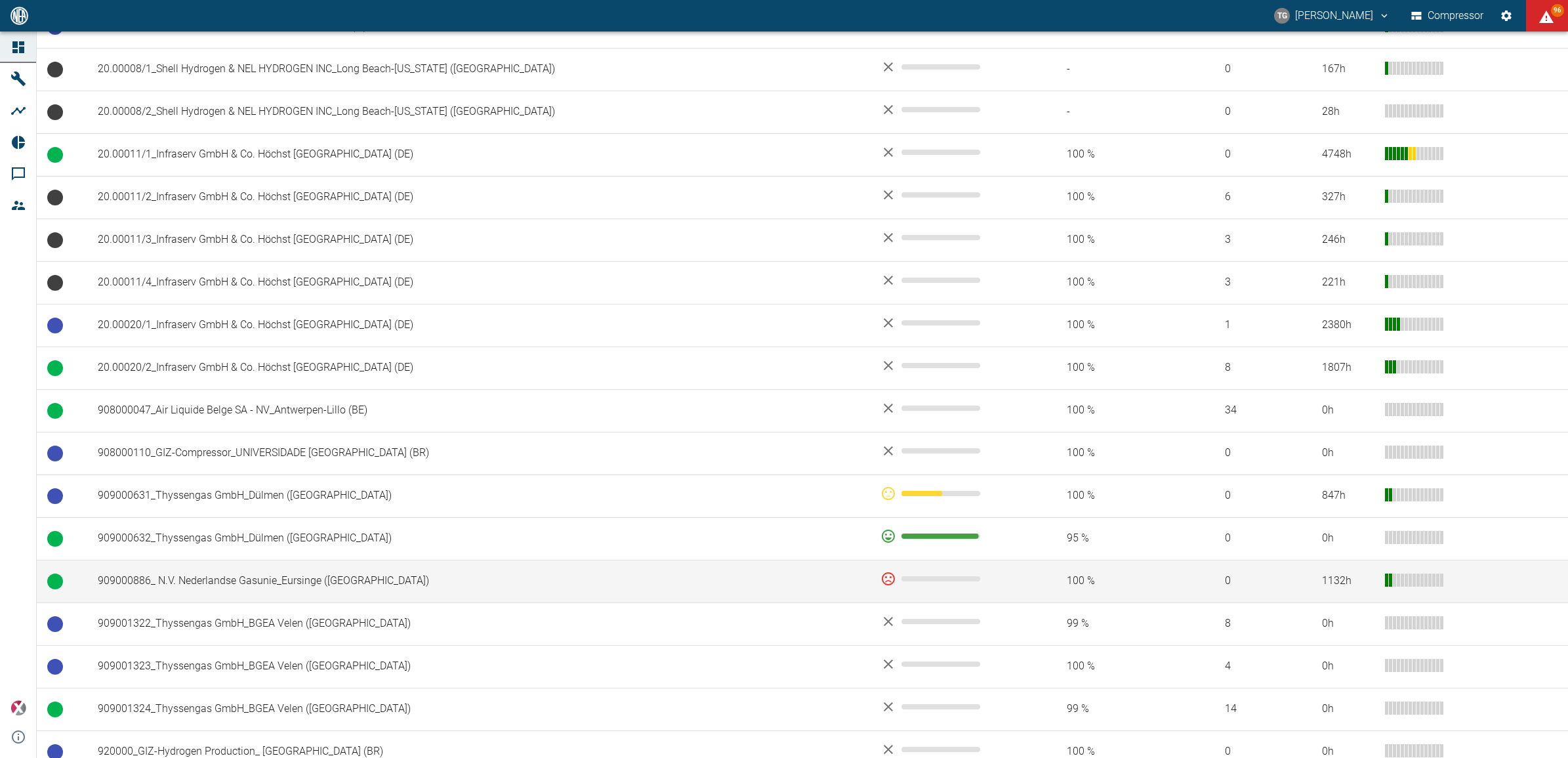
scroll to position [807, 0]
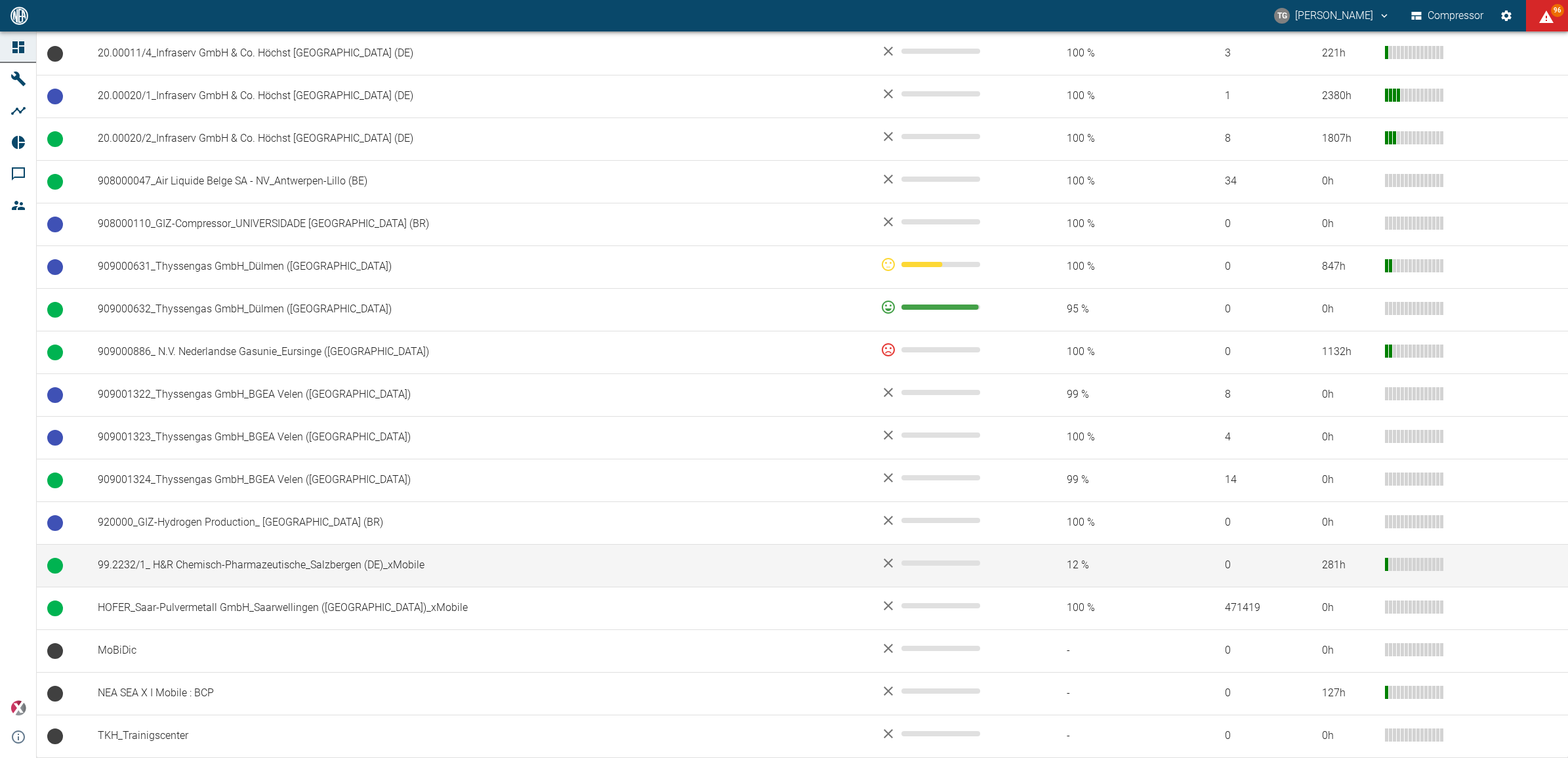
click at [213, 560] on td "99.2232/1_ H&R Chemisch-Pharmazeutische_Salzbergen (DE)_xMobile" at bounding box center [479, 565] width 783 height 43
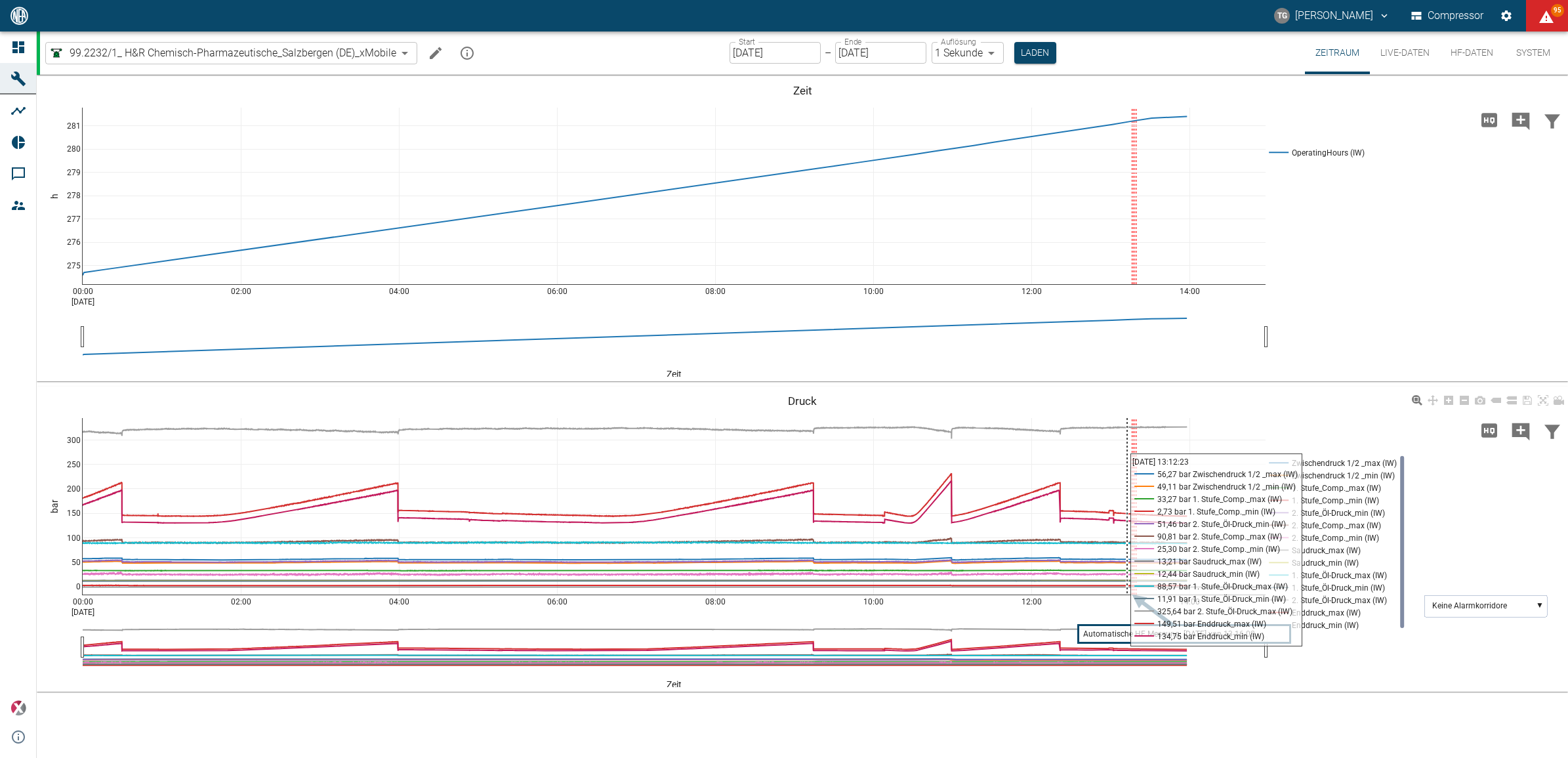
drag, startPoint x: 1123, startPoint y: 417, endPoint x: 1130, endPoint y: 429, distance: 13.9
click at [1153, 505] on div "00:00 Sep 5, 2025 02:00 04:00 06:00 08:00 10:00 12:00 14:00 0 50 100 150 200 25…" at bounding box center [802, 539] width 1531 height 296
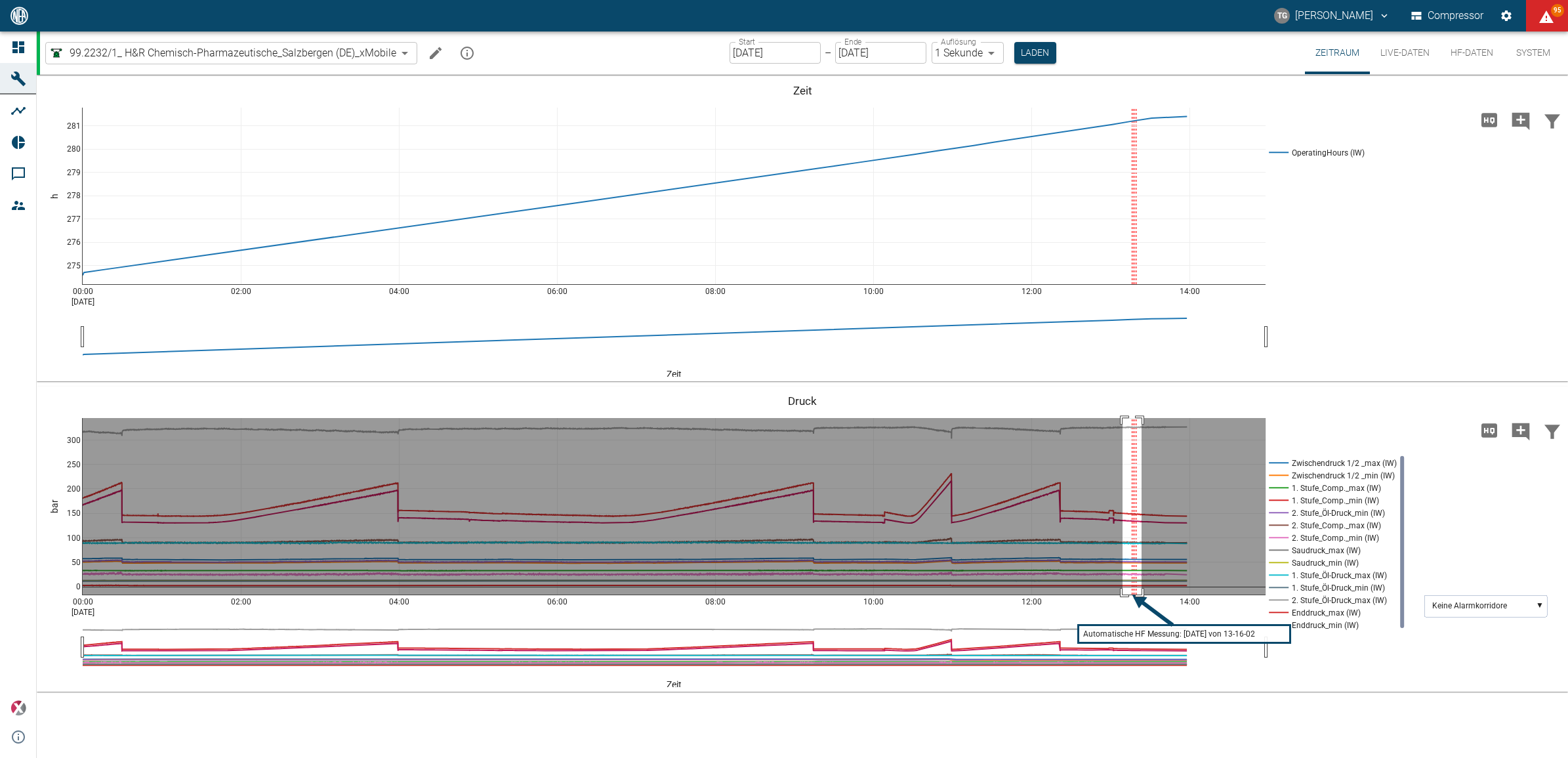
drag, startPoint x: 1123, startPoint y: 418, endPoint x: 1142, endPoint y: 611, distance: 193.9
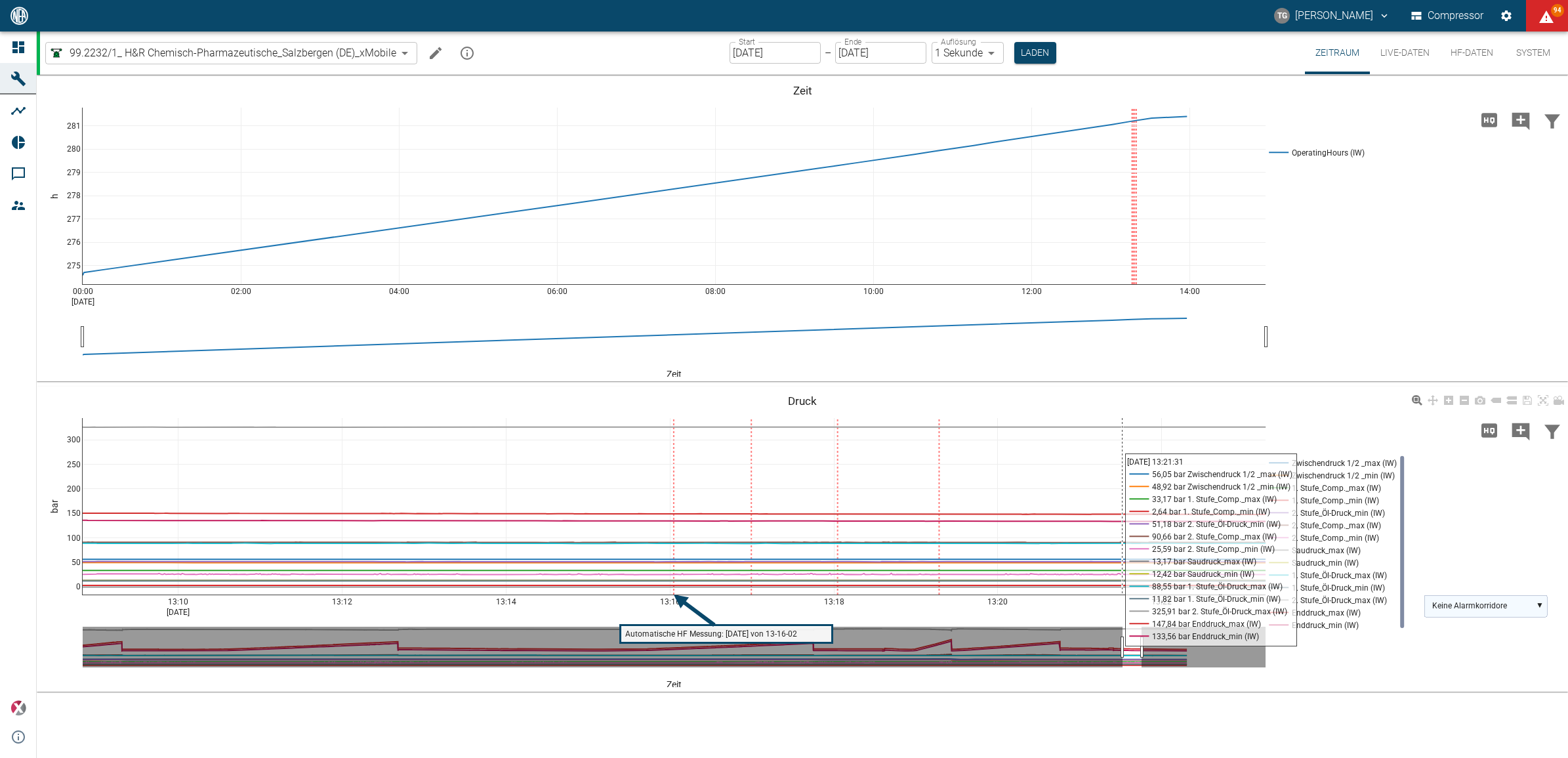
click at [1450, 604] on text "Keine Alarmkorridore" at bounding box center [1469, 605] width 75 height 9
click at [1441, 651] on text "2. Stufe_Öl-Druck_max (IW)" at bounding box center [1480, 654] width 95 height 10
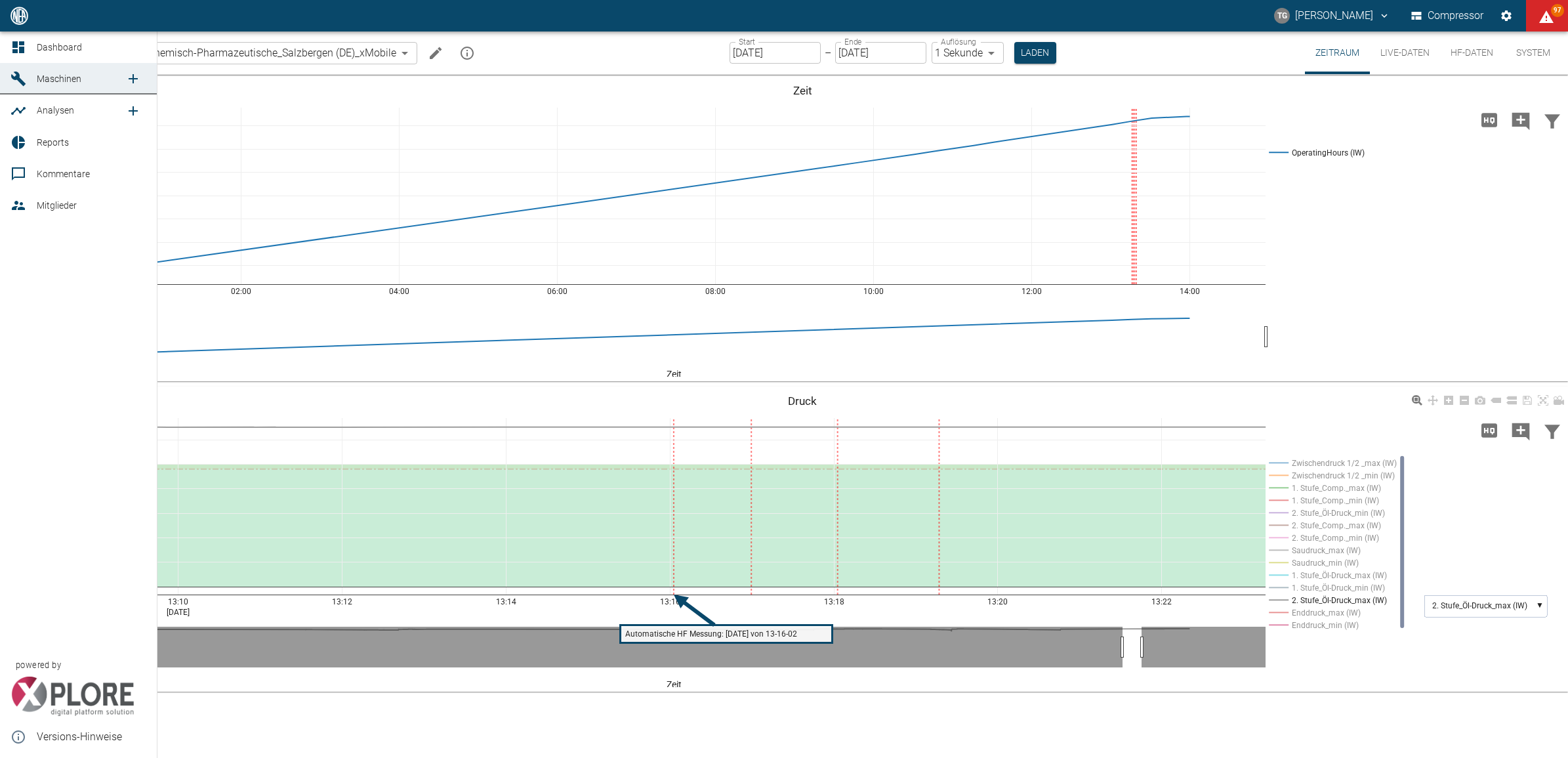
click at [25, 50] on icon at bounding box center [18, 47] width 15 height 15
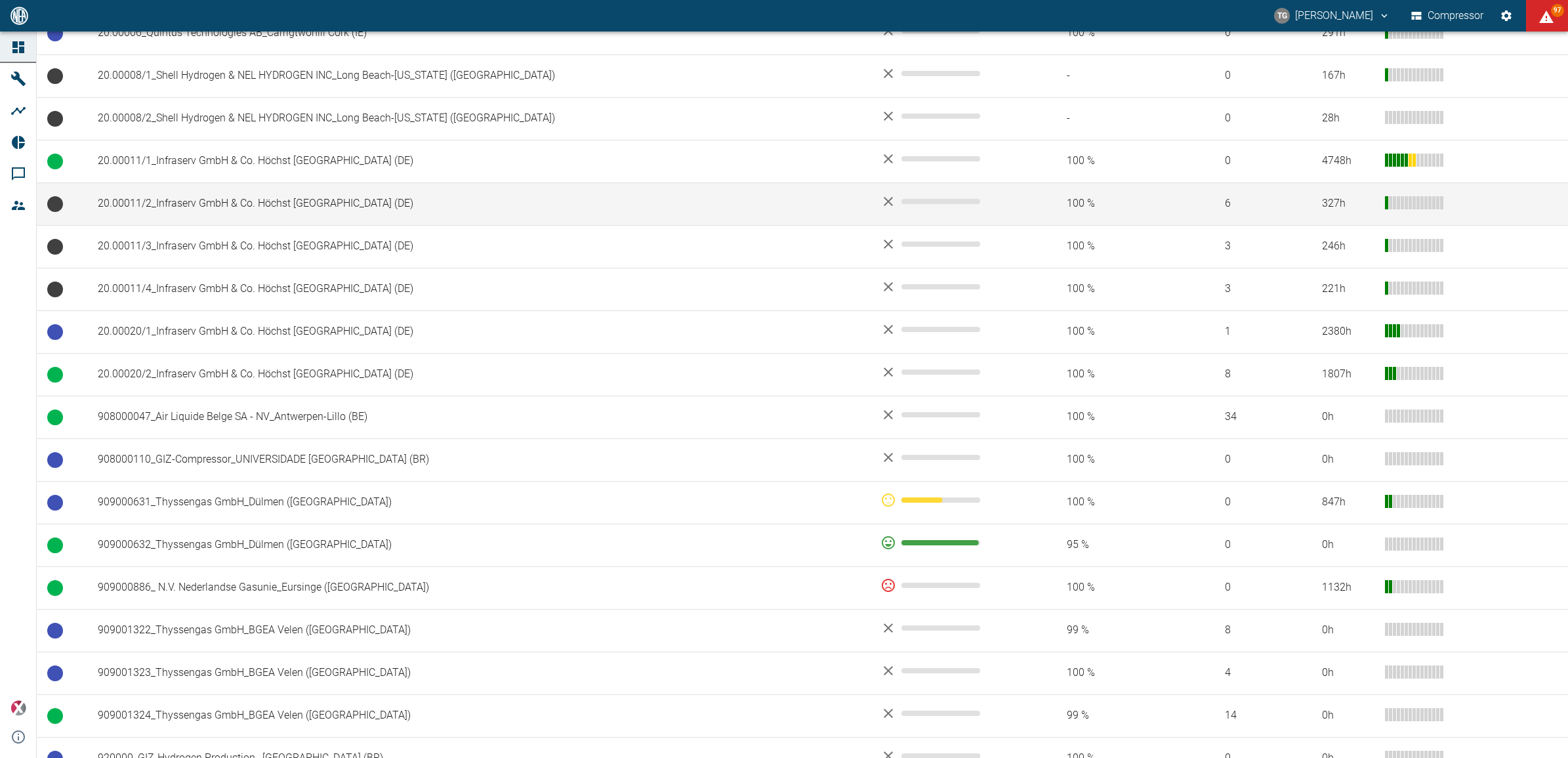
scroll to position [574, 0]
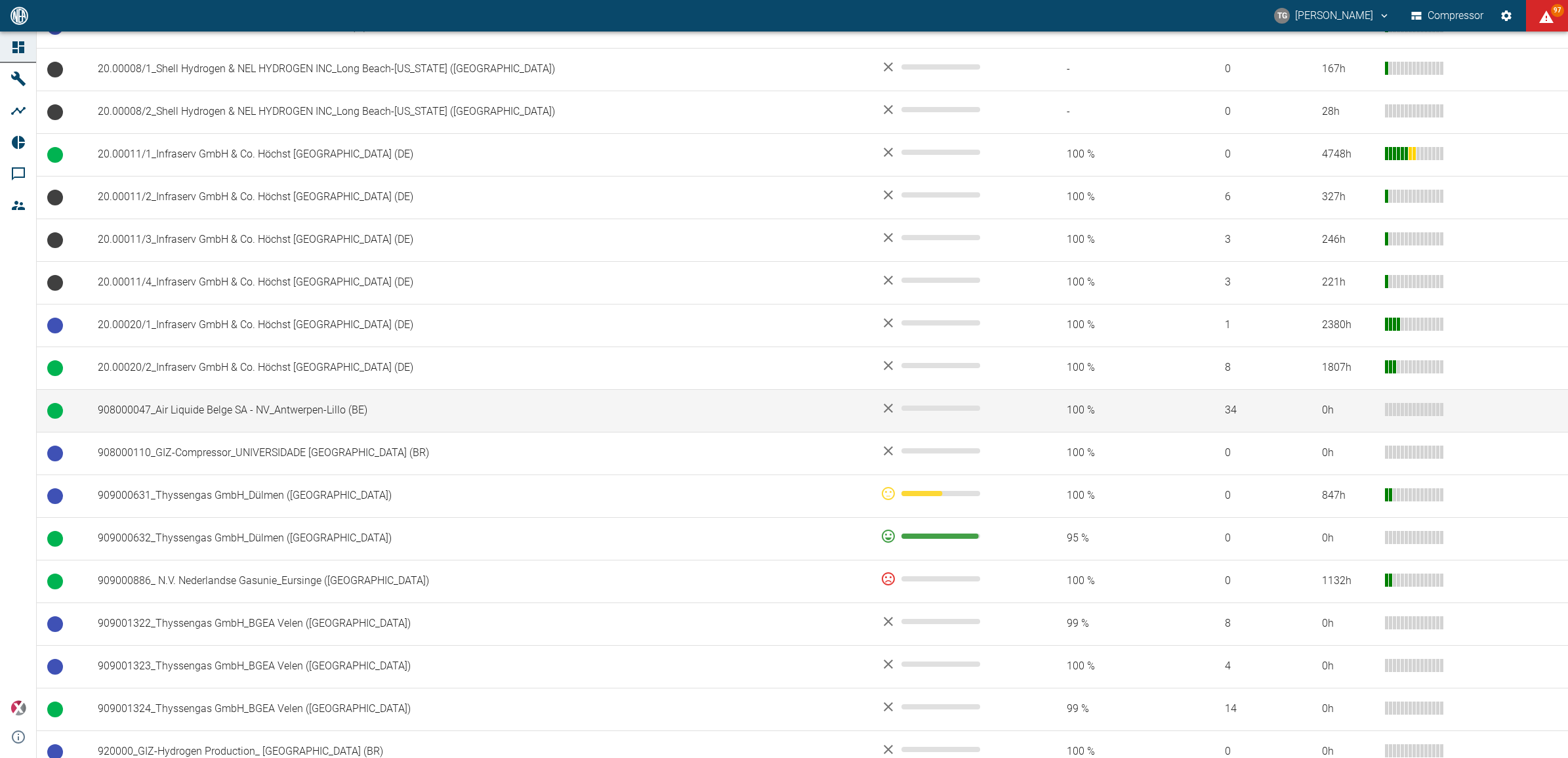
click at [211, 418] on td "908000047_Air Liquide Belge SA - NV_Antwerpen-Lillo (BE)" at bounding box center [479, 411] width 783 height 43
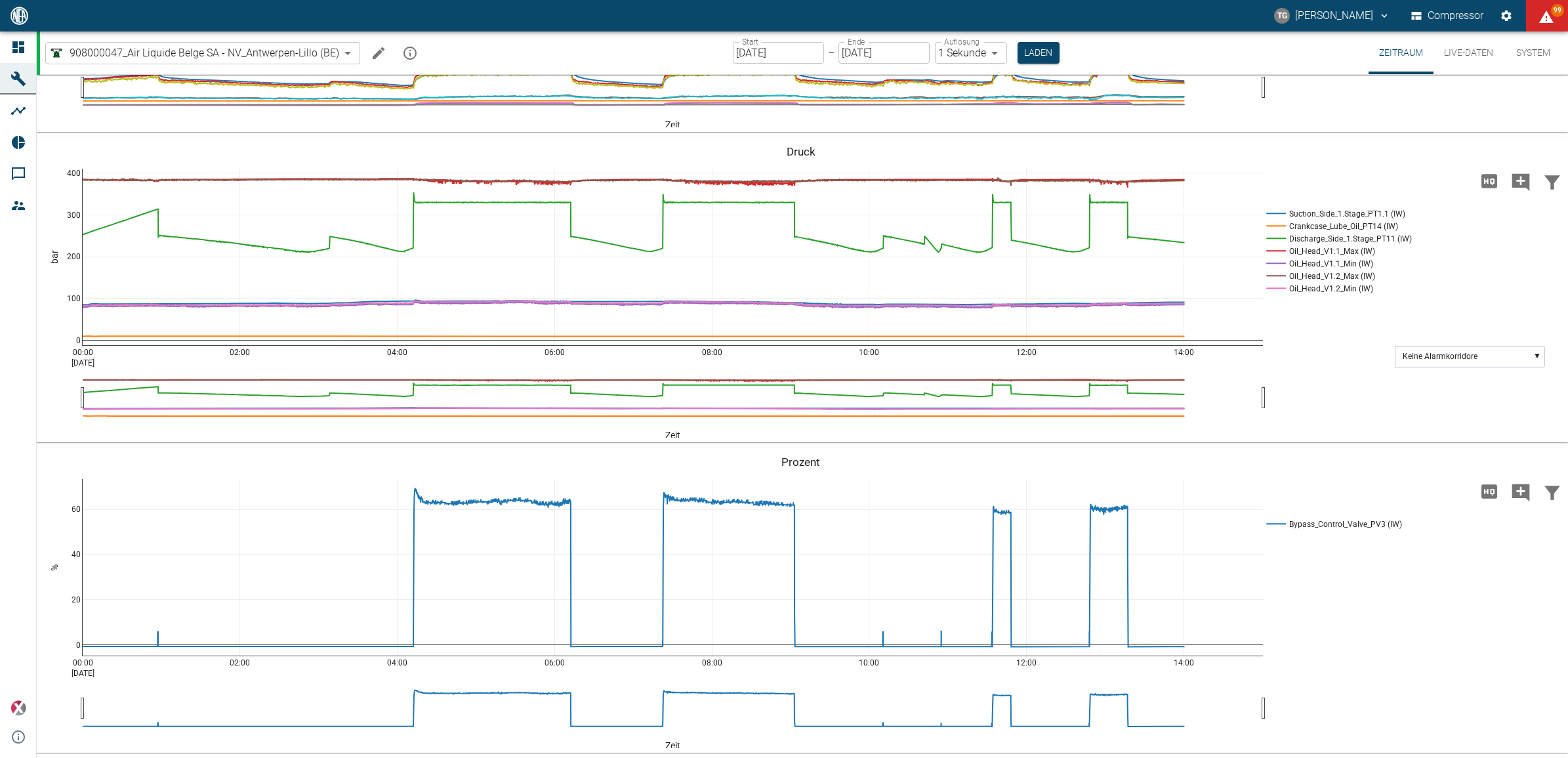
scroll to position [984, 0]
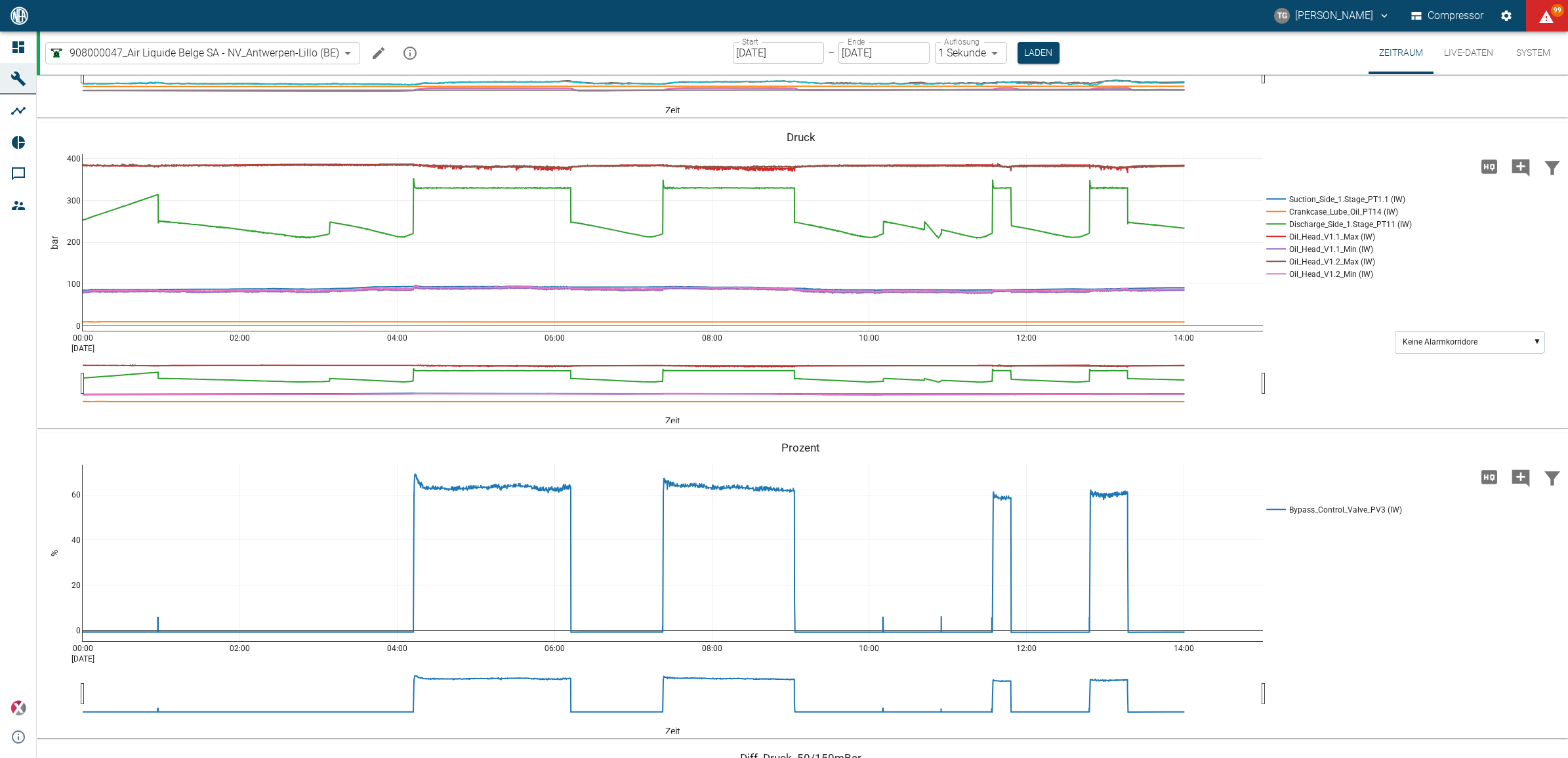
click at [17, 45] on icon at bounding box center [18, 47] width 12 height 12
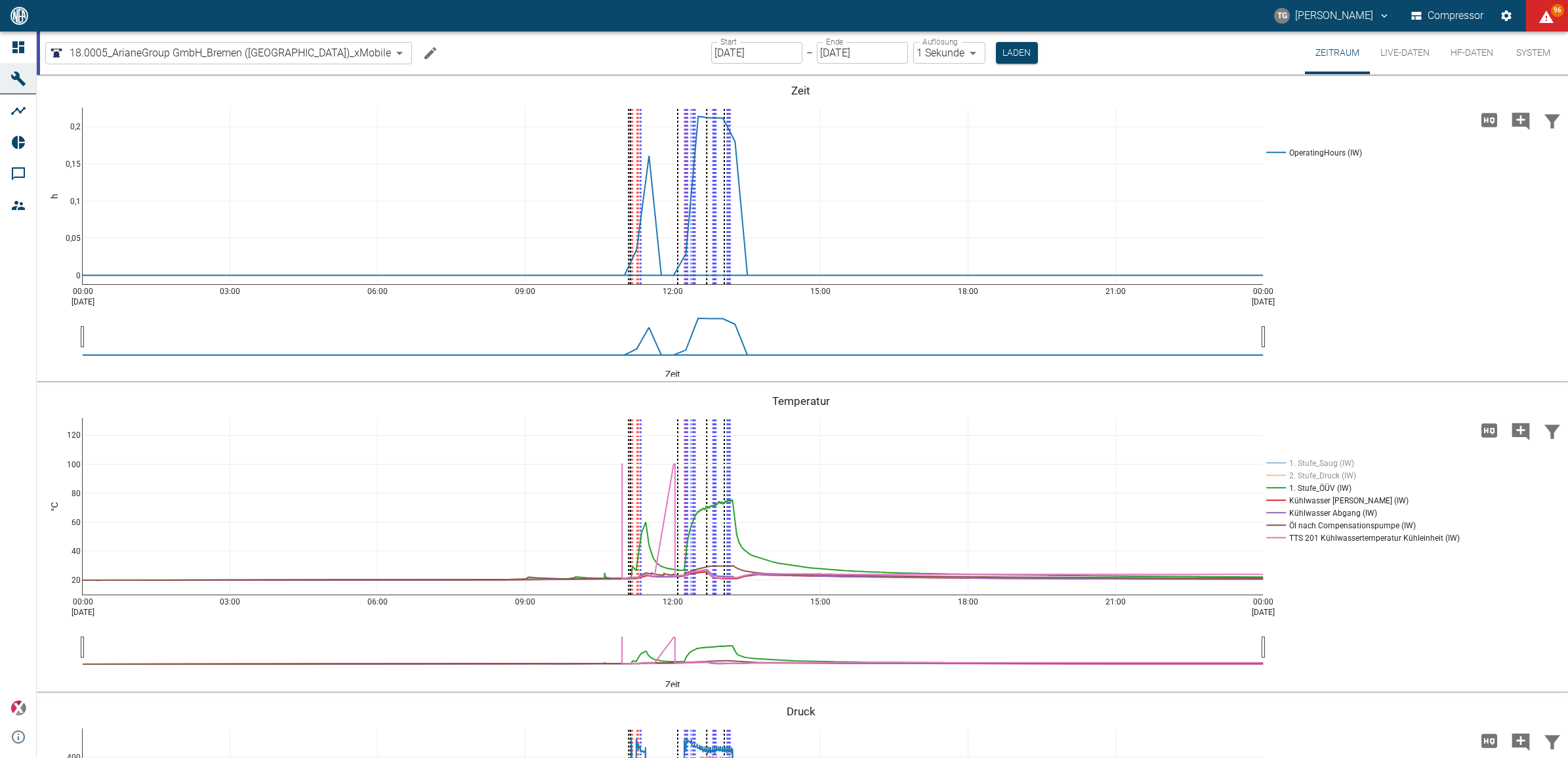
scroll to position [246, 0]
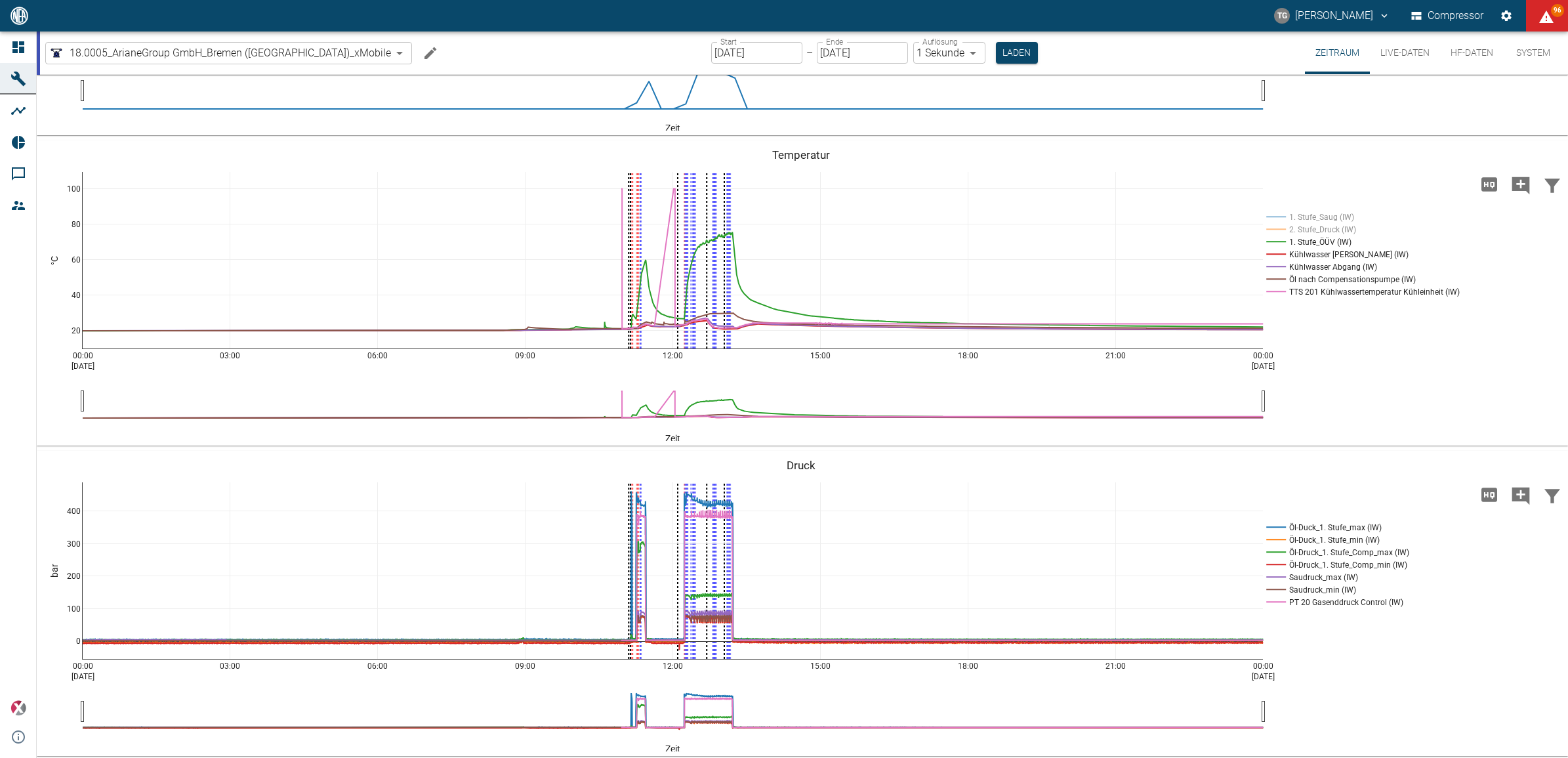
drag, startPoint x: 0, startPoint y: 0, endPoint x: 76, endPoint y: 161, distance: 178.0
